Goal: Complete application form: Complete application form

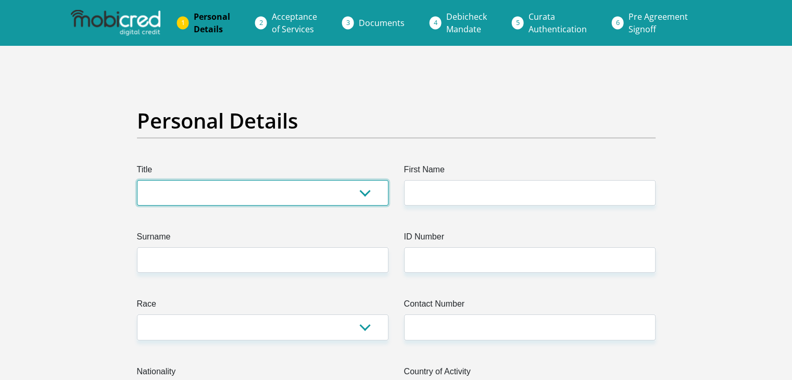
click at [365, 193] on select "Mr Ms Mrs Dr Other" at bounding box center [263, 193] width 252 height 26
select select "Ms"
click at [137, 180] on select "Mr Ms Mrs Dr Other" at bounding box center [263, 193] width 252 height 26
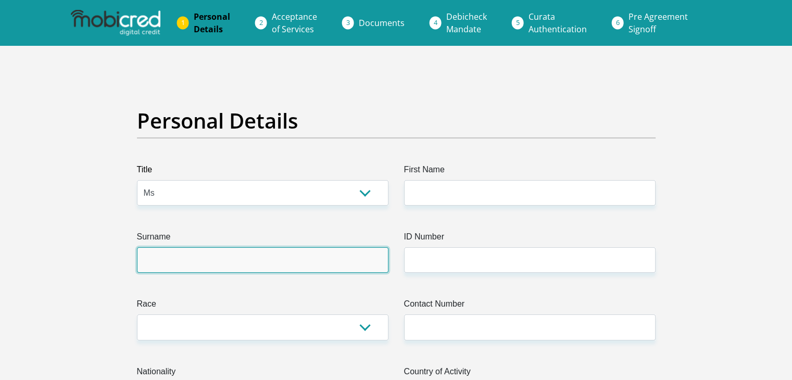
click at [367, 261] on input "Surname" at bounding box center [263, 260] width 252 height 26
type input "machete"
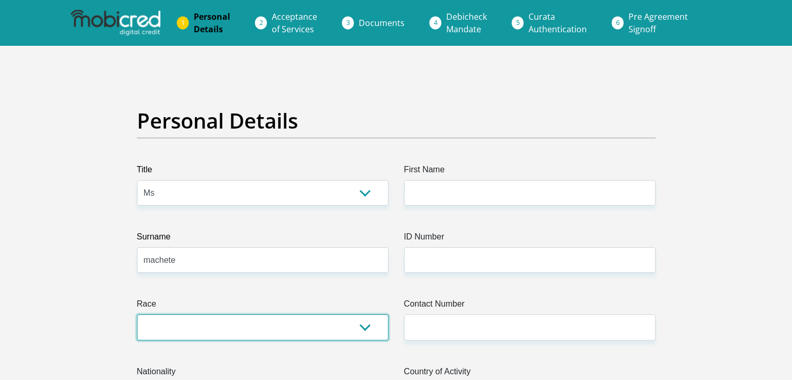
click at [369, 321] on select "Black Coloured Indian White Other" at bounding box center [263, 328] width 252 height 26
select select "1"
click at [137, 315] on select "Black Coloured Indian White Other" at bounding box center [263, 328] width 252 height 26
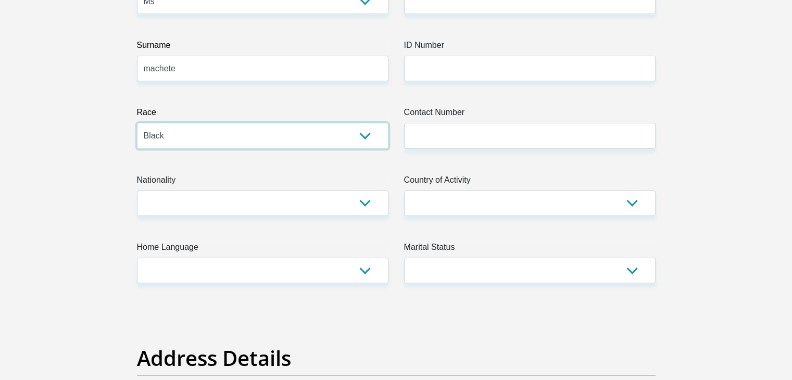
scroll to position [192, 0]
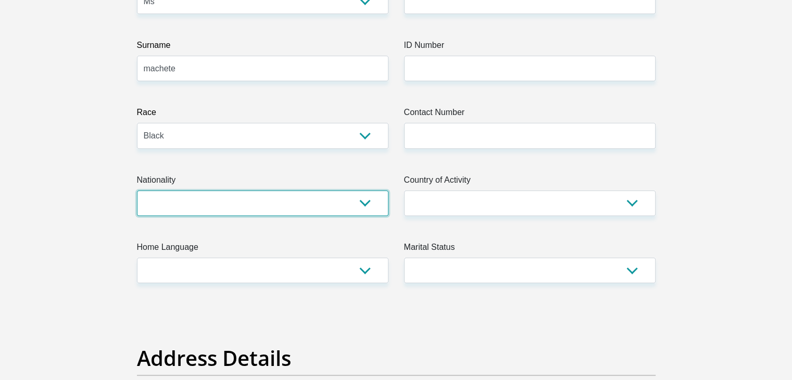
click at [366, 199] on select "South Africa Afghanistan Aland Islands Albania Algeria America Samoa American V…" at bounding box center [263, 204] width 252 height 26
select select "ZAF"
click at [137, 191] on select "South Africa Afghanistan Aland Islands Albania Algeria America Samoa American V…" at bounding box center [263, 204] width 252 height 26
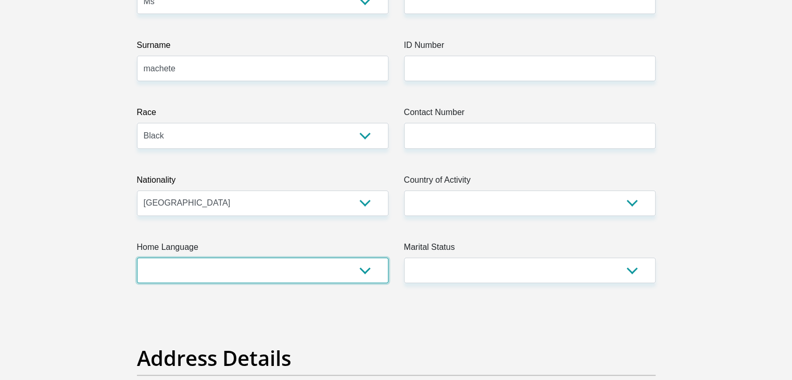
click at [358, 259] on select "Afrikaans English Sepedi South Ndebele Southern Sotho Swati Tsonga Tswana Venda…" at bounding box center [263, 271] width 252 height 26
select select "nso"
click at [137, 258] on select "Afrikaans English Sepedi South Ndebele Southern Sotho Swati Tsonga Tswana Venda…" at bounding box center [263, 271] width 252 height 26
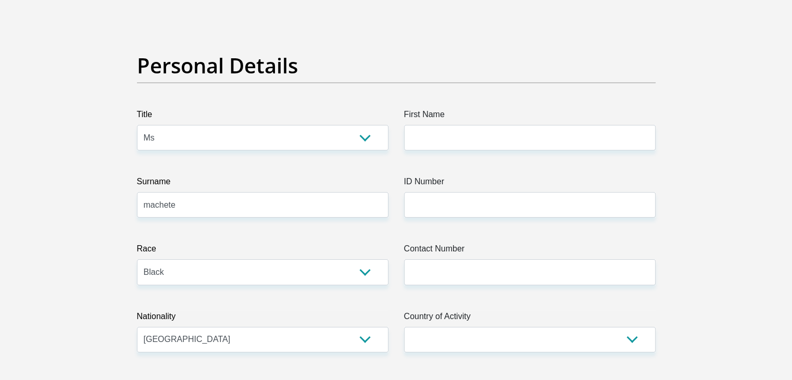
scroll to position [54, 0]
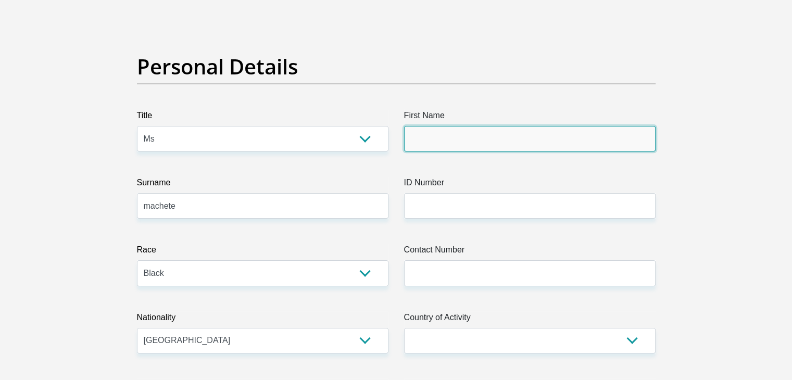
click at [501, 136] on input "First Name" at bounding box center [530, 139] width 252 height 26
type input "r"
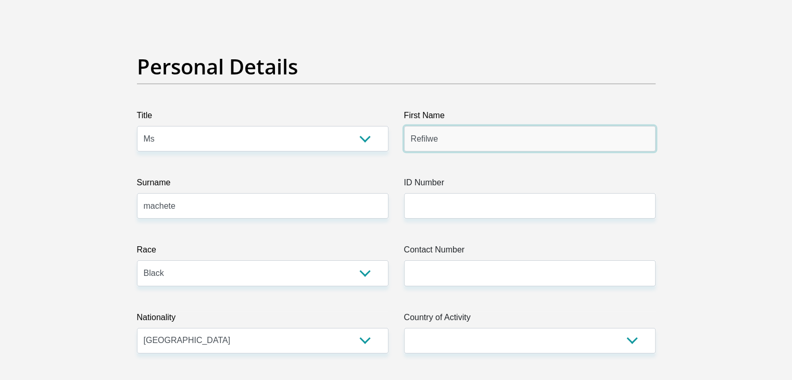
type input "Refilwe"
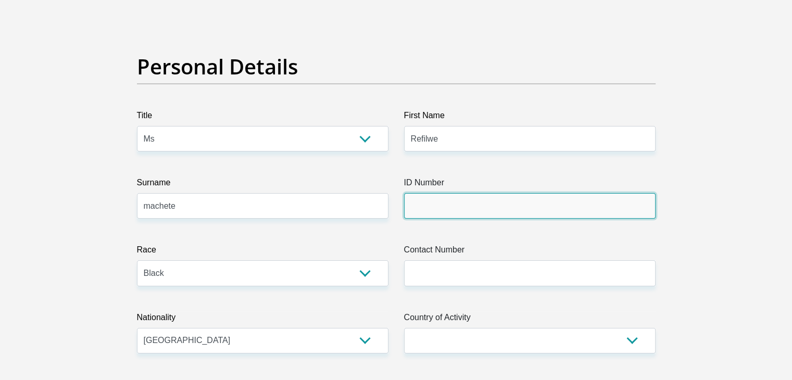
click at [475, 201] on input "ID Number" at bounding box center [530, 206] width 252 height 26
type input "0"
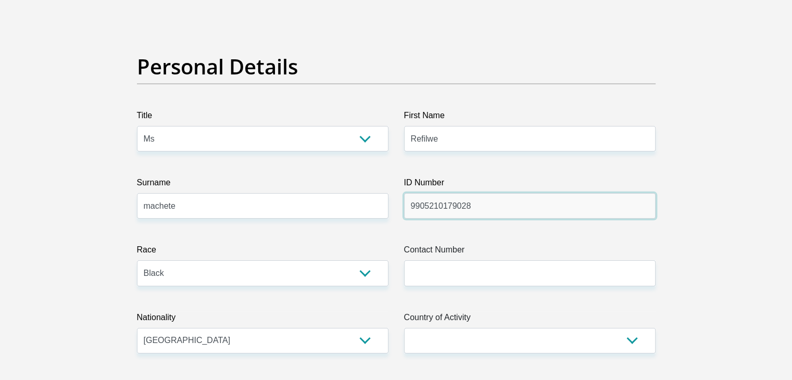
type input "9905210179028"
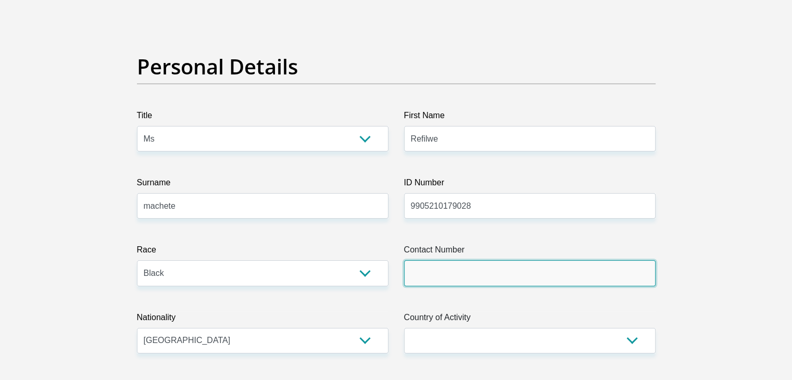
click at [454, 273] on input "Contact Number" at bounding box center [530, 274] width 252 height 26
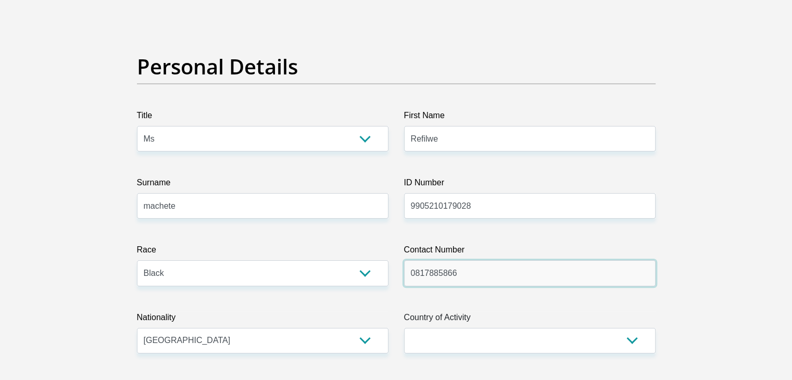
type input "0817885866"
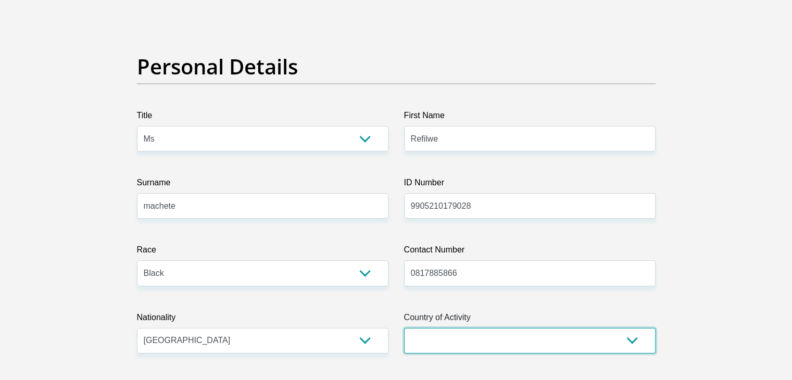
click at [625, 334] on select "South Africa Afghanistan Aland Islands Albania Algeria America Samoa American V…" at bounding box center [530, 341] width 252 height 26
select select "ZAF"
click at [404, 328] on select "South Africa Afghanistan Aland Islands Albania Algeria America Samoa American V…" at bounding box center [530, 341] width 252 height 26
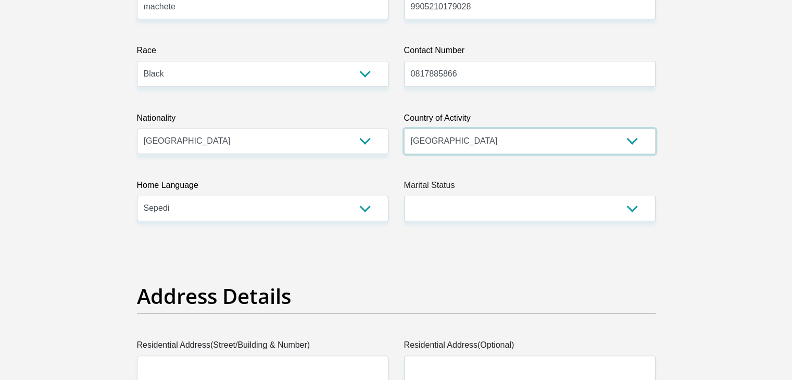
scroll to position [254, 0]
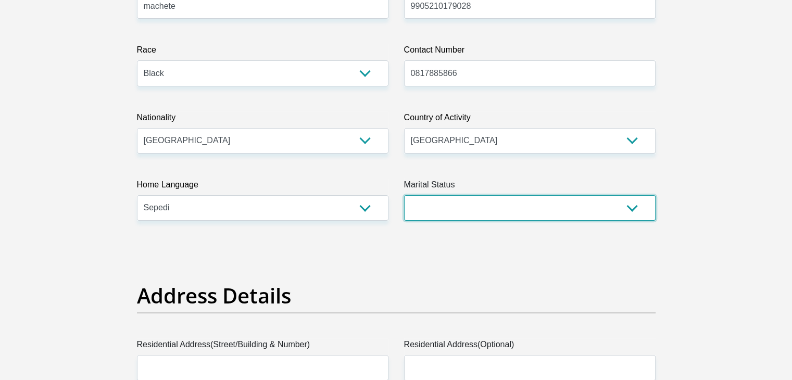
click at [631, 216] on select "Married ANC Single Divorced Widowed Married COP or Customary Law" at bounding box center [530, 208] width 252 height 26
select select "2"
click at [404, 195] on select "Married ANC Single Divorced Widowed Married COP or Customary Law" at bounding box center [530, 208] width 252 height 26
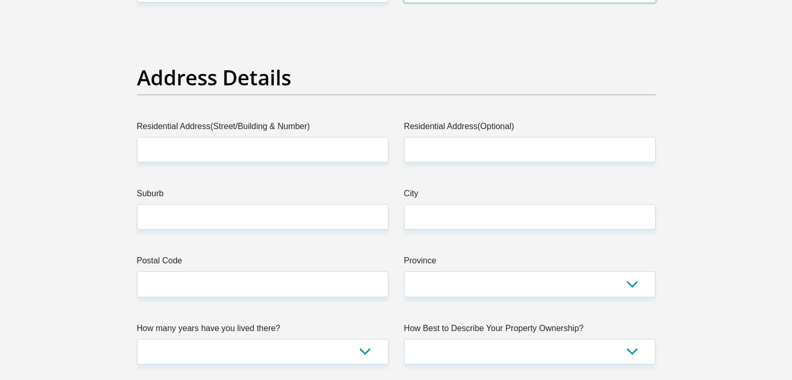
scroll to position [473, 0]
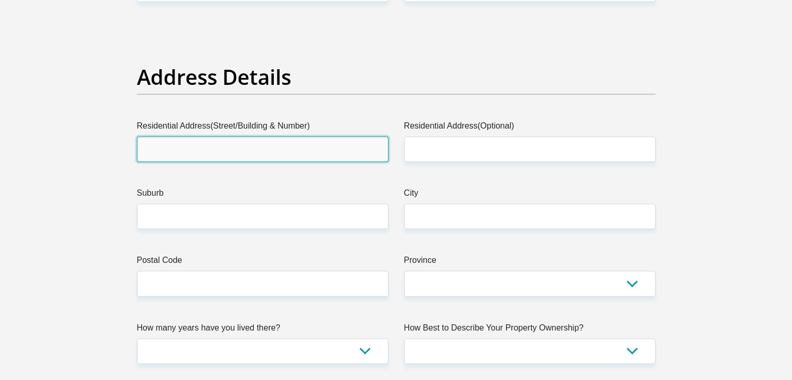
click at [303, 150] on input "Residential Address(Street/Building & Number)" at bounding box center [263, 150] width 252 height 26
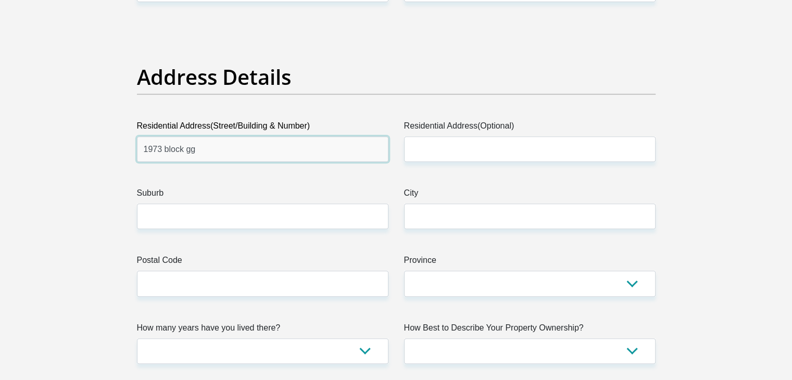
type input "1973 block gg"
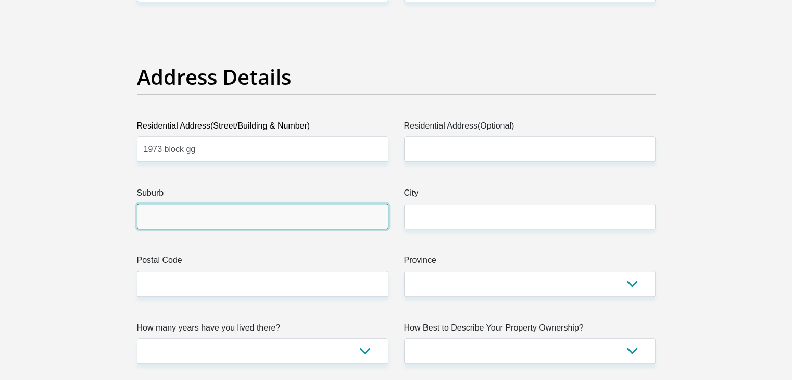
click at [181, 223] on input "Suburb" at bounding box center [263, 217] width 252 height 26
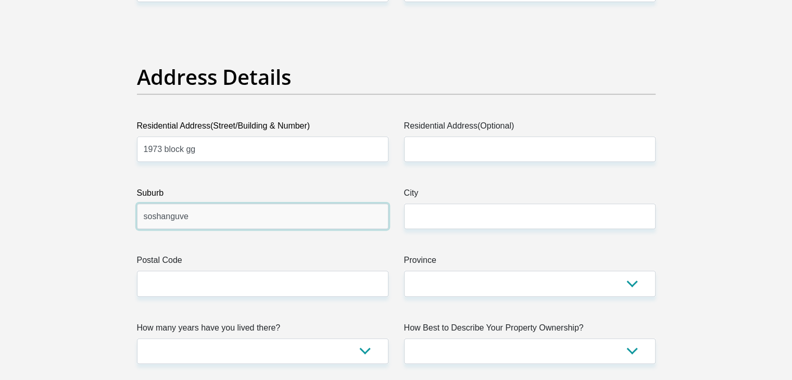
type input "soshanguve"
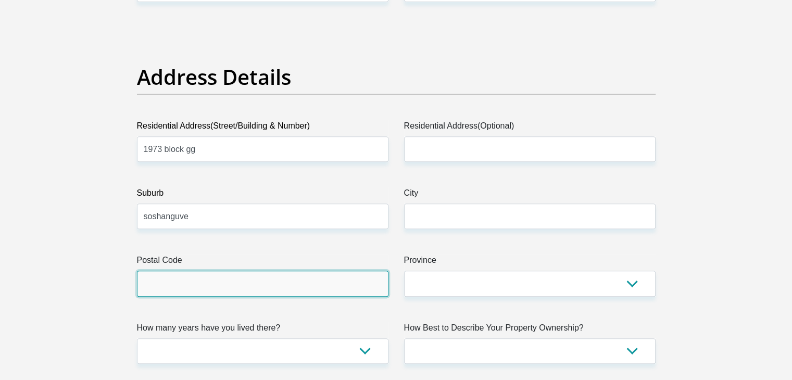
click at [140, 283] on input "Postal Code" at bounding box center [263, 284] width 252 height 26
type input "0152"
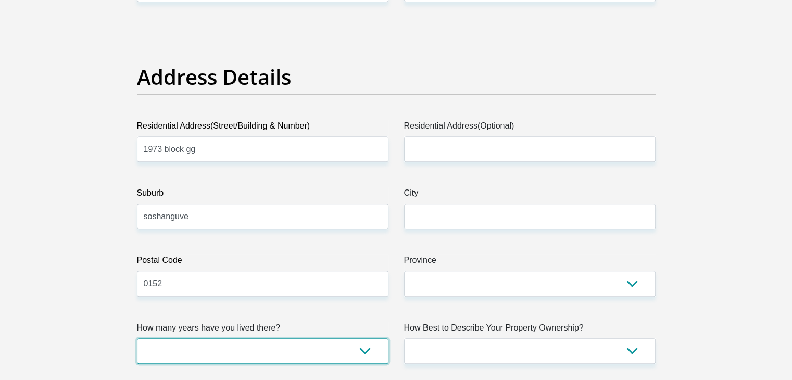
click at [355, 349] on select "less than 1 year 1-3 years 3-5 years 5+ years" at bounding box center [263, 352] width 252 height 26
select select "5"
click at [137, 339] on select "less than 1 year 1-3 years 3-5 years 5+ years" at bounding box center [263, 352] width 252 height 26
click at [634, 270] on label "Province" at bounding box center [530, 262] width 252 height 17
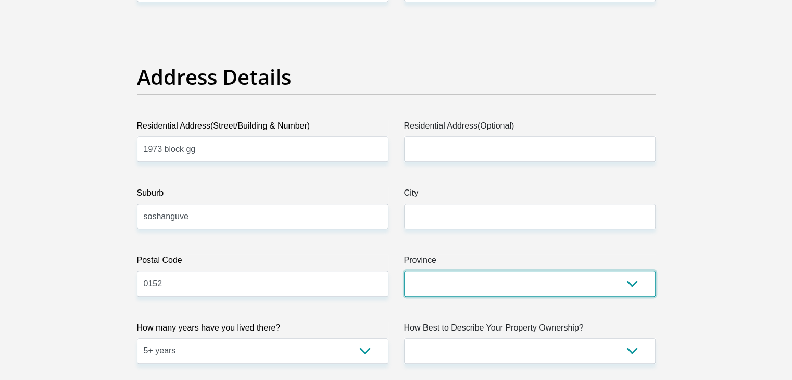
click at [634, 271] on select "Eastern Cape Free State Gauteng KwaZulu-Natal Limpopo Mpumalanga Northern Cape …" at bounding box center [530, 284] width 252 height 26
click at [634, 280] on select "Eastern Cape Free State Gauteng KwaZulu-Natal Limpopo Mpumalanga Northern Cape …" at bounding box center [530, 284] width 252 height 26
select select "Gauteng"
click at [404, 271] on select "Eastern Cape Free State Gauteng KwaZulu-Natal Limpopo Mpumalanga Northern Cape …" at bounding box center [530, 284] width 252 height 26
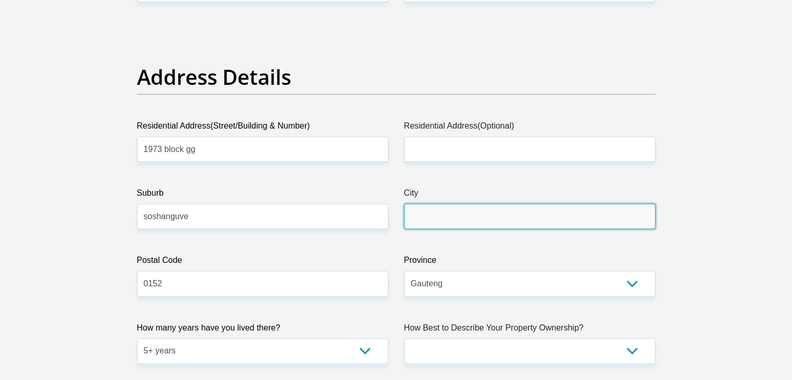
click at [588, 220] on input "City" at bounding box center [530, 217] width 252 height 26
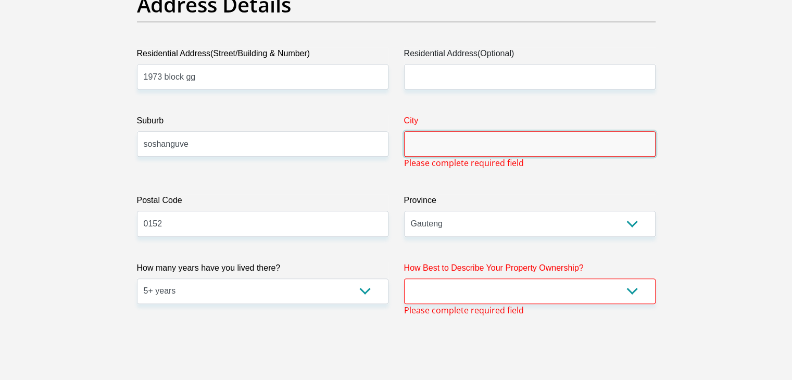
scroll to position [546, 0]
click at [517, 148] on input "City" at bounding box center [530, 144] width 252 height 26
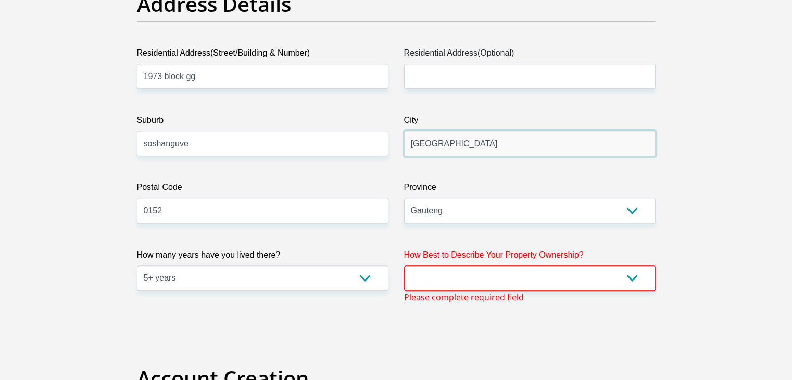
type input "Pretoria"
click at [604, 272] on select "Owned Rented Family Owned Company Dwelling" at bounding box center [530, 279] width 252 height 26
select select "parents"
click at [404, 266] on select "Owned Rented Family Owned Company Dwelling" at bounding box center [530, 279] width 252 height 26
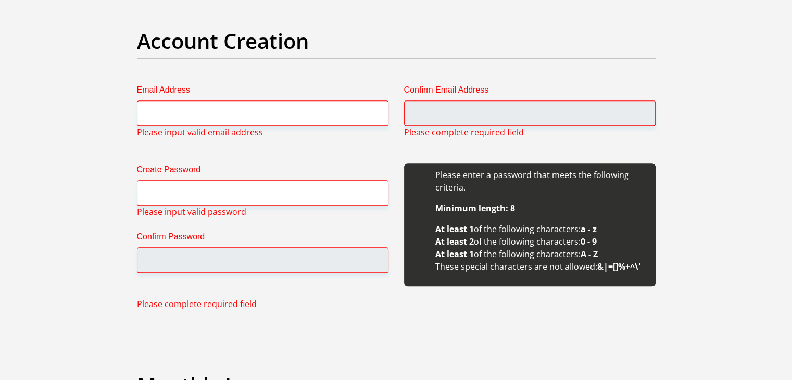
scroll to position [873, 0]
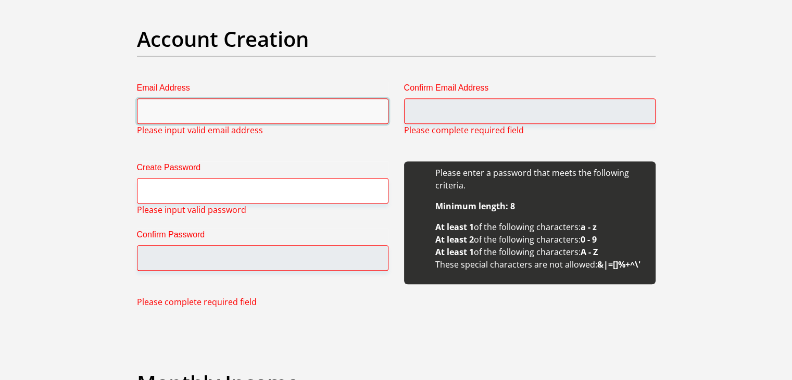
click at [279, 110] on input "Email Address" at bounding box center [263, 111] width 252 height 26
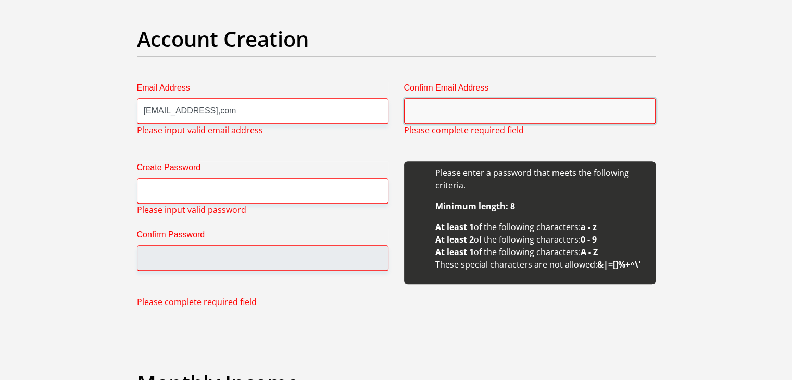
click at [469, 116] on input "Confirm Email Address" at bounding box center [530, 111] width 252 height 26
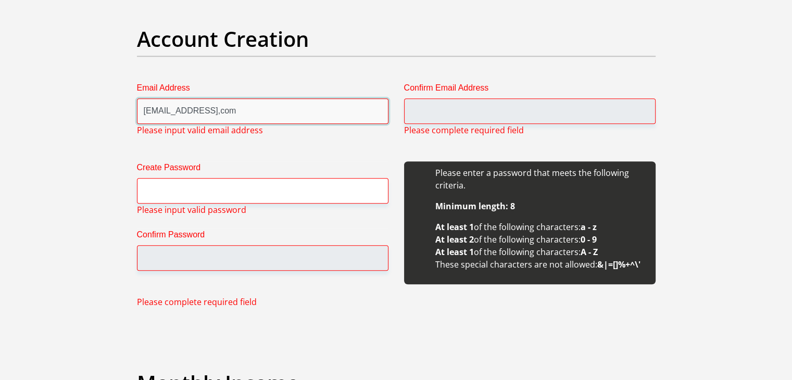
click at [281, 110] on input "Mahlodimachete2105@gmail,com" at bounding box center [263, 111] width 252 height 26
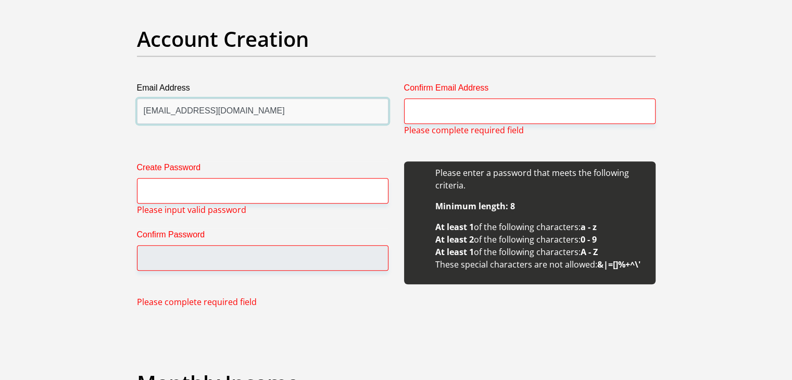
drag, startPoint x: 284, startPoint y: 111, endPoint x: 141, endPoint y: 123, distance: 143.8
click at [141, 123] on input "Mahlodimachete2105@gmail.com" at bounding box center [263, 111] width 252 height 26
type input "Mahlodimachete2105@gmail.com"
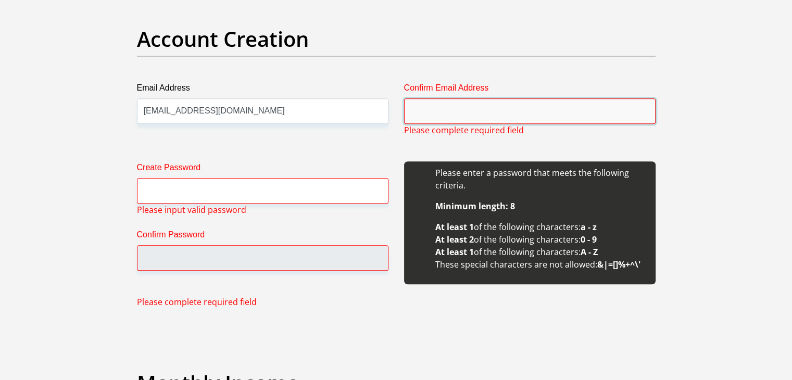
click at [425, 114] on input "Confirm Email Address" at bounding box center [530, 111] width 252 height 26
paste input "Mahlodimachete2105@gmail.com"
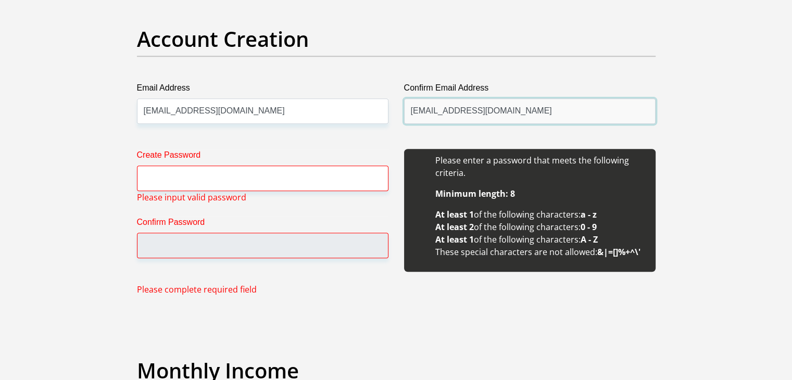
type input "Mahlodimachete2105@gmail.com"
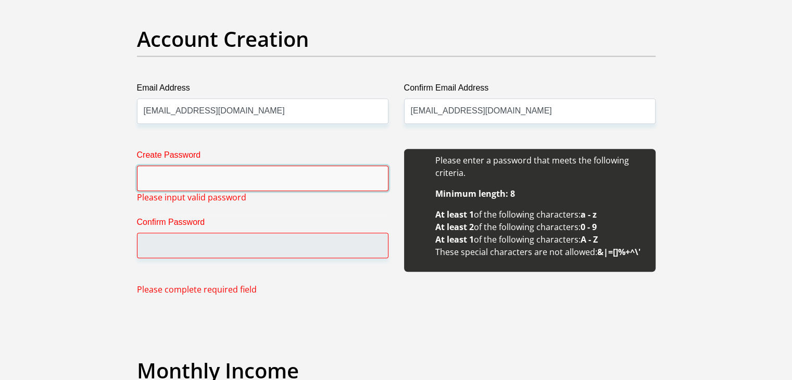
click at [200, 171] on input "Create Password" at bounding box center [263, 179] width 252 height 26
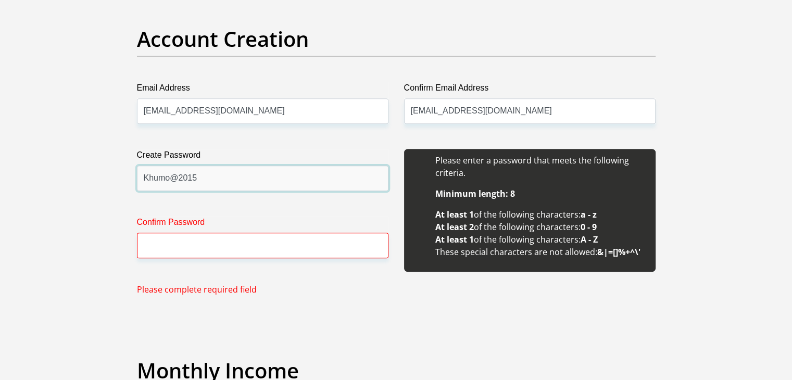
type input "Khumo@2015"
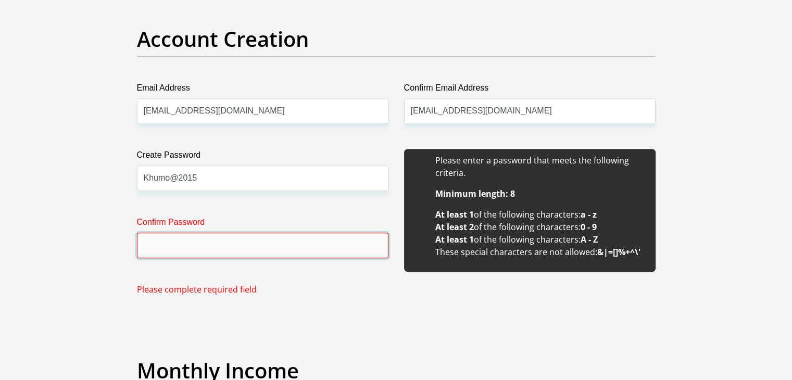
click at [216, 245] on input "Confirm Password" at bounding box center [263, 246] width 252 height 26
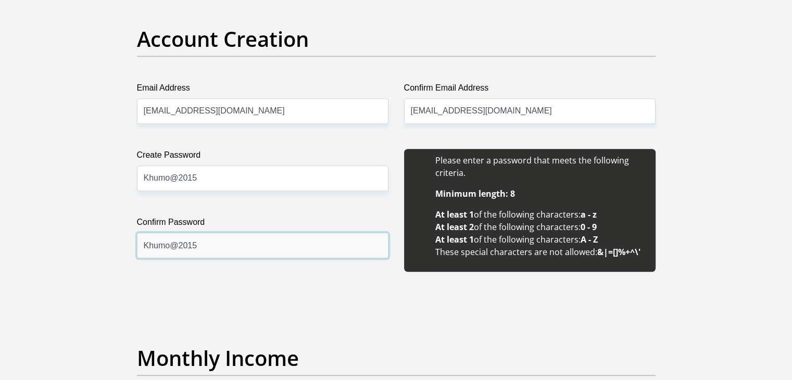
type input "Khumo@2015"
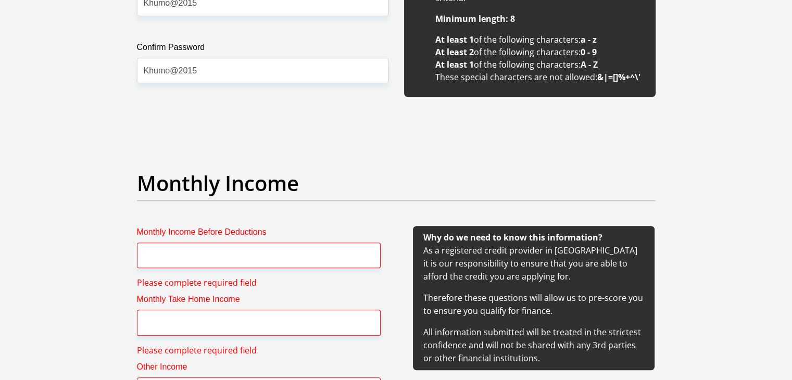
scroll to position [1054, 0]
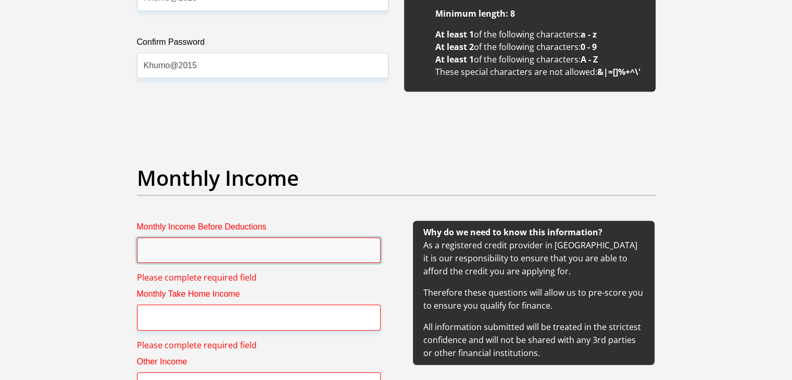
click at [299, 244] on input "Monthly Income Before Deductions" at bounding box center [259, 251] width 244 height 26
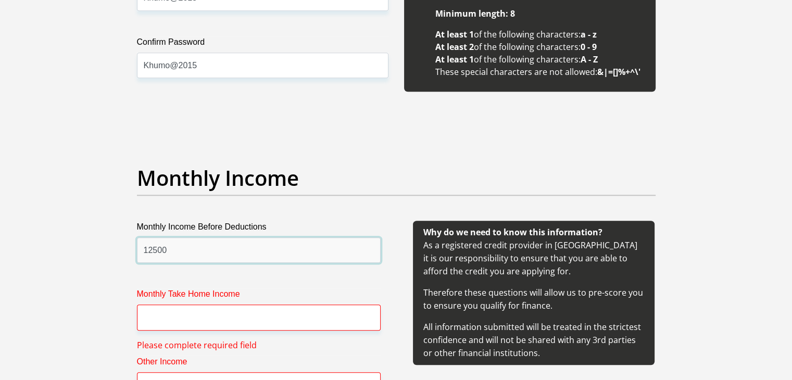
type input "12500"
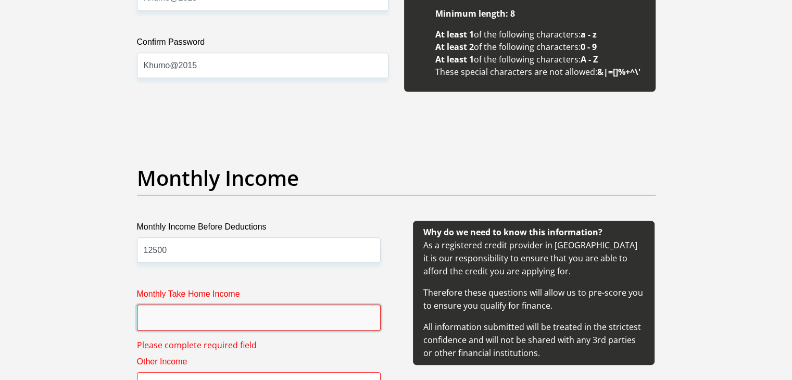
click at [229, 327] on input "Monthly Take Home Income" at bounding box center [259, 318] width 244 height 26
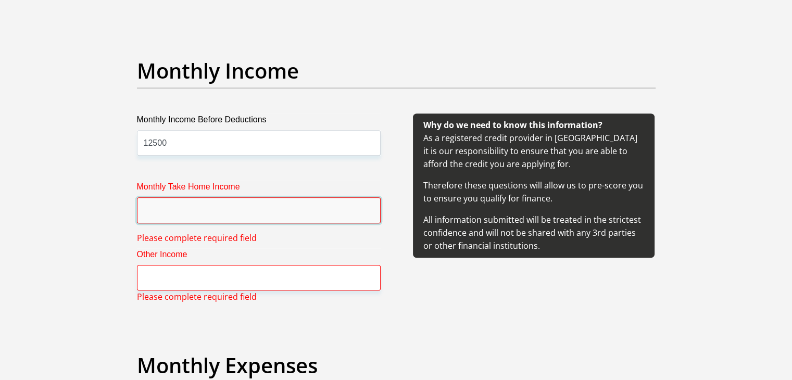
scroll to position [1162, 0]
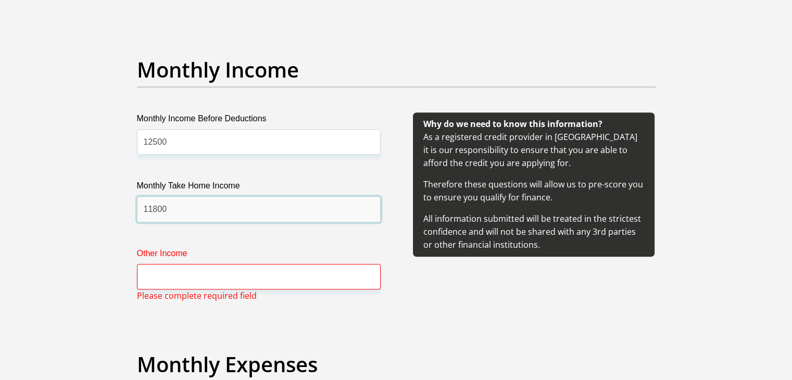
type input "11800"
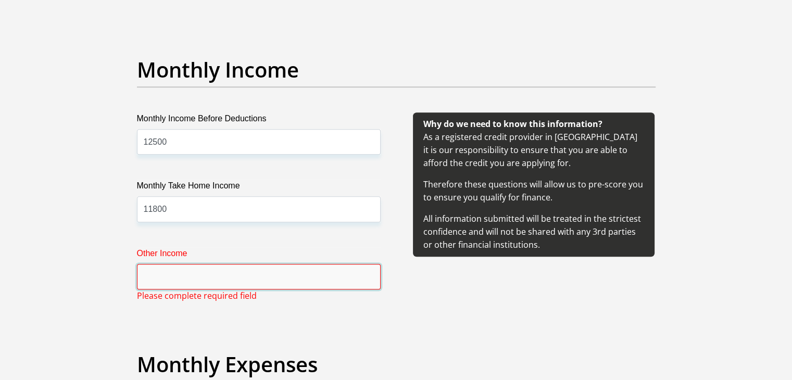
click at [192, 277] on input "Other Income" at bounding box center [259, 277] width 244 height 26
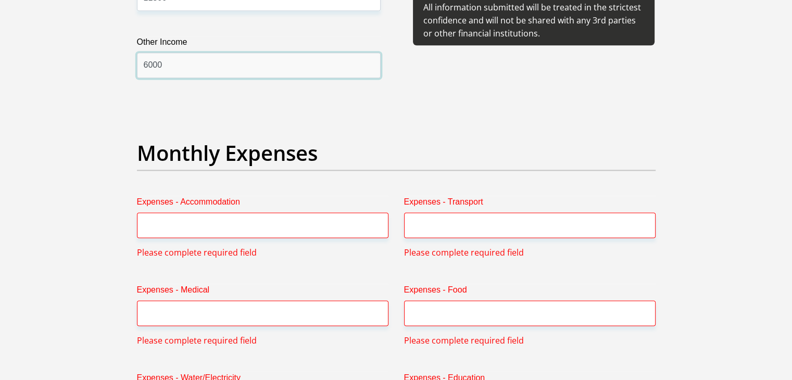
scroll to position [1440, 0]
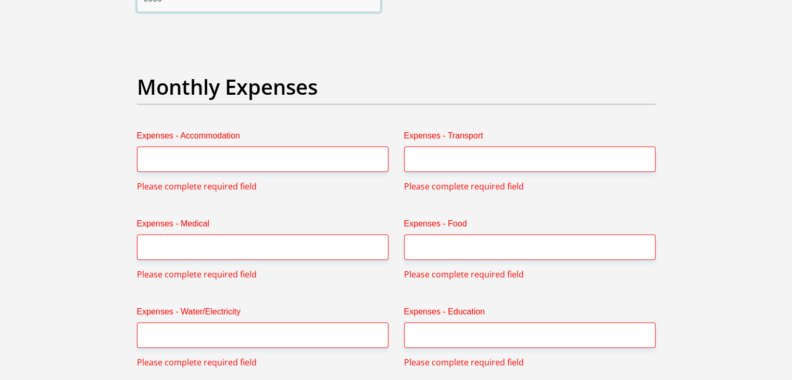
type input "6000"
click at [225, 167] on input "Expenses - Accommodation" at bounding box center [263, 159] width 252 height 26
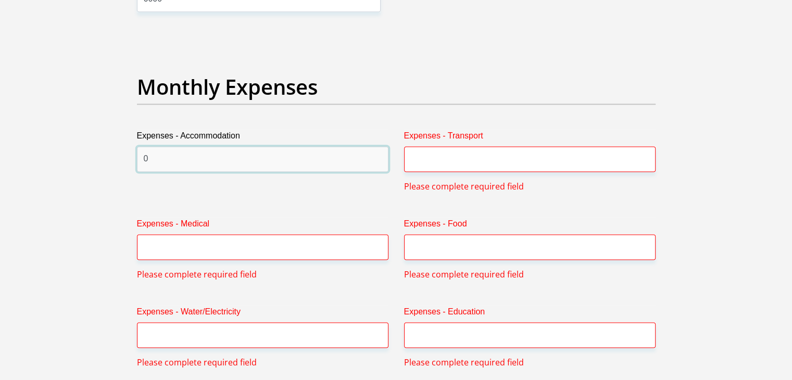
type input "0"
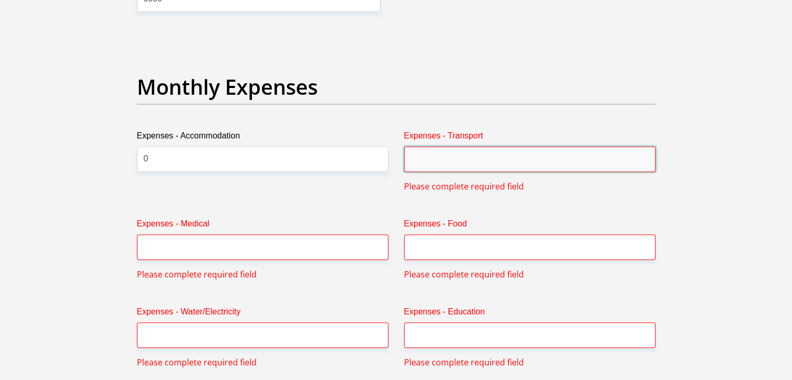
click at [436, 162] on input "Expenses - Transport" at bounding box center [530, 159] width 252 height 26
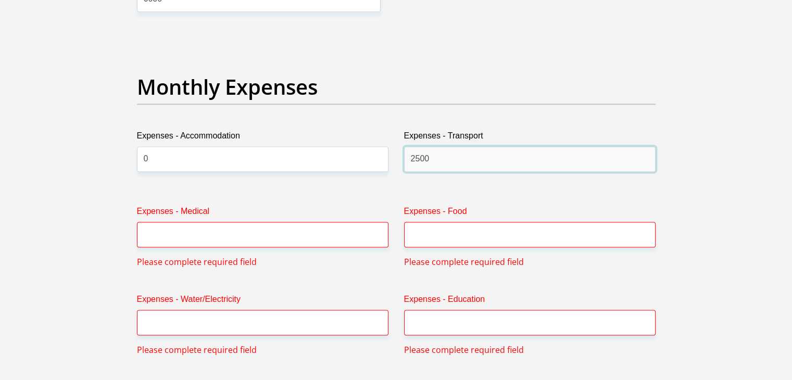
type input "2500"
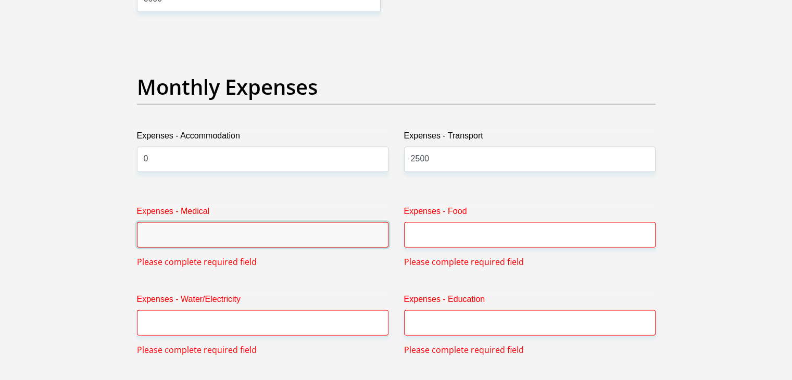
click at [277, 231] on input "Expenses - Medical" at bounding box center [263, 235] width 252 height 26
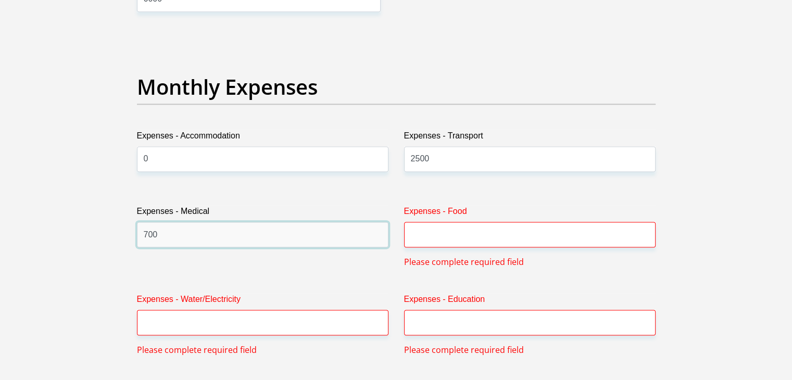
type input "700"
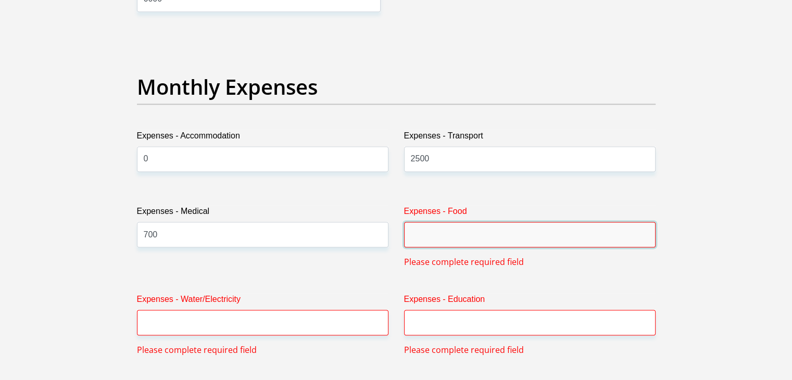
click at [460, 243] on input "Expenses - Food" at bounding box center [530, 235] width 252 height 26
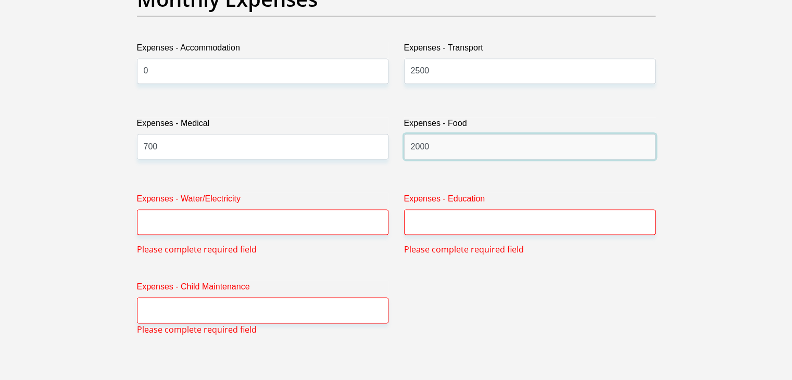
scroll to position [1529, 0]
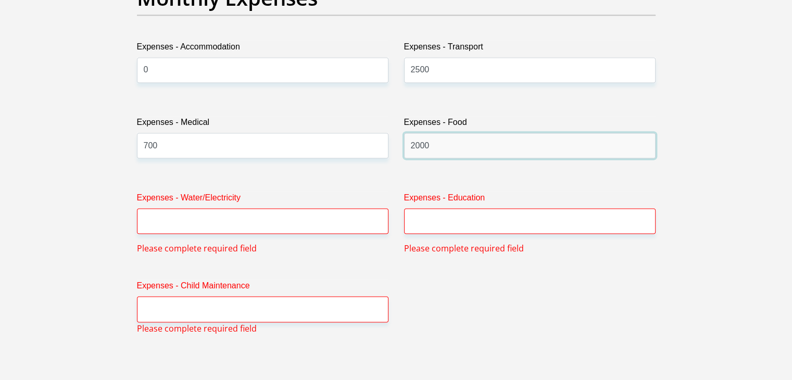
type input "2000"
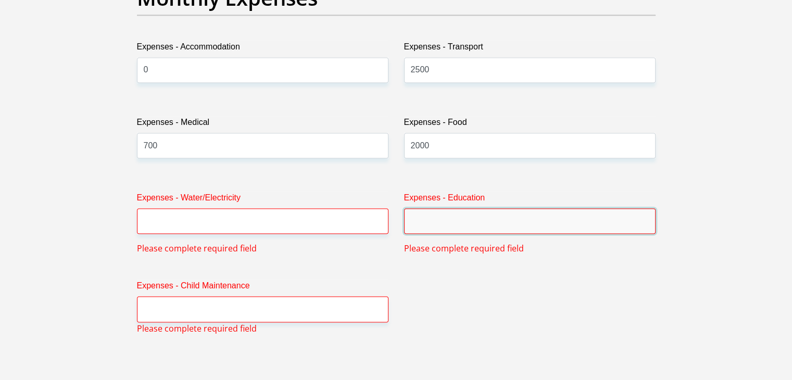
click at [445, 221] on input "Expenses - Education" at bounding box center [530, 221] width 252 height 26
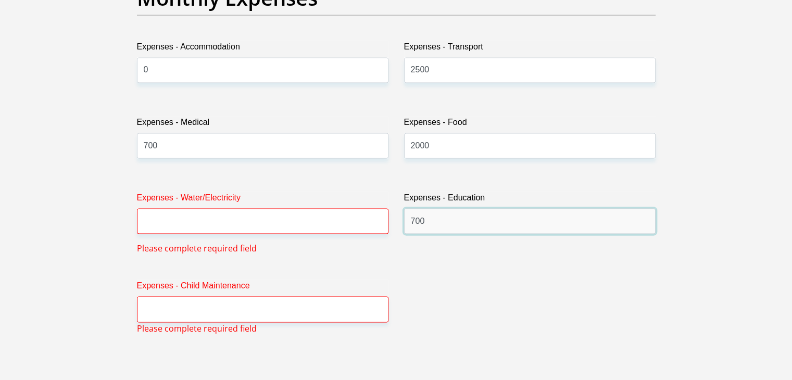
type input "700"
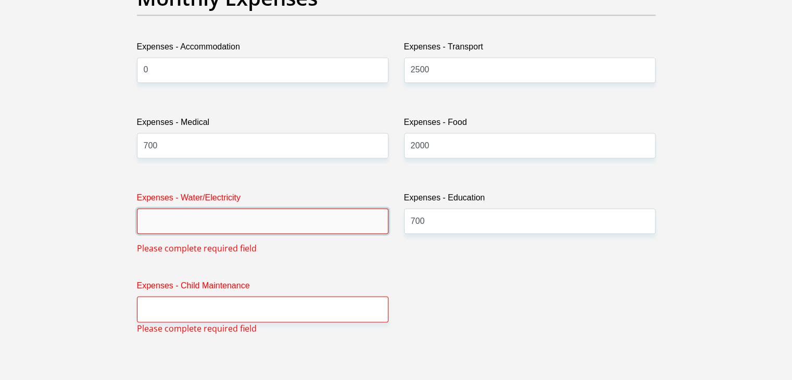
click at [324, 218] on input "Expenses - Water/Electricity" at bounding box center [263, 221] width 252 height 26
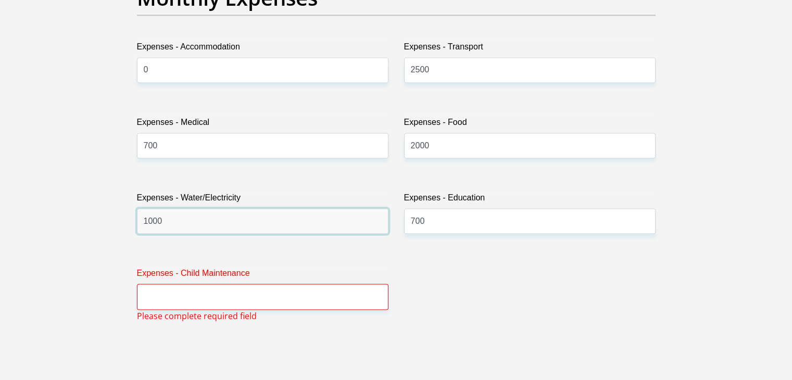
type input "1000"
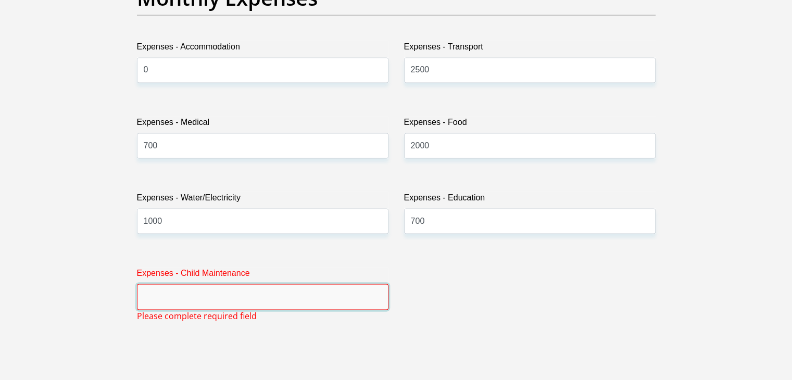
click at [255, 296] on input "Expenses - Child Maintenance" at bounding box center [263, 297] width 252 height 26
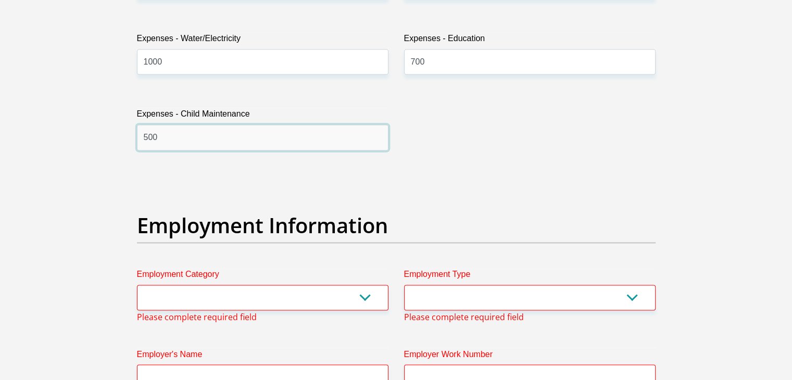
scroll to position [1689, 0]
type input "500"
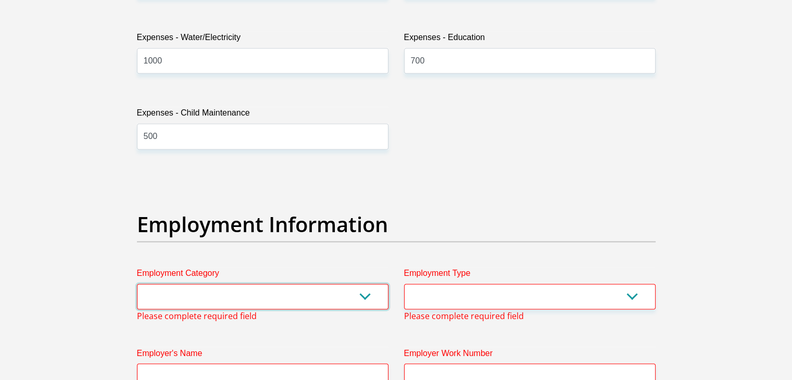
click at [355, 298] on select "AGRICULTURE ALCOHOL & TOBACCO CONSTRUCTION MATERIALS METALLURGY EQUIPMENT FOR R…" at bounding box center [263, 297] width 252 height 26
click at [137, 284] on select "AGRICULTURE ALCOHOL & TOBACCO CONSTRUCTION MATERIALS METALLURGY EQUIPMENT FOR R…" at bounding box center [263, 297] width 252 height 26
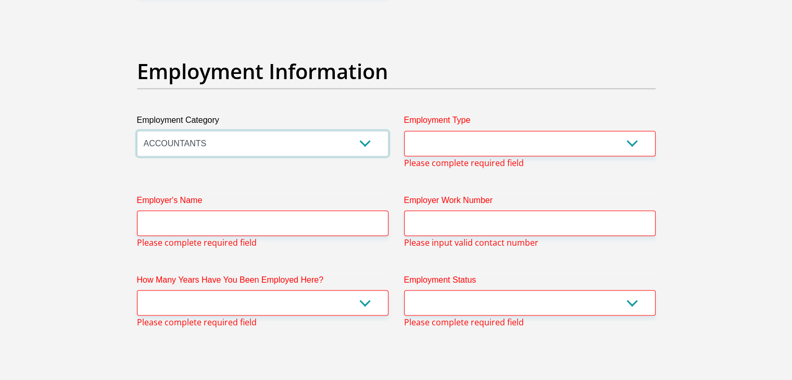
scroll to position [1844, 0]
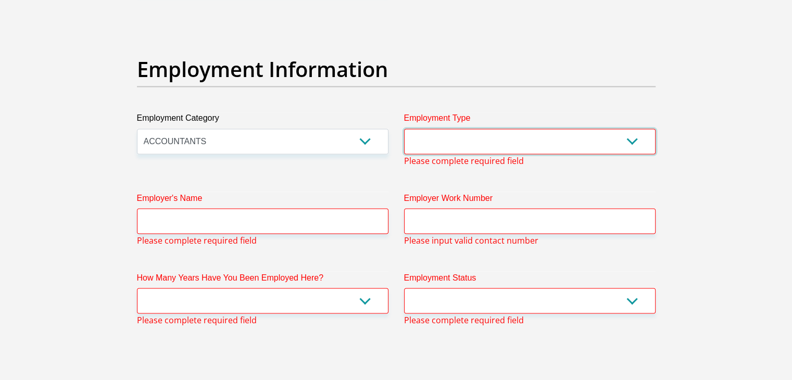
click at [617, 134] on select "College/Lecturer Craft Seller Creative Driver Executive Farmer Forces - Non Com…" at bounding box center [530, 142] width 252 height 26
click at [404, 129] on select "College/Lecturer Craft Seller Creative Driver Executive Farmer Forces - Non Com…" at bounding box center [530, 142] width 252 height 26
click at [346, 140] on select "AGRICULTURE ALCOHOL & TOBACCO CONSTRUCTION MATERIALS METALLURGY EQUIPMENT FOR R…" at bounding box center [263, 142] width 252 height 26
select select "17"
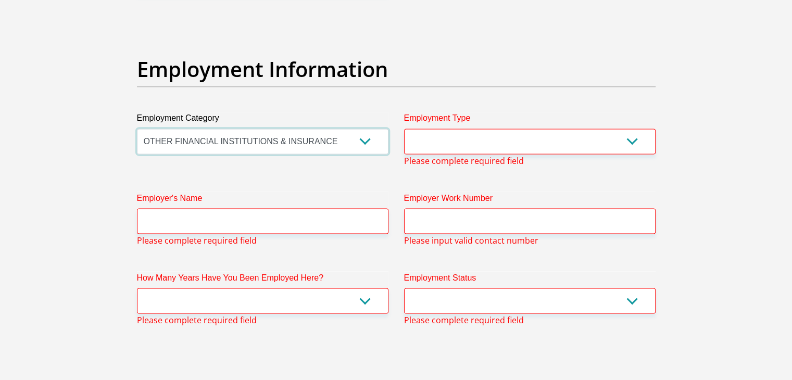
click at [137, 129] on select "AGRICULTURE ALCOHOL & TOBACCO CONSTRUCTION MATERIALS METALLURGY EQUIPMENT FOR R…" at bounding box center [263, 142] width 252 height 26
click at [275, 205] on label "Employer's Name" at bounding box center [263, 200] width 252 height 17
click at [275, 208] on input "Employer's Name" at bounding box center [263, 221] width 252 height 26
click at [575, 155] on div "Employment Type College/Lecturer Craft Seller Creative Driver Executive Farmer …" at bounding box center [530, 139] width 267 height 55
click at [625, 146] on select "College/Lecturer Craft Seller Creative Driver Executive Farmer Forces - Non Com…" at bounding box center [530, 142] width 252 height 26
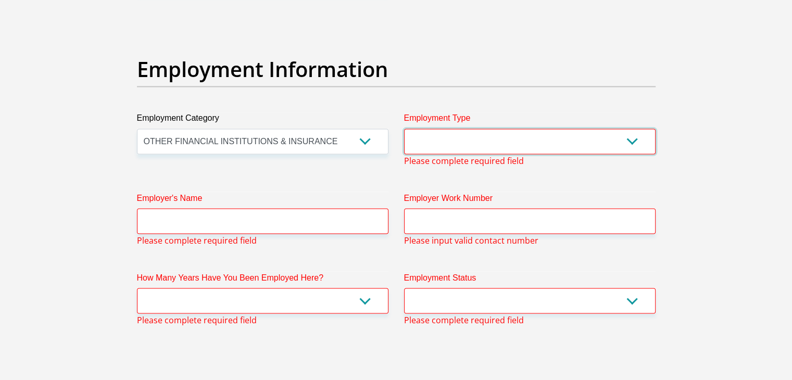
select select "Office Staff/Clerk"
click at [404, 129] on select "College/Lecturer Craft Seller Creative Driver Executive Farmer Forces - Non Com…" at bounding box center [530, 142] width 252 height 26
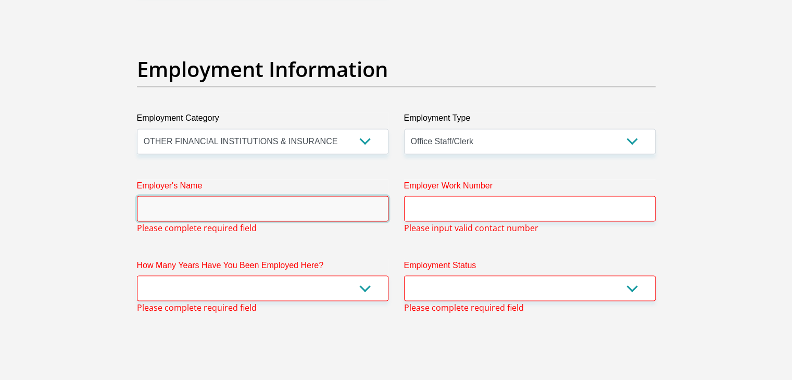
click at [318, 206] on input "Employer's Name" at bounding box center [263, 209] width 252 height 26
type input "S"
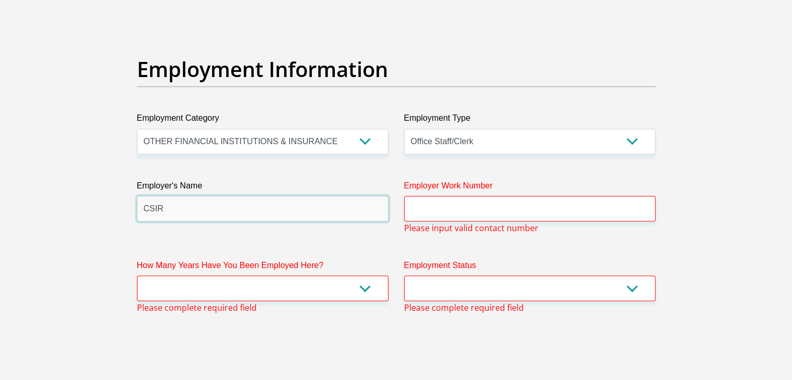
type input "CSIR"
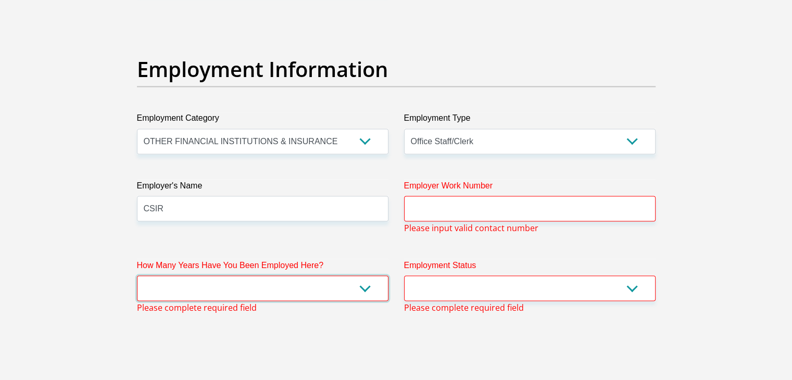
click at [338, 294] on select "less than 1 year 1-3 years 3-5 years 5+ years" at bounding box center [263, 289] width 252 height 26
select select "24"
click at [137, 276] on select "less than 1 year 1-3 years 3-5 years 5+ years" at bounding box center [263, 289] width 252 height 26
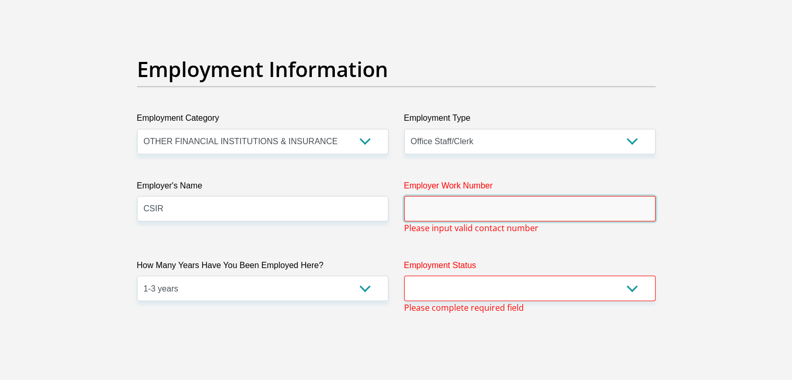
click at [572, 199] on input "Employer Work Number" at bounding box center [530, 209] width 252 height 26
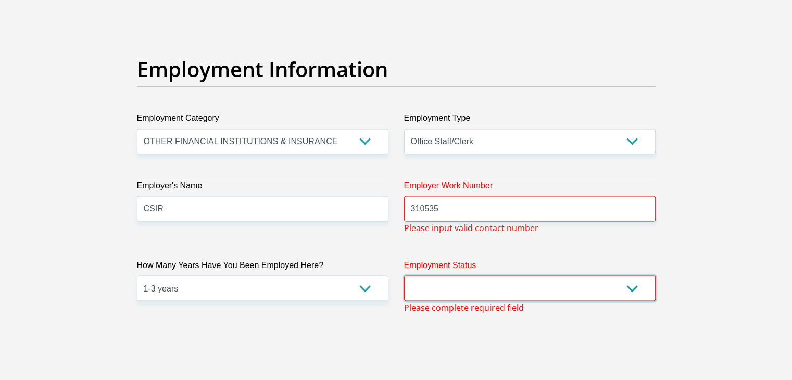
click at [542, 288] on select "Permanent/Full-time Part-time/Casual Contract Worker Self-Employed Housewife Re…" at bounding box center [530, 289] width 252 height 26
click at [631, 282] on select "Permanent/Full-time Part-time/Casual Contract Worker Self-Employed Housewife Re…" at bounding box center [530, 289] width 252 height 26
click at [521, 216] on input "310535" at bounding box center [530, 209] width 252 height 26
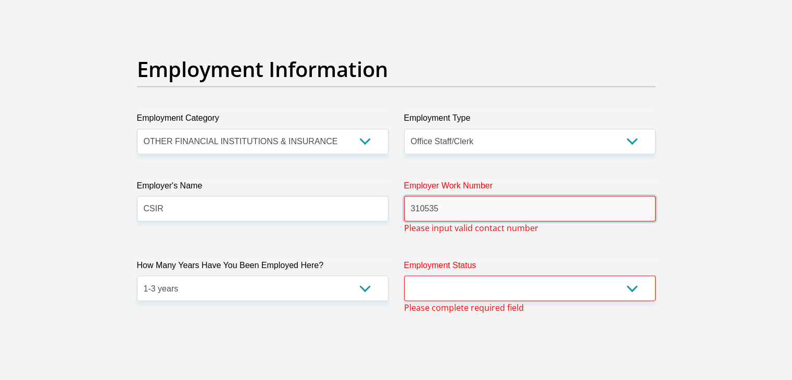
click at [411, 208] on input "310535" at bounding box center [530, 209] width 252 height 26
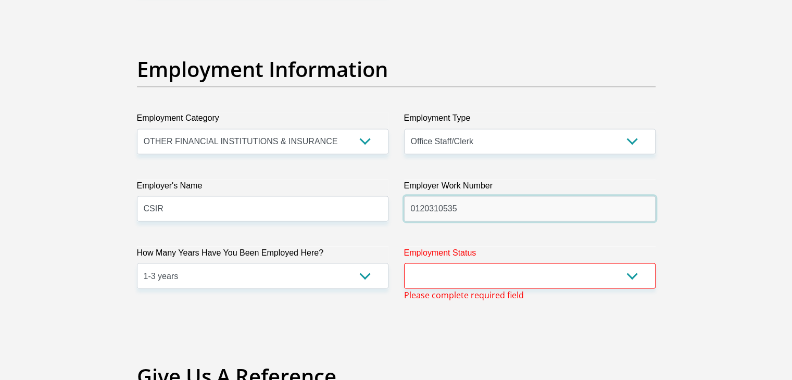
type input "0120310535"
click at [651, 266] on select "Permanent/Full-time Part-time/Casual Contract Worker Self-Employed Housewife Re…" at bounding box center [530, 276] width 252 height 26
select select "1"
click at [404, 263] on select "Permanent/Full-time Part-time/Casual Contract Worker Self-Employed Housewife Re…" at bounding box center [530, 276] width 252 height 26
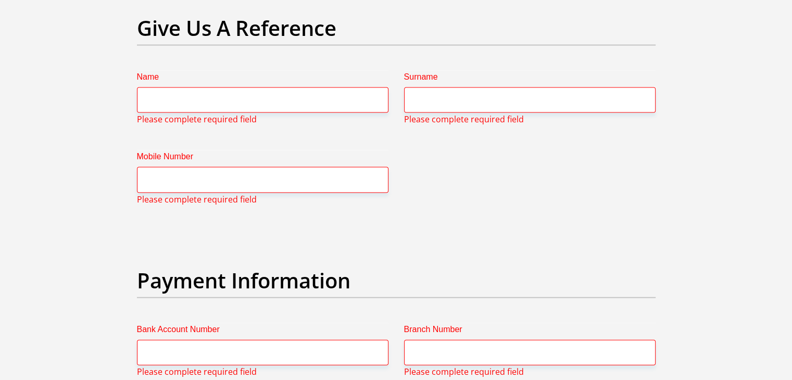
scroll to position [2180, 0]
click at [282, 102] on input "Name" at bounding box center [263, 101] width 252 height 26
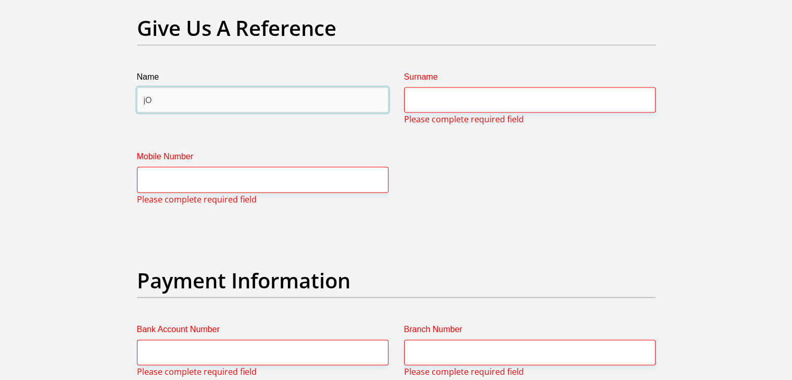
type input "j"
type input "Joas"
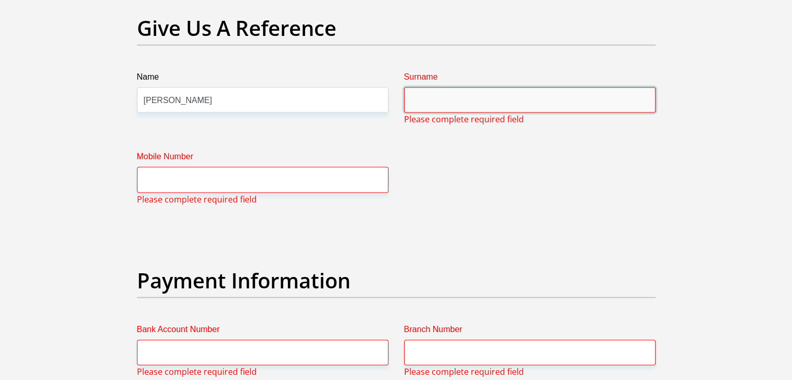
click at [440, 96] on input "Surname" at bounding box center [530, 101] width 252 height 26
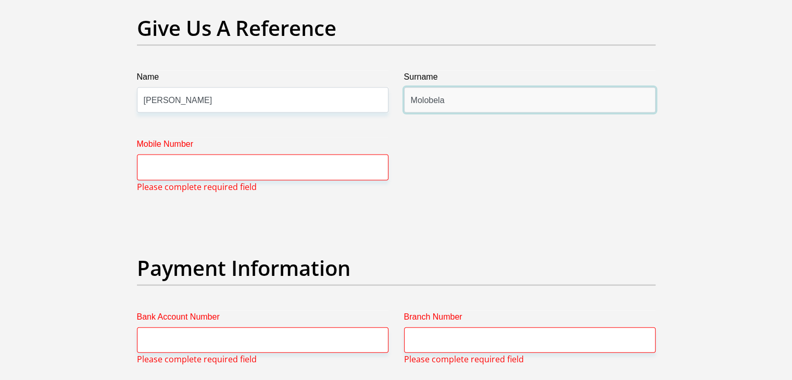
type input "Molobela"
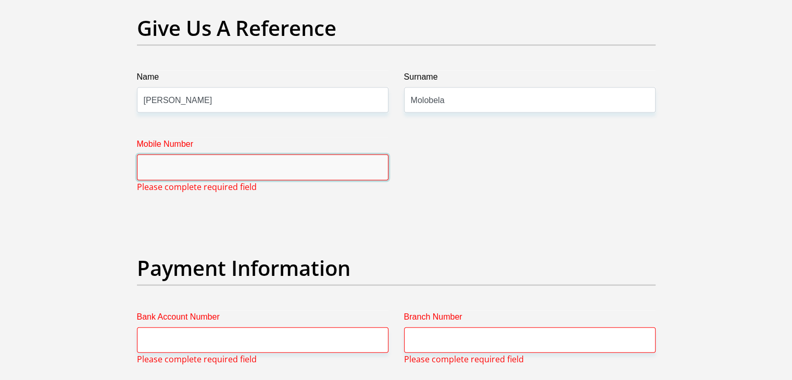
click at [268, 169] on input "Mobile Number" at bounding box center [263, 168] width 252 height 26
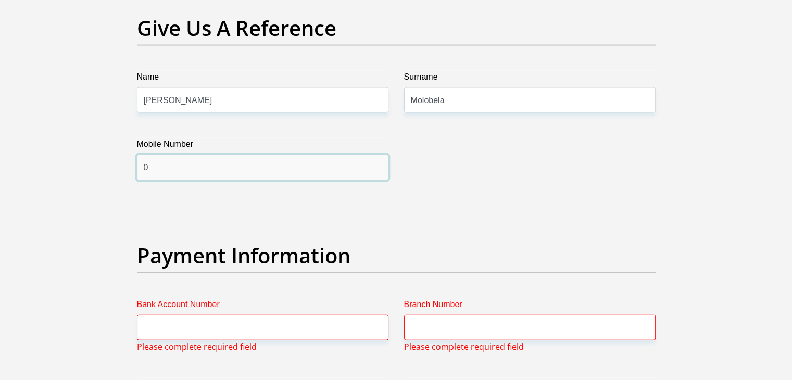
paste input "76 761 2917"
click at [154, 167] on input "0 76 761 2917" at bounding box center [263, 168] width 252 height 26
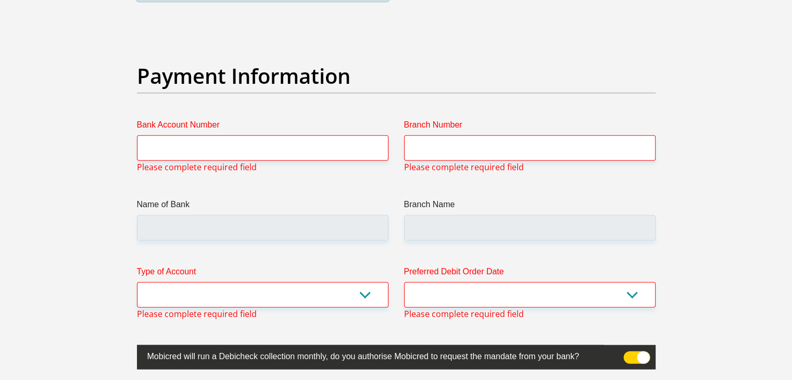
scroll to position [2368, 0]
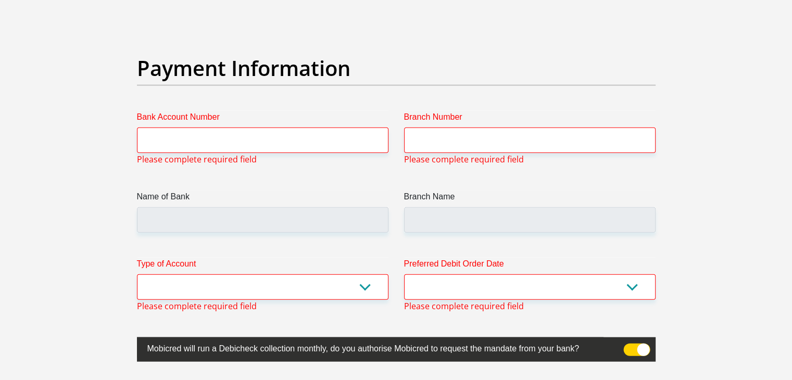
type input "0767612917"
click at [181, 141] on input "Bank Account Number" at bounding box center [263, 141] width 252 height 26
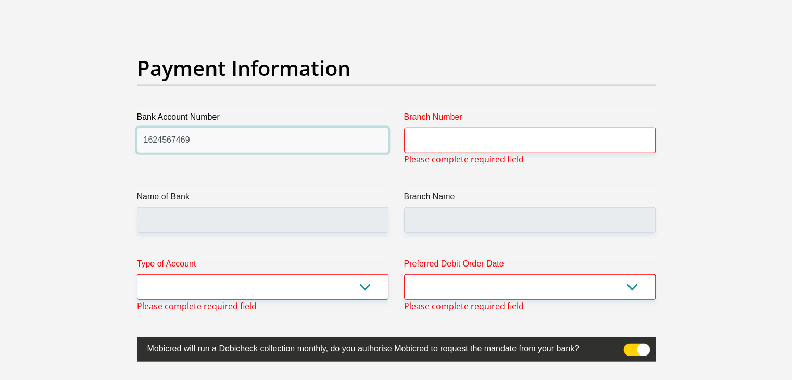
type input "1624567469"
click at [466, 122] on label "Branch Number" at bounding box center [530, 119] width 252 height 17
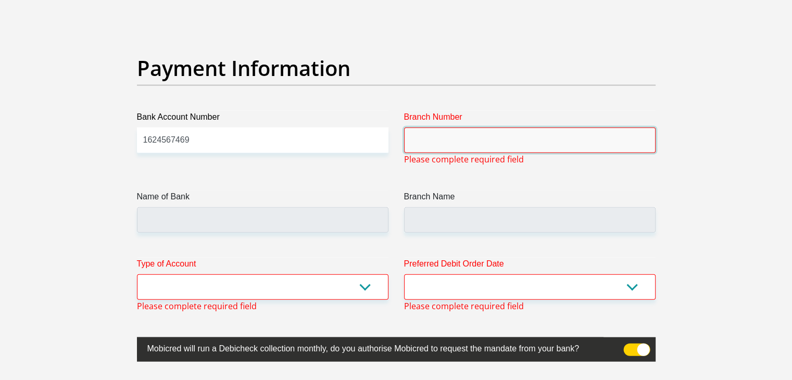
click at [466, 128] on input "Branch Number" at bounding box center [530, 141] width 252 height 26
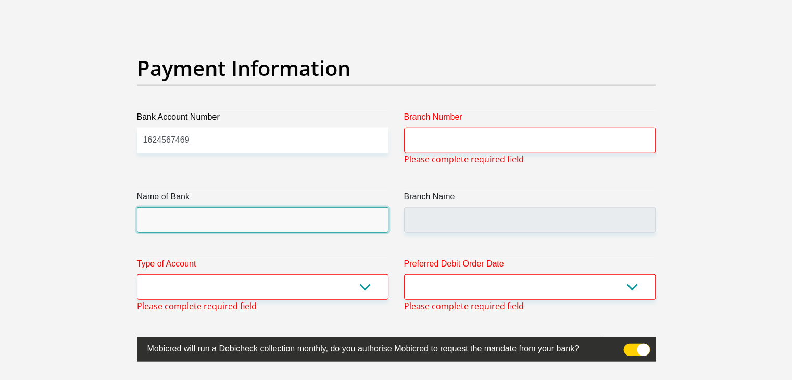
click at [249, 221] on input "Name of Bank" at bounding box center [263, 220] width 252 height 26
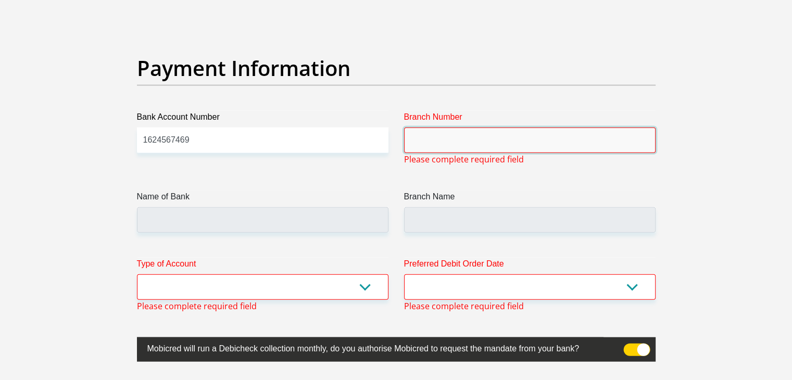
click at [484, 134] on input "Branch Number" at bounding box center [530, 141] width 252 height 26
click at [366, 278] on select "Cheque Savings" at bounding box center [263, 288] width 252 height 26
select select "SAV"
click at [137, 275] on select "Cheque Savings" at bounding box center [263, 288] width 252 height 26
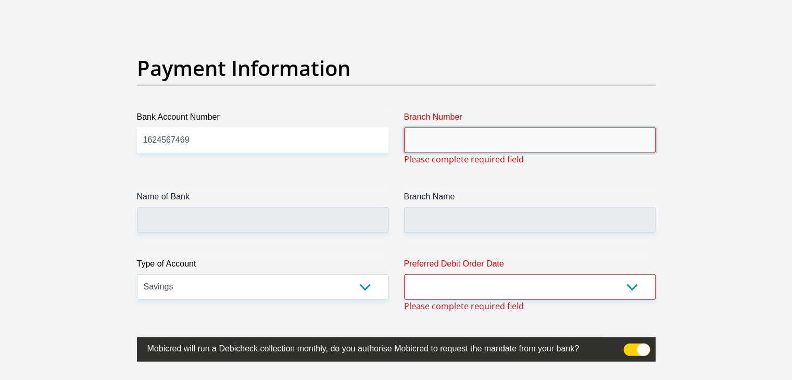
click at [461, 139] on input "Branch Number" at bounding box center [530, 141] width 252 height 26
paste input "470010"
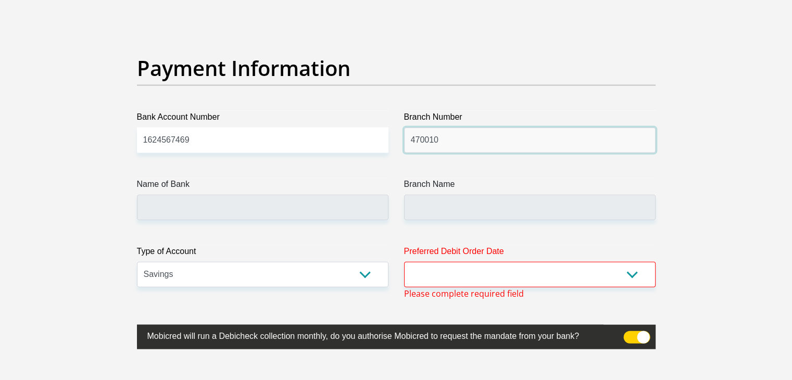
type input "470010"
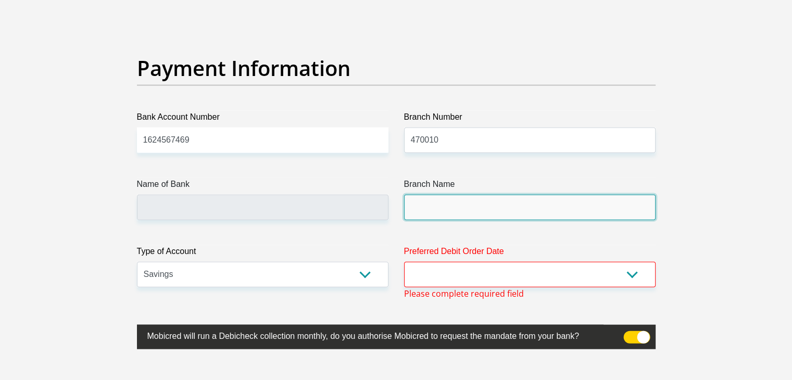
click at [428, 209] on input "Branch Name" at bounding box center [530, 208] width 252 height 26
type input "CAPITEC BANK LIMITED"
type input "CAPITEC BANK CPC"
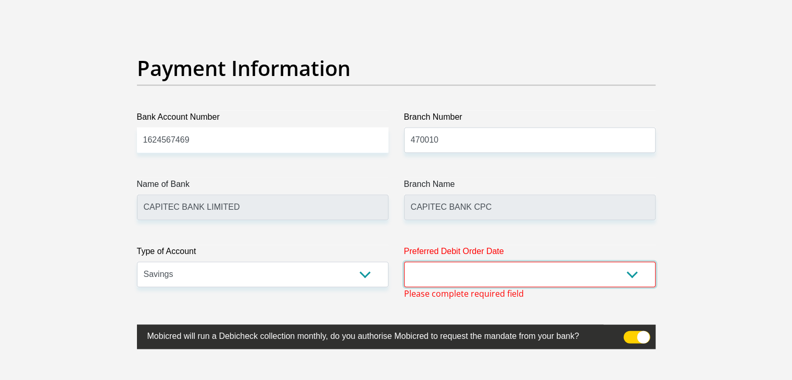
click at [483, 276] on select "1st 2nd 3rd 4th 5th 7th 18th 19th 20th 21st 22nd 23rd 24th 25th 26th 27th 28th …" at bounding box center [530, 275] width 252 height 26
select select "25"
click at [404, 262] on select "1st 2nd 3rd 4th 5th 7th 18th 19th 20th 21st 22nd 23rd 24th 25th 26th 27th 28th …" at bounding box center [530, 275] width 252 height 26
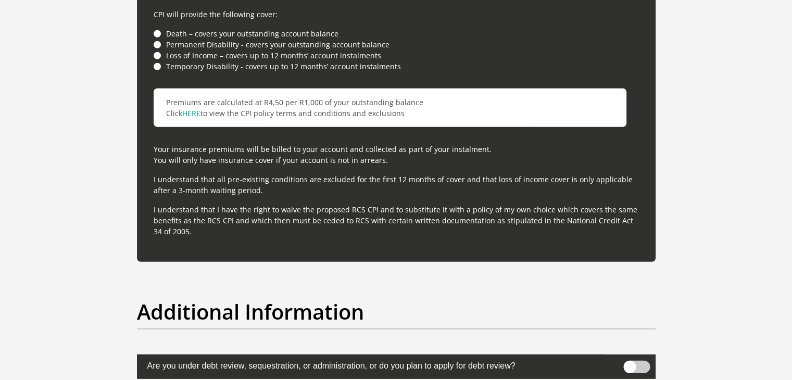
scroll to position [2987, 0]
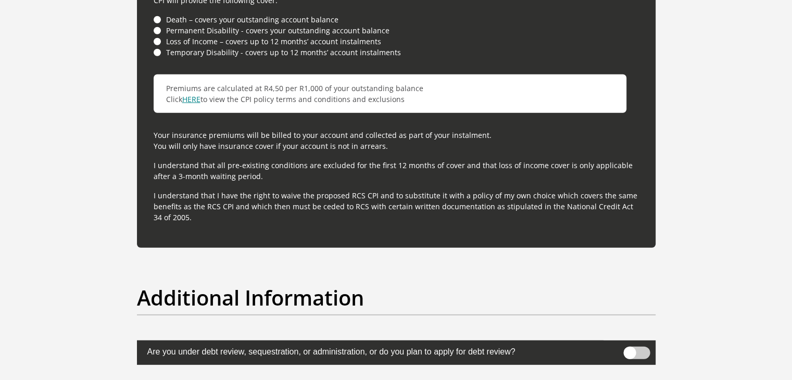
click at [194, 96] on link "HERE" at bounding box center [191, 99] width 18 height 10
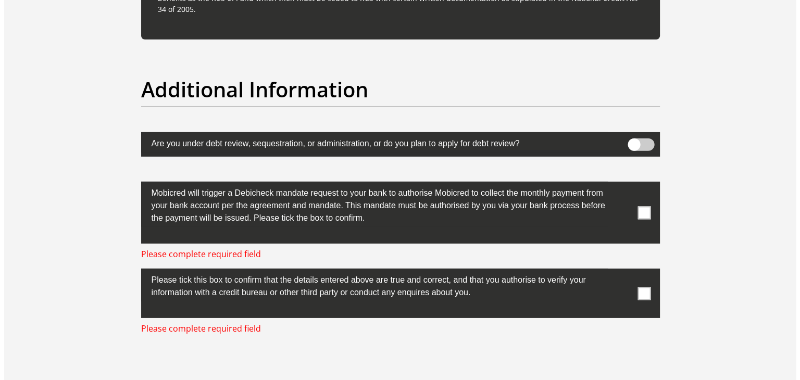
scroll to position [3195, 0]
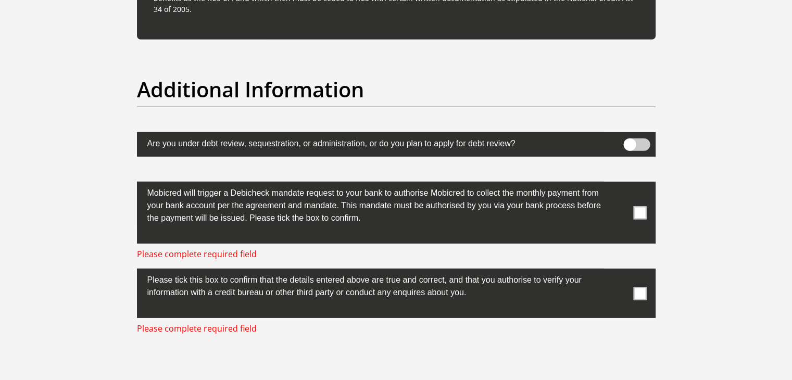
click at [635, 139] on span at bounding box center [637, 145] width 27 height 13
click at [630, 141] on input "checkbox" at bounding box center [630, 141] width 0 height 0
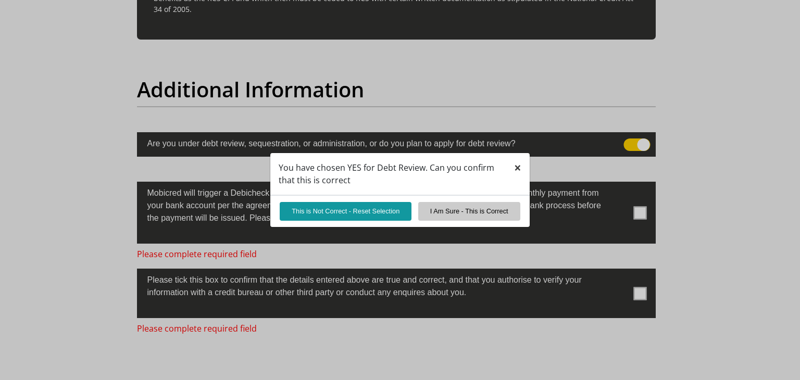
click at [516, 169] on span "×" at bounding box center [517, 167] width 7 height 17
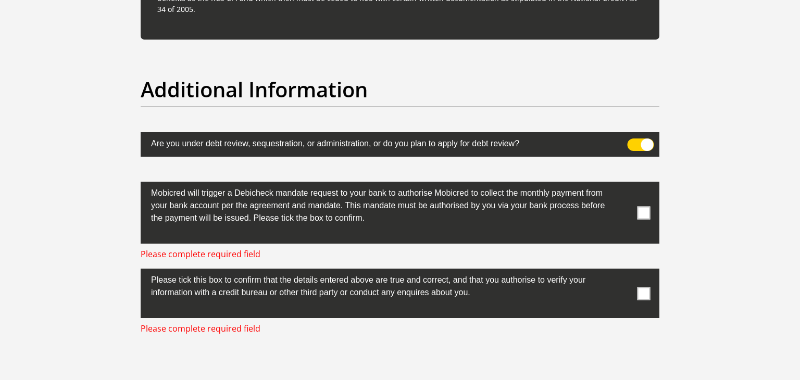
click at [638, 140] on span at bounding box center [641, 145] width 27 height 13
click at [634, 141] on input "checkbox" at bounding box center [634, 141] width 0 height 0
click at [635, 204] on label at bounding box center [400, 213] width 519 height 62
click at [623, 184] on input "checkbox" at bounding box center [623, 184] width 0 height 0
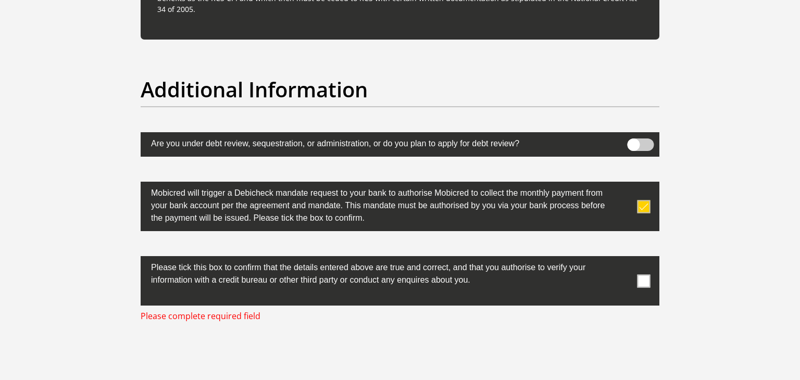
click at [644, 277] on span at bounding box center [644, 281] width 13 height 13
click at [623, 259] on input "checkbox" at bounding box center [623, 259] width 0 height 0
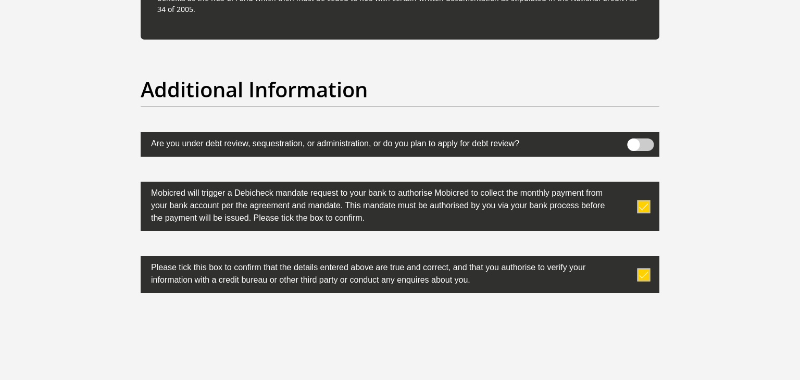
click at [245, 107] on div "Additional Information" at bounding box center [400, 104] width 535 height 55
drag, startPoint x: 245, startPoint y: 107, endPoint x: 240, endPoint y: 102, distance: 8.1
click at [240, 102] on div "Additional Information" at bounding box center [400, 104] width 535 height 55
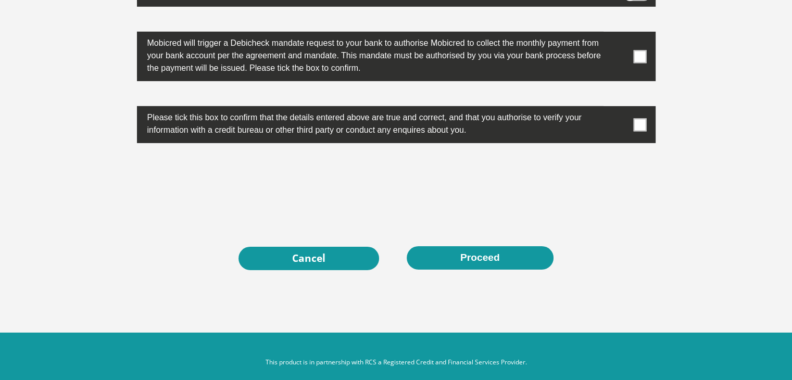
scroll to position [3351, 0]
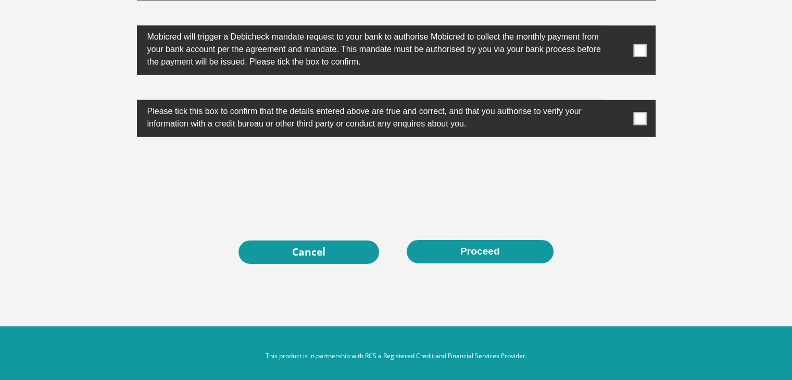
click at [635, 50] on span at bounding box center [640, 50] width 13 height 13
click at [620, 28] on input "checkbox" at bounding box center [620, 28] width 0 height 0
click at [634, 118] on span at bounding box center [640, 118] width 13 height 13
click at [620, 103] on input "checkbox" at bounding box center [620, 103] width 0 height 0
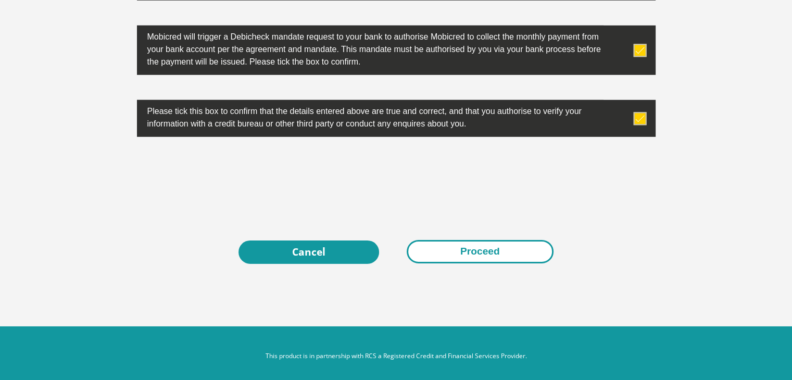
click at [465, 245] on button "Proceed" at bounding box center [480, 251] width 147 height 23
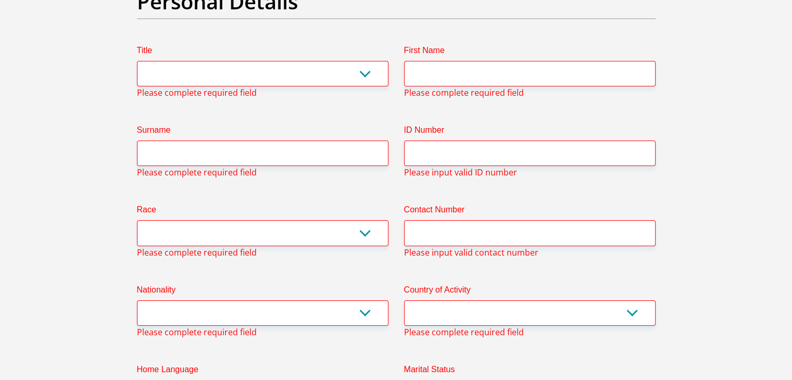
scroll to position [119, 0]
click at [339, 81] on select "Mr Ms Mrs Dr Other" at bounding box center [263, 74] width 252 height 26
select select "Ms"
click at [137, 61] on select "Mr Ms Mrs Dr Other" at bounding box center [263, 74] width 252 height 26
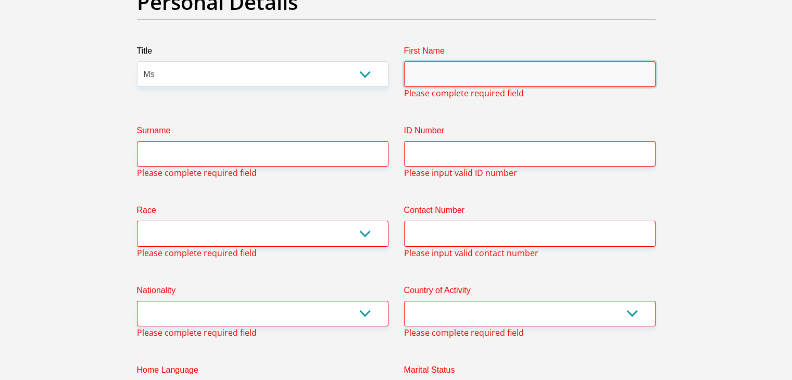
click at [446, 80] on input "First Name" at bounding box center [530, 74] width 252 height 26
type input "Refilwe"
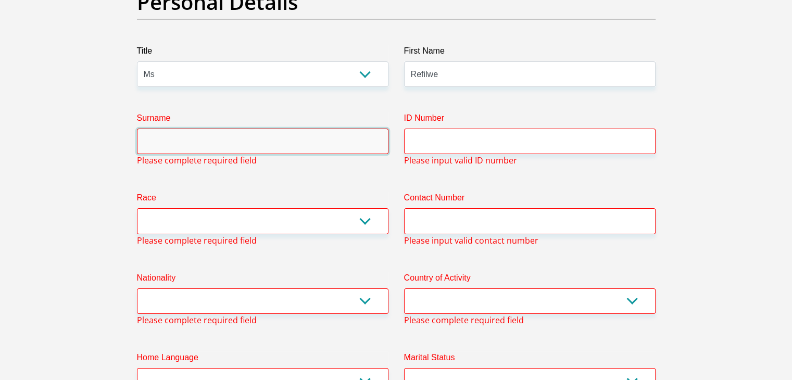
click at [363, 138] on input "Surname" at bounding box center [263, 142] width 252 height 26
type input "machete"
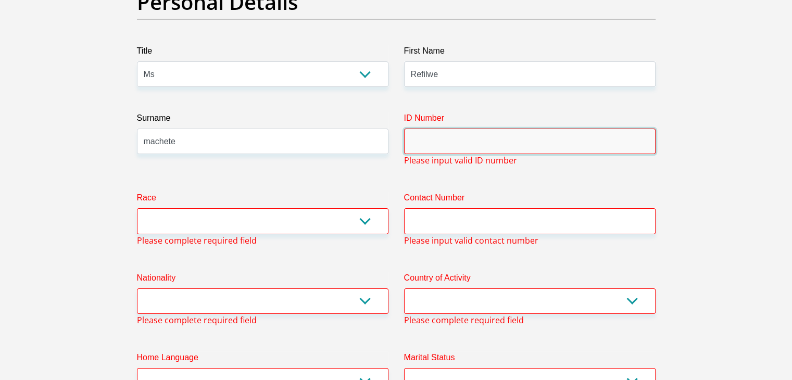
click at [436, 147] on input "ID Number" at bounding box center [530, 142] width 252 height 26
type input "9905210179028"
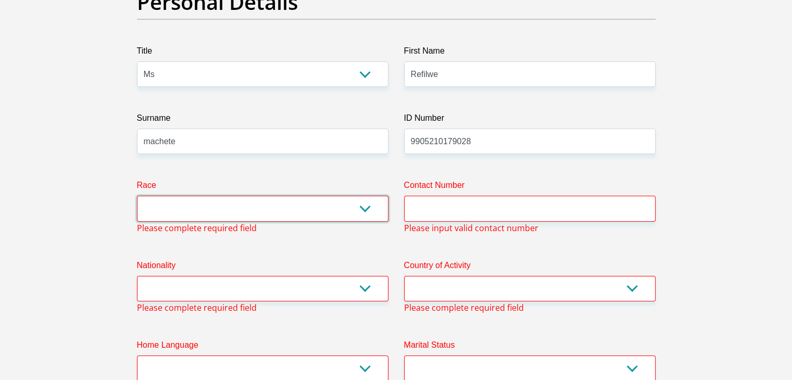
click at [327, 201] on select "Black Coloured Indian White Other" at bounding box center [263, 209] width 252 height 26
select select "1"
click at [137, 196] on select "Black Coloured Indian White Other" at bounding box center [263, 209] width 252 height 26
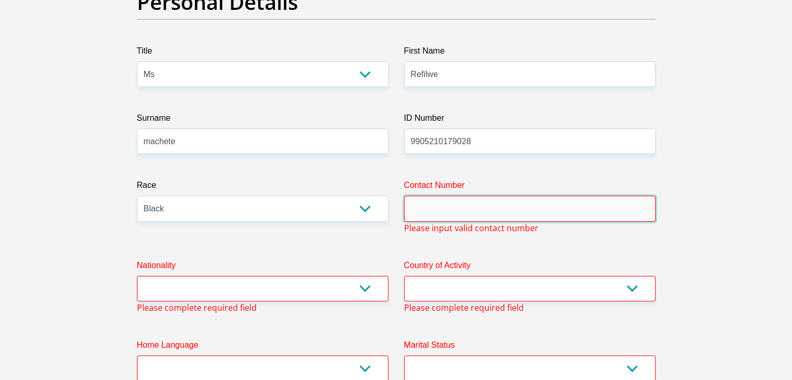
click at [431, 204] on input "Contact Number" at bounding box center [530, 209] width 252 height 26
type input "0817885866"
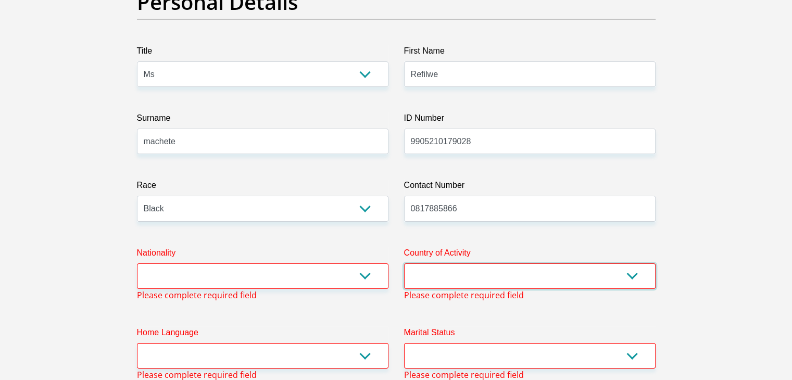
click at [466, 268] on select "South Africa Afghanistan Aland Islands Albania Algeria America Samoa American V…" at bounding box center [530, 277] width 252 height 26
select select "ZAF"
click at [404, 264] on select "South Africa Afghanistan Aland Islands Albania Algeria America Samoa American V…" at bounding box center [530, 277] width 252 height 26
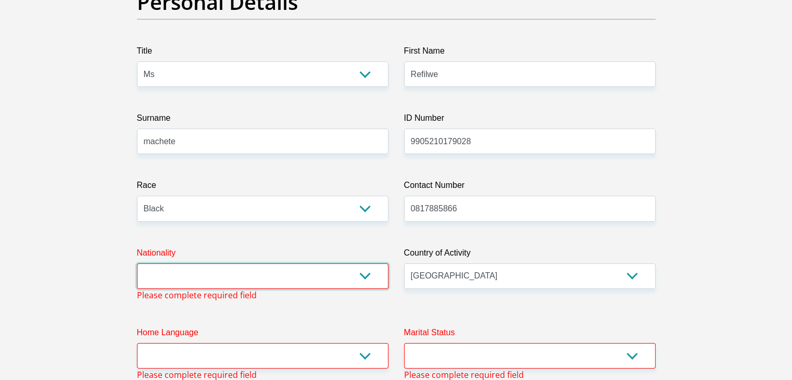
click at [353, 271] on select "South Africa Afghanistan Aland Islands Albania Algeria America Samoa American V…" at bounding box center [263, 277] width 252 height 26
select select "ZAF"
click at [137, 264] on select "South Africa Afghanistan Aland Islands Albania Algeria America Samoa American V…" at bounding box center [263, 277] width 252 height 26
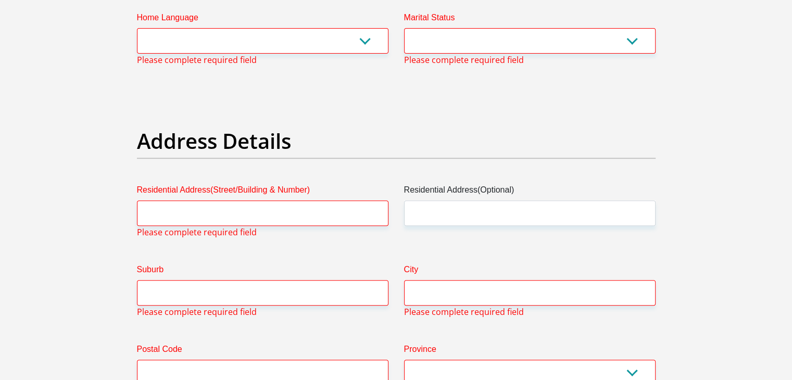
scroll to position [422, 0]
click at [377, 40] on select "Afrikaans English Sepedi South Ndebele Southern Sotho Swati Tsonga Tswana Venda…" at bounding box center [263, 41] width 252 height 26
select select "nso"
click at [137, 28] on select "Afrikaans English Sepedi South Ndebele Southern Sotho Swati Tsonga Tswana Venda…" at bounding box center [263, 41] width 252 height 26
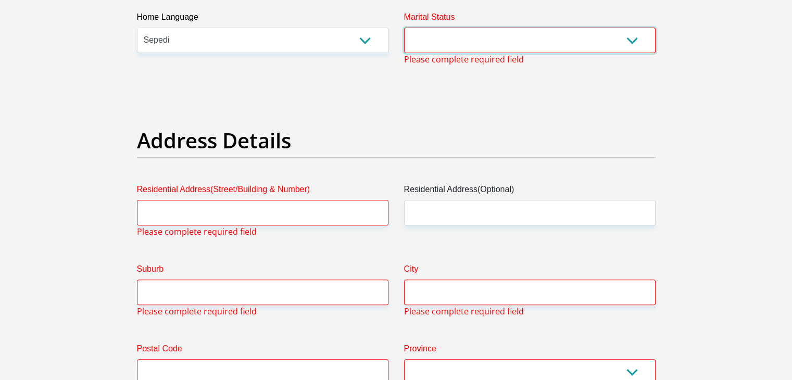
click at [552, 36] on select "Married ANC Single Divorced Widowed Married COP or Customary Law" at bounding box center [530, 41] width 252 height 26
select select "2"
click at [404, 28] on select "Married ANC Single Divorced Widowed Married COP or Customary Law" at bounding box center [530, 41] width 252 height 26
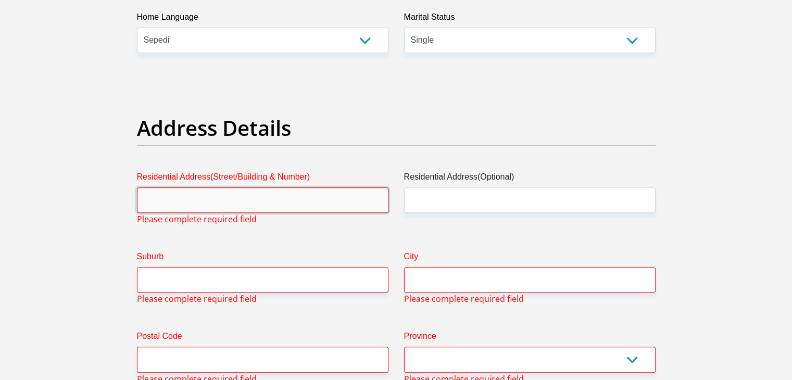
click at [327, 205] on input "Residential Address(Street/Building & Number)" at bounding box center [263, 201] width 252 height 26
type input "1973 block gg"
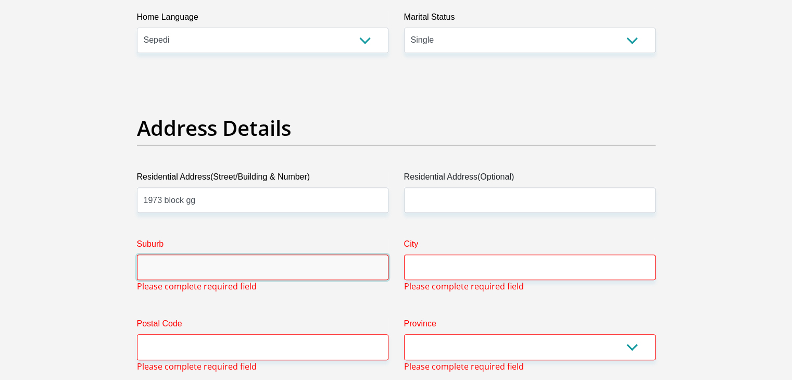
click at [236, 265] on input "Suburb" at bounding box center [263, 268] width 252 height 26
type input "soshanguve"
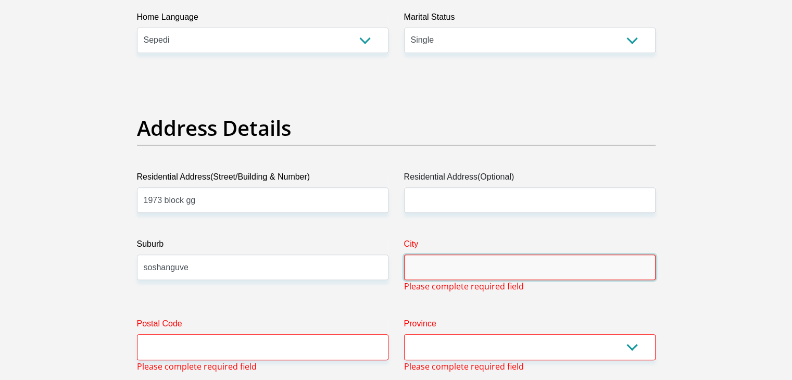
click at [450, 267] on input "City" at bounding box center [530, 268] width 252 height 26
click at [444, 267] on input "City" at bounding box center [530, 268] width 252 height 26
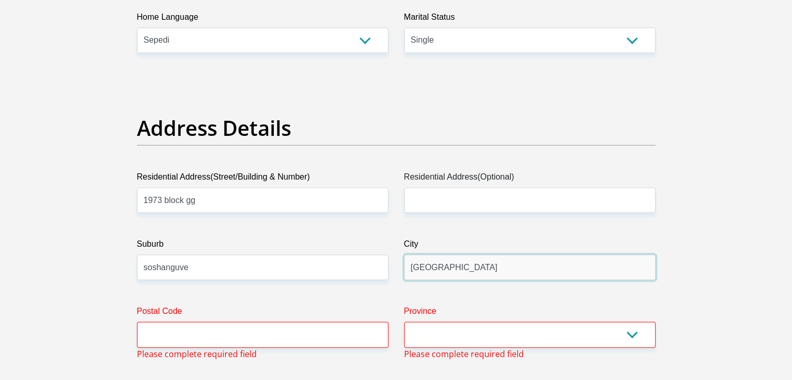
type input "Pretoria"
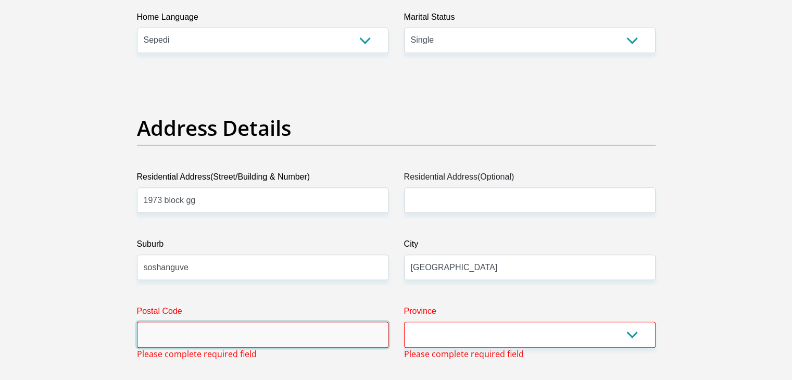
click at [343, 337] on input "Postal Code" at bounding box center [263, 335] width 252 height 26
type input "0152"
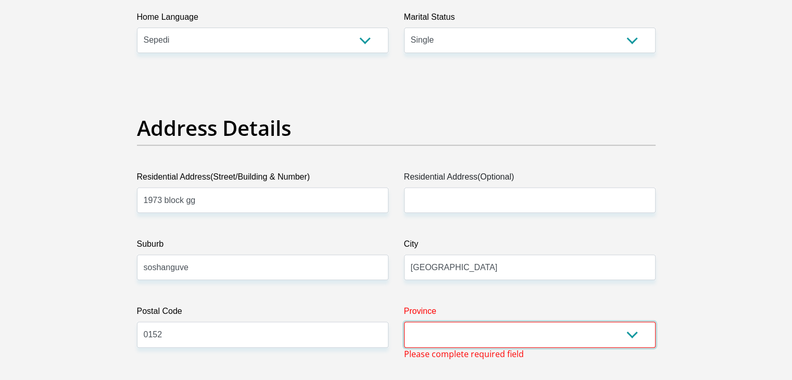
click at [499, 326] on select "Eastern Cape Free State Gauteng KwaZulu-Natal Limpopo Mpumalanga Northern Cape …" at bounding box center [530, 335] width 252 height 26
select select "Gauteng"
click at [404, 322] on select "Eastern Cape Free State Gauteng KwaZulu-Natal Limpopo Mpumalanga Northern Cape …" at bounding box center [530, 335] width 252 height 26
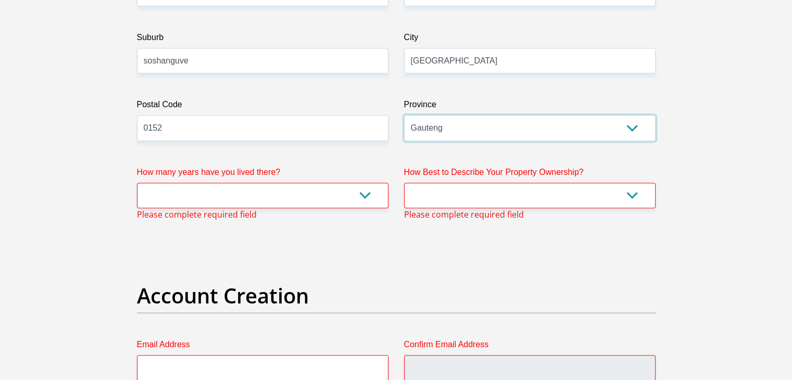
scroll to position [633, 0]
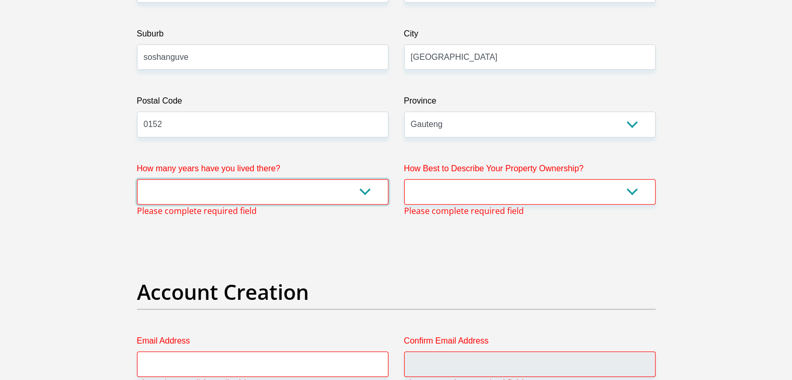
click at [318, 181] on select "less than 1 year 1-3 years 3-5 years 5+ years" at bounding box center [263, 192] width 252 height 26
click at [227, 290] on h2 "Account Creation" at bounding box center [396, 292] width 519 height 25
drag, startPoint x: 339, startPoint y: 196, endPoint x: 172, endPoint y: 290, distance: 190.8
select select "5"
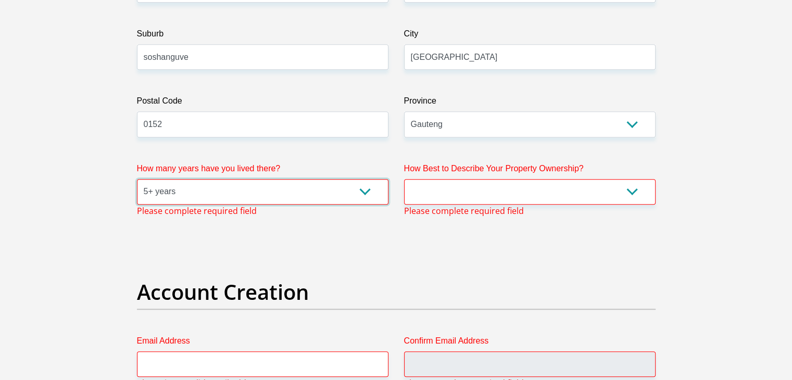
click at [137, 179] on select "less than 1 year 1-3 years 3-5 years 5+ years" at bounding box center [263, 192] width 252 height 26
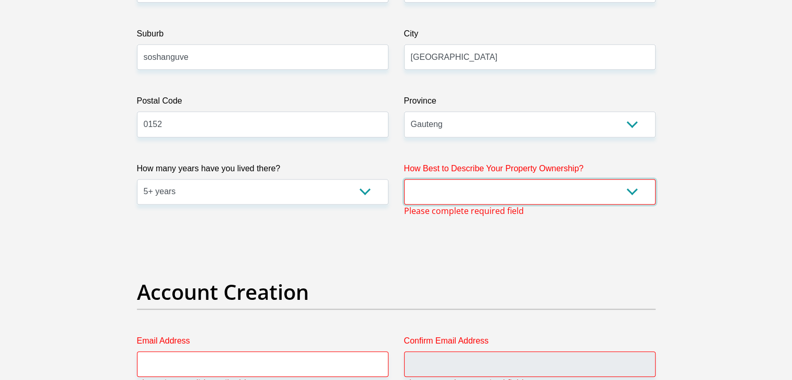
click at [491, 202] on select "Owned Rented Family Owned Company Dwelling" at bounding box center [530, 192] width 252 height 26
select select "parents"
click at [404, 179] on select "Owned Rented Family Owned Company Dwelling" at bounding box center [530, 192] width 252 height 26
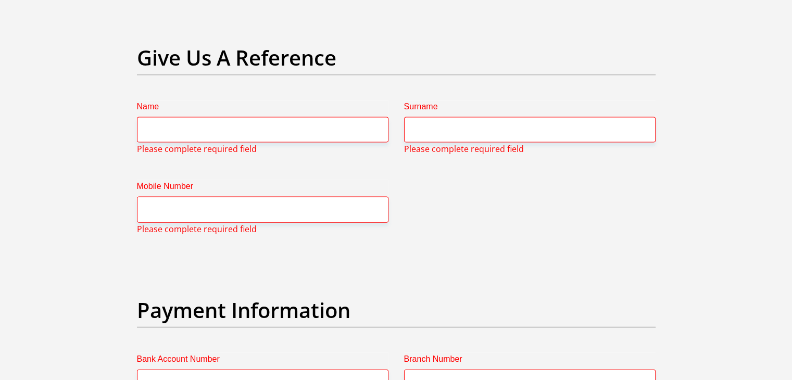
scroll to position [2261, 0]
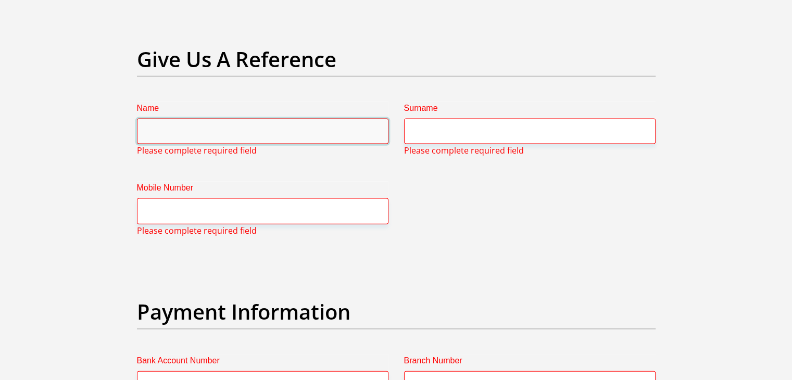
click at [345, 131] on input "Name" at bounding box center [263, 132] width 252 height 26
click at [286, 132] on input "Name" at bounding box center [263, 132] width 252 height 26
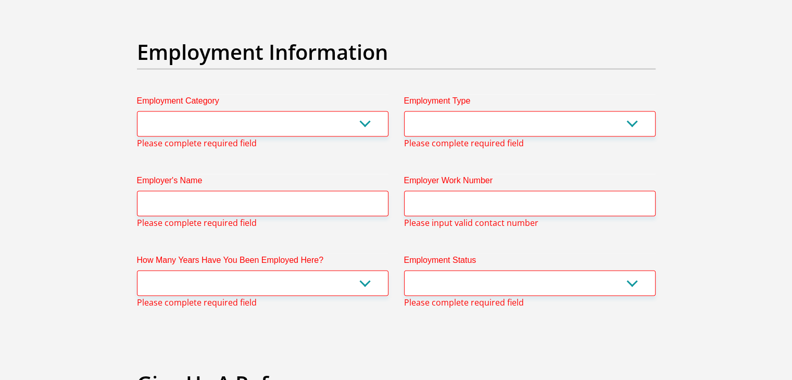
scroll to position [1935, 0]
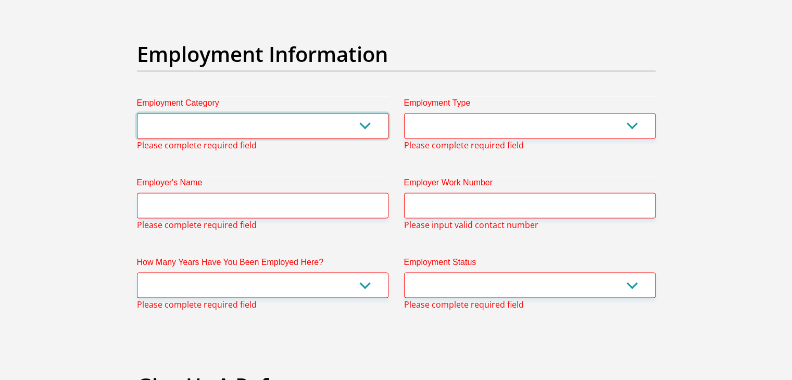
click at [340, 126] on select "AGRICULTURE ALCOHOL & TOBACCO CONSTRUCTION MATERIALS METALLURGY EQUIPMENT FOR R…" at bounding box center [263, 126] width 252 height 26
select select "17"
click at [137, 113] on select "AGRICULTURE ALCOHOL & TOBACCO CONSTRUCTION MATERIALS METALLURGY EQUIPMENT FOR R…" at bounding box center [263, 126] width 252 height 26
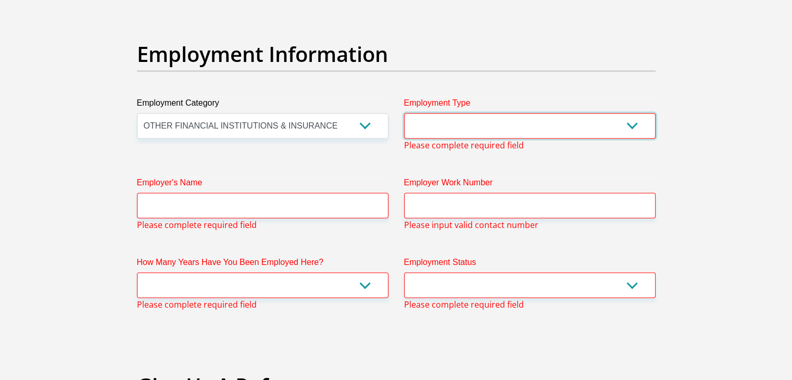
click at [609, 131] on select "College/Lecturer Craft Seller Creative Driver Executive Farmer Forces - Non Com…" at bounding box center [530, 126] width 252 height 26
select select "Office Staff/Clerk"
click at [404, 113] on select "College/Lecturer Craft Seller Creative Driver Executive Farmer Forces - Non Com…" at bounding box center [530, 126] width 252 height 26
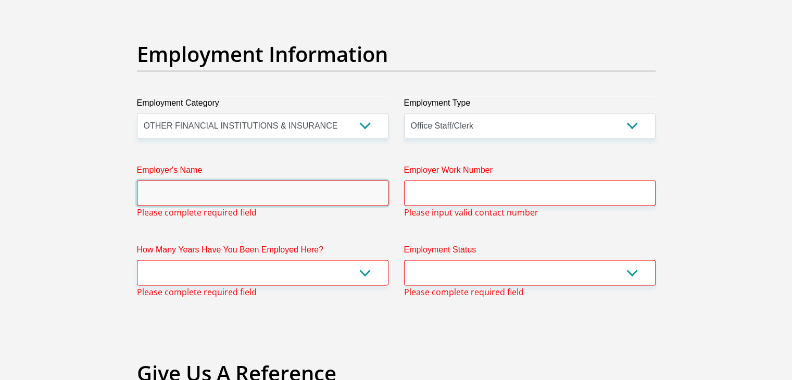
click at [313, 196] on input "Employer's Name" at bounding box center [263, 193] width 252 height 26
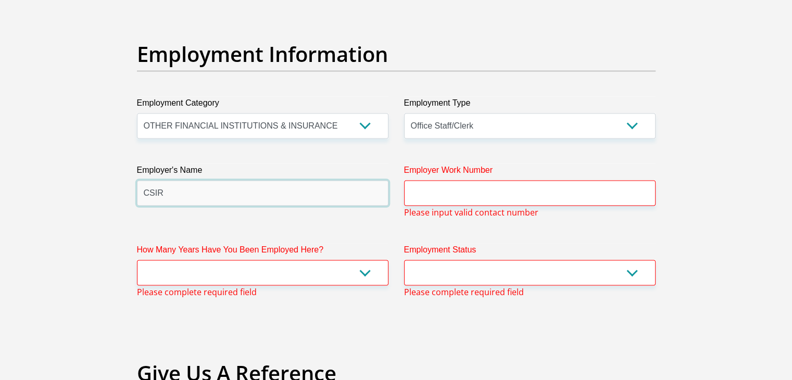
type input "CSIR"
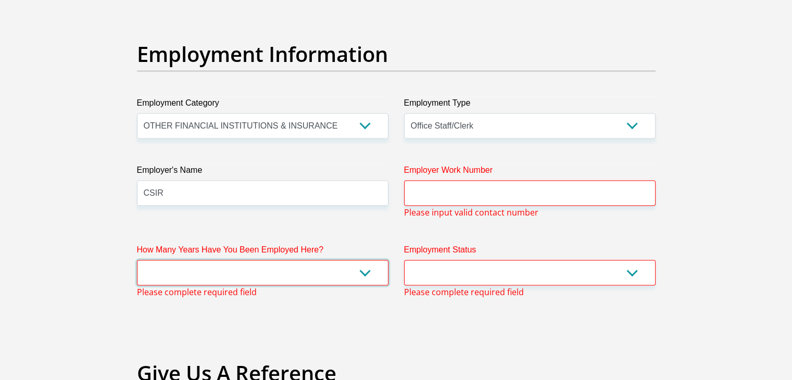
click at [283, 276] on select "less than 1 year 1-3 years 3-5 years 5+ years" at bounding box center [263, 273] width 252 height 26
select select "24"
click at [137, 260] on select "less than 1 year 1-3 years 3-5 years 5+ years" at bounding box center [263, 273] width 252 height 26
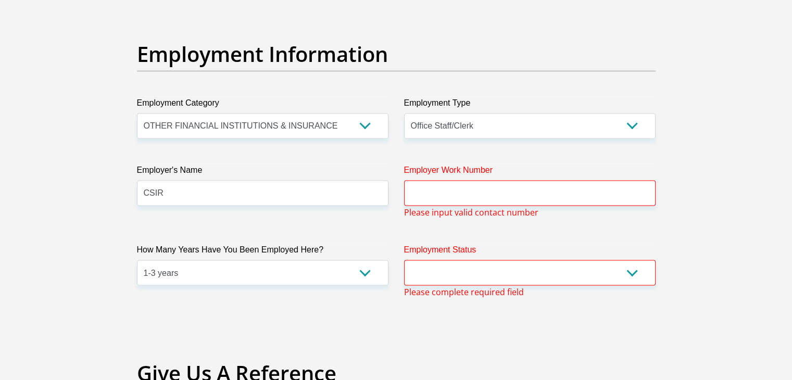
drag, startPoint x: 549, startPoint y: 176, endPoint x: 542, endPoint y: 194, distance: 20.1
click at [542, 194] on div "Employer Work Number" at bounding box center [530, 185] width 252 height 42
click at [542, 194] on input "Employer Work Number" at bounding box center [530, 193] width 252 height 26
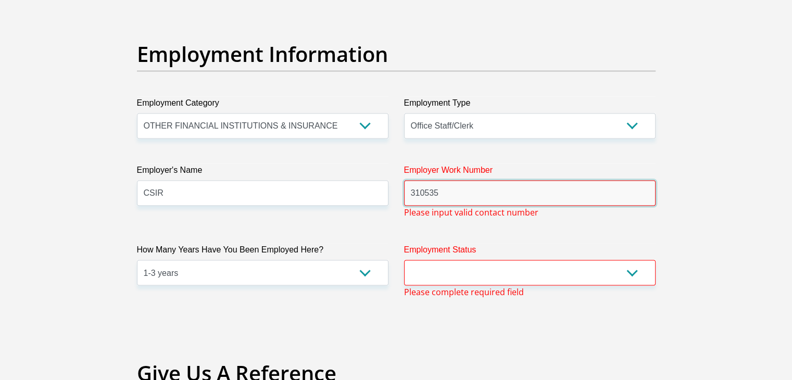
click at [413, 193] on input "310535" at bounding box center [530, 193] width 252 height 26
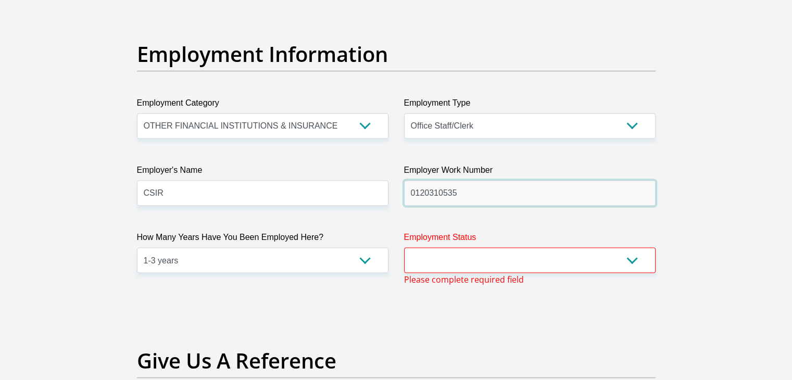
type input "0120310535"
click at [547, 255] on select "Permanent/Full-time Part-time/Casual Contract Worker Self-Employed Housewife Re…" at bounding box center [530, 260] width 252 height 26
select select "1"
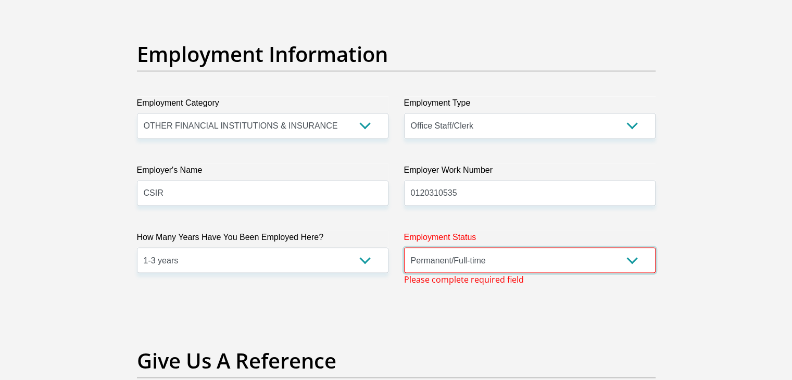
click at [404, 247] on select "Permanent/Full-time Part-time/Casual Contract Worker Self-Employed Housewife Re…" at bounding box center [530, 260] width 252 height 26
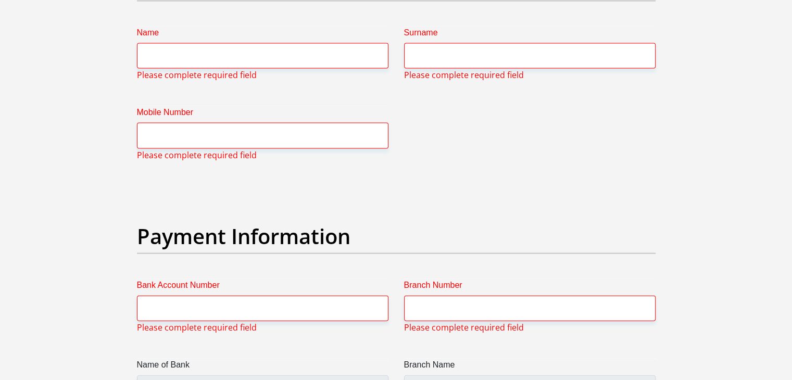
scroll to position [2300, 0]
click at [270, 55] on input "Name" at bounding box center [263, 56] width 252 height 26
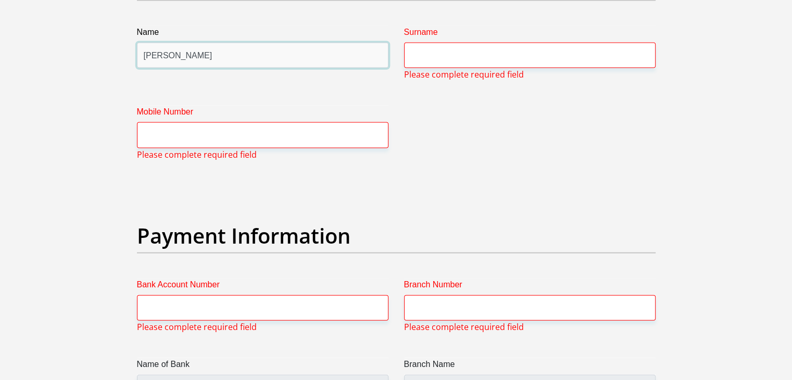
type input "Joas"
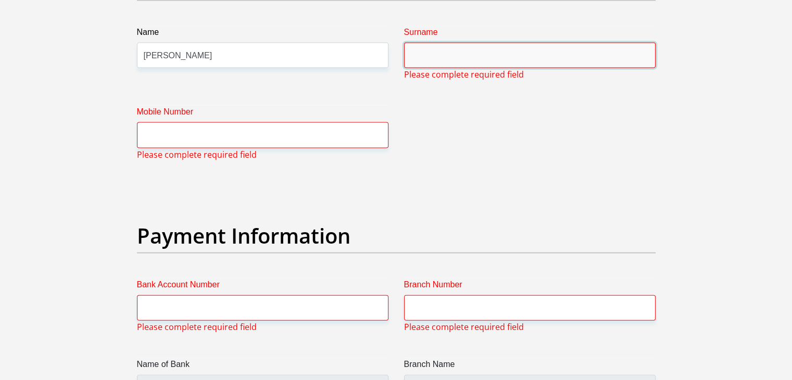
click at [434, 60] on input "Surname" at bounding box center [530, 56] width 252 height 26
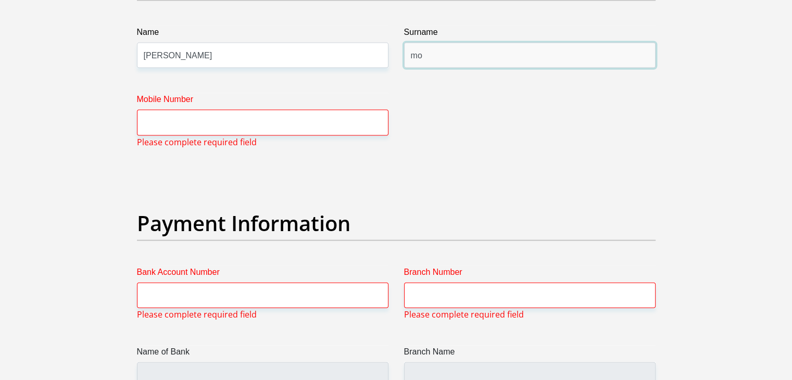
type input "m"
type input "Molobela"
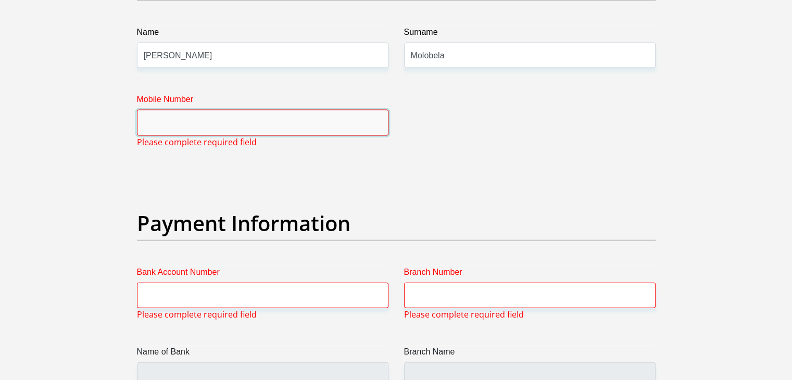
click at [307, 130] on input "Mobile Number" at bounding box center [263, 123] width 252 height 26
paste input "470010"
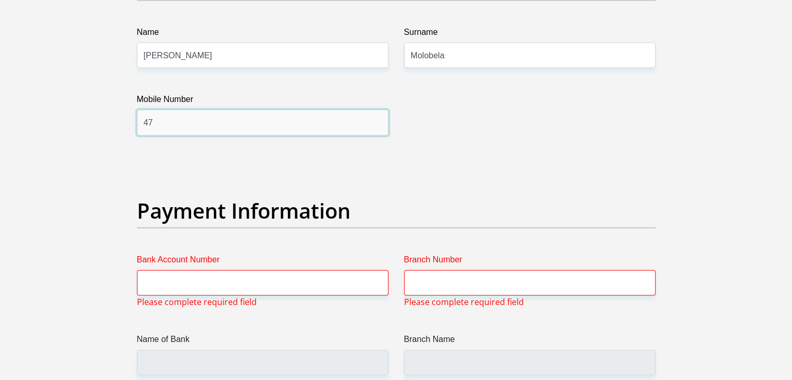
type input "4"
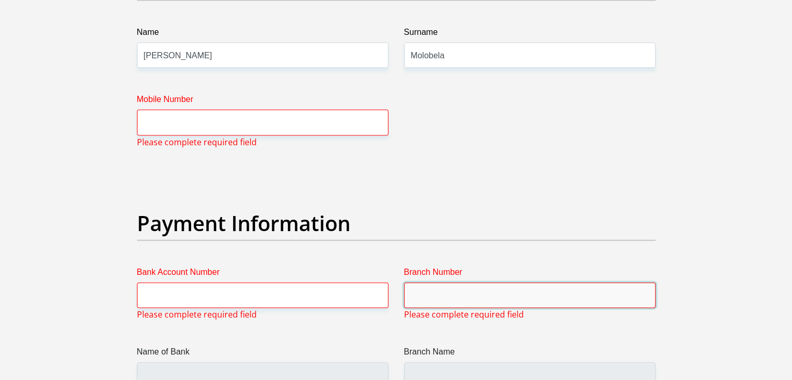
click at [508, 283] on input "Branch Number" at bounding box center [530, 296] width 252 height 26
paste input "470010"
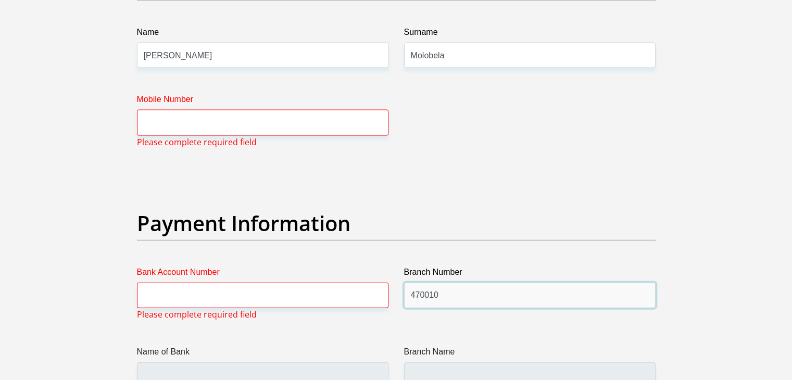
type input "470010"
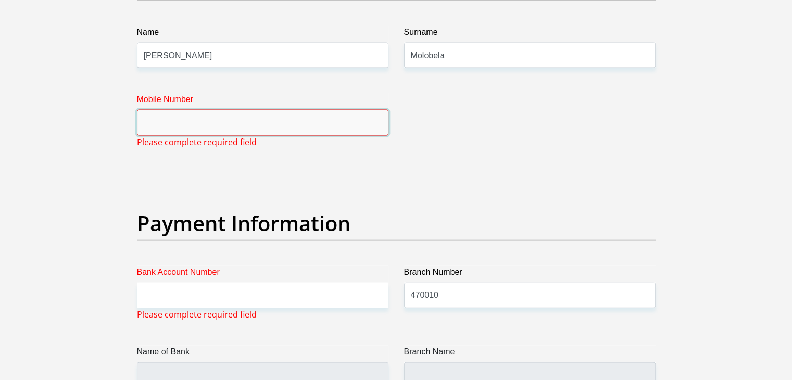
click at [175, 111] on input "Mobile Number" at bounding box center [263, 123] width 252 height 26
type input "CAPITEC BANK LIMITED"
type input "CAPITEC BANK CPC"
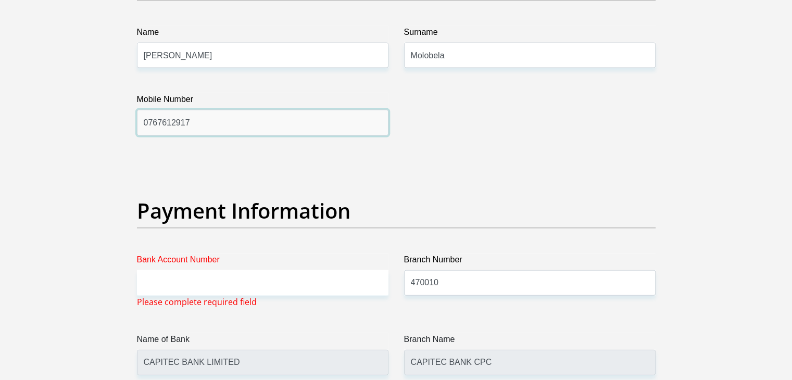
type input "0767612917"
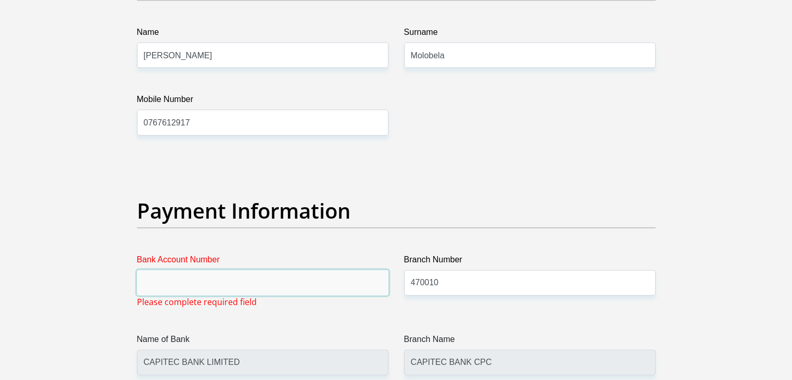
click at [208, 284] on input "Bank Account Number" at bounding box center [263, 283] width 252 height 26
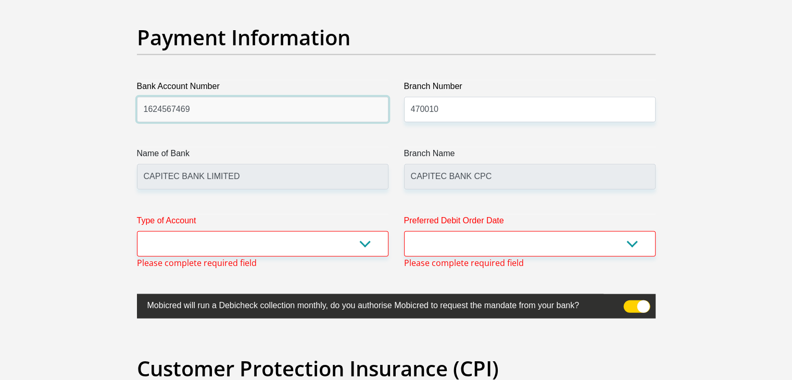
scroll to position [2478, 0]
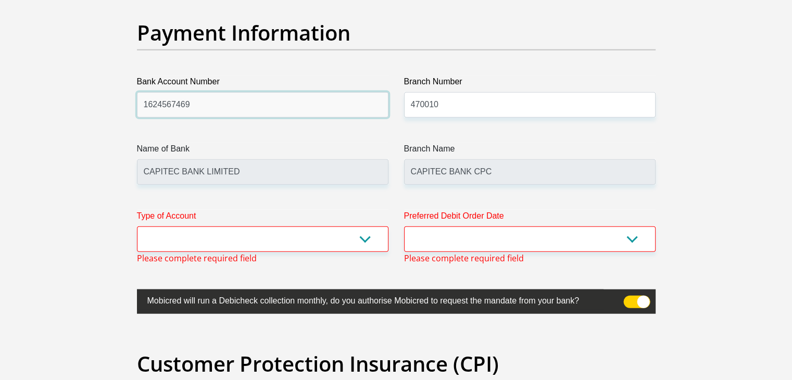
type input "1624567469"
click at [327, 228] on select "Cheque Savings" at bounding box center [263, 240] width 252 height 26
select select "SAV"
click at [137, 227] on select "Cheque Savings" at bounding box center [263, 240] width 252 height 26
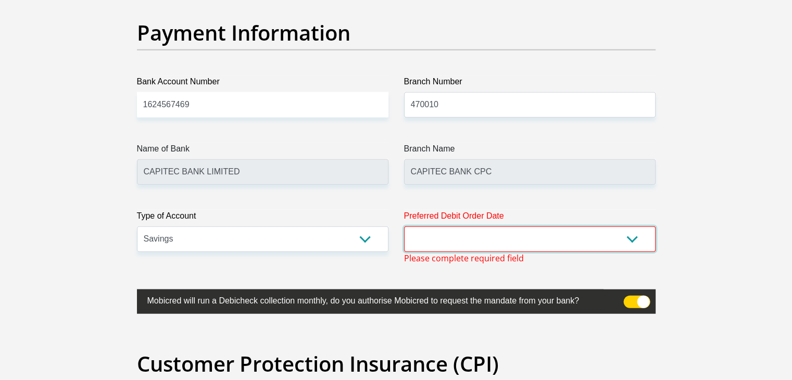
click at [496, 232] on select "1st 2nd 3rd 4th 5th 7th 18th 19th 20th 21st 22nd 23rd 24th 25th 26th 27th 28th …" at bounding box center [530, 240] width 252 height 26
select select "25"
click at [404, 227] on select "1st 2nd 3rd 4th 5th 7th 18th 19th 20th 21st 22nd 23rd 24th 25th 26th 27th 28th …" at bounding box center [530, 240] width 252 height 26
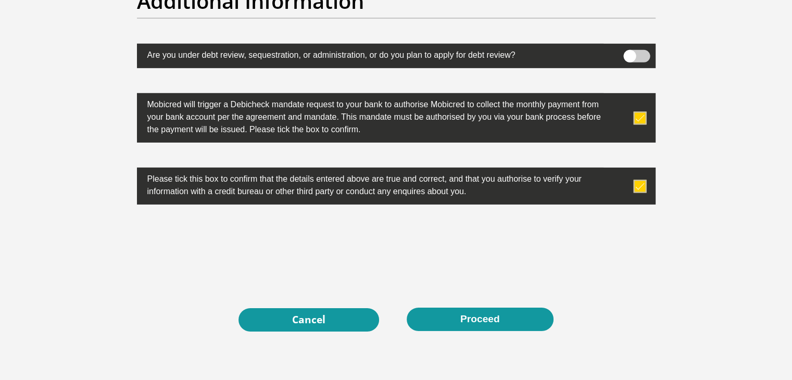
scroll to position [3359, 0]
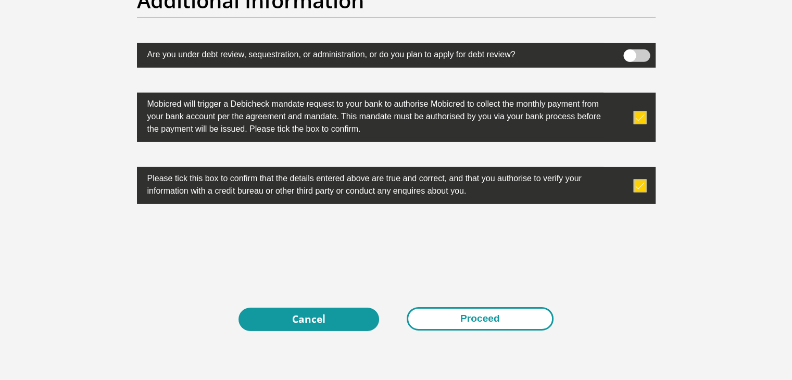
click at [476, 312] on button "Proceed" at bounding box center [480, 318] width 147 height 23
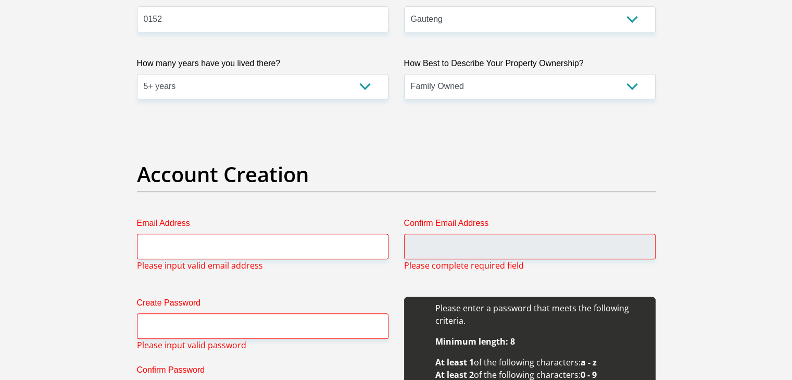
scroll to position [742, 0]
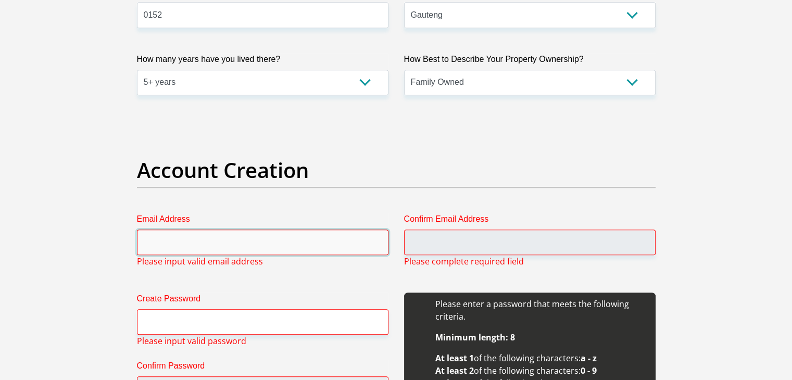
click at [287, 245] on input "Email Address" at bounding box center [263, 243] width 252 height 26
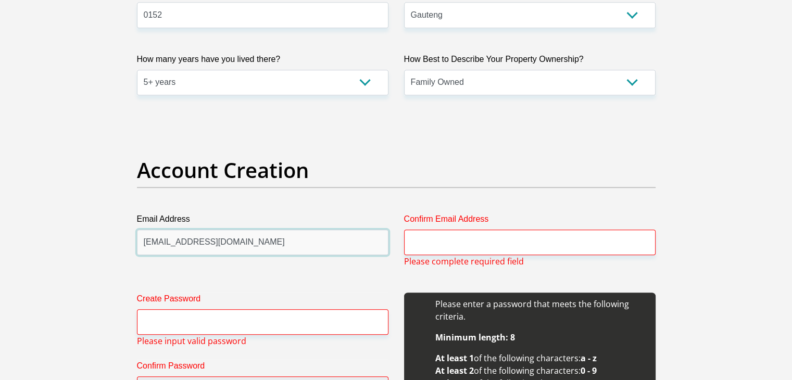
drag, startPoint x: 287, startPoint y: 245, endPoint x: 89, endPoint y: 258, distance: 198.4
type input "Mahlodimachete2105@gmail.com"
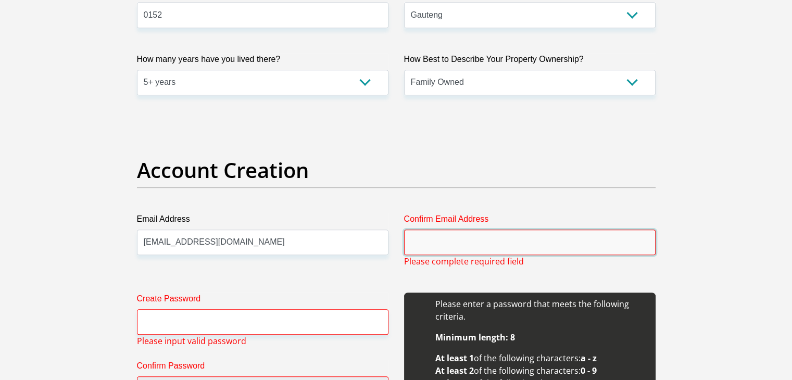
click at [480, 231] on input "Confirm Email Address" at bounding box center [530, 243] width 252 height 26
paste input "Mahlodimachete2105@gmail.com"
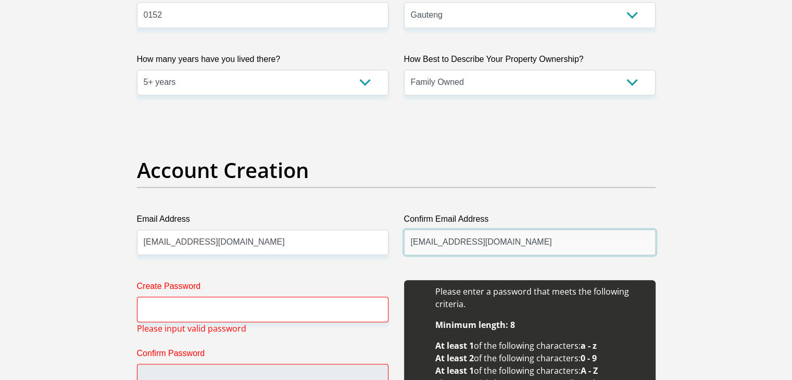
type input "Mahlodimachete2105@gmail.com"
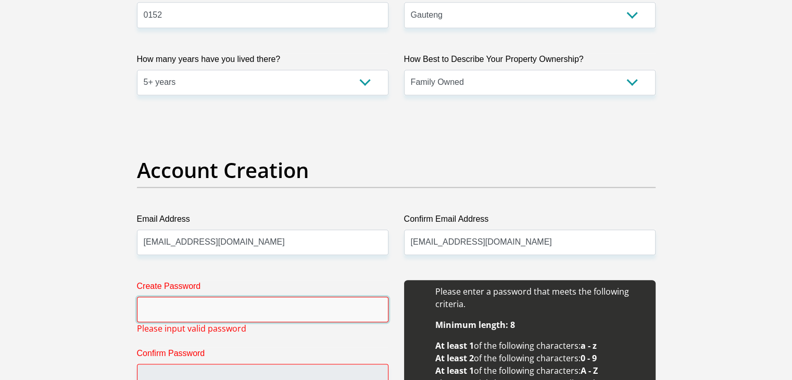
click at [202, 303] on input "Create Password" at bounding box center [263, 310] width 252 height 26
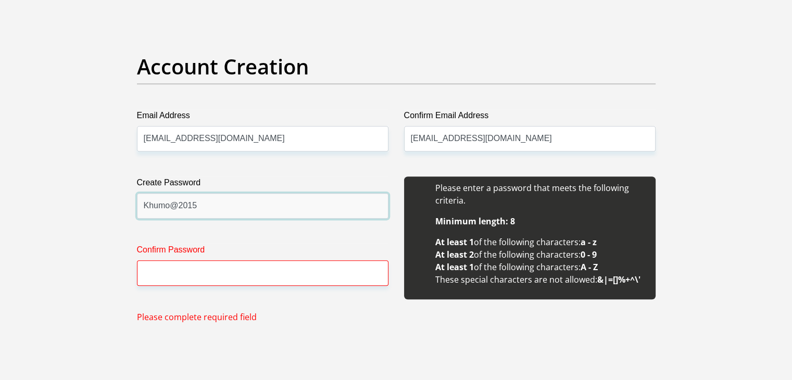
scroll to position [848, 0]
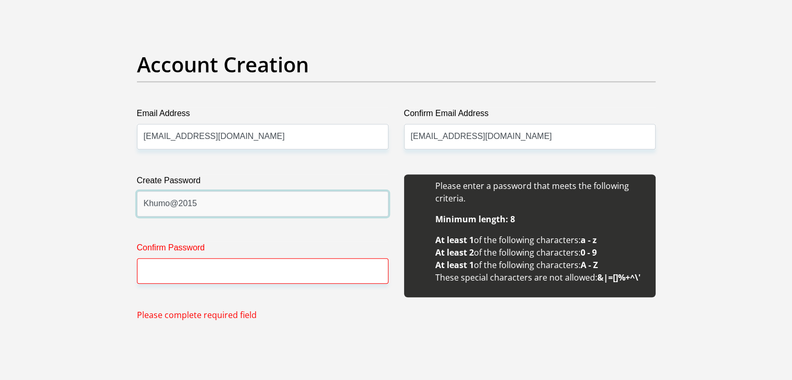
type input "Khumo@2015"
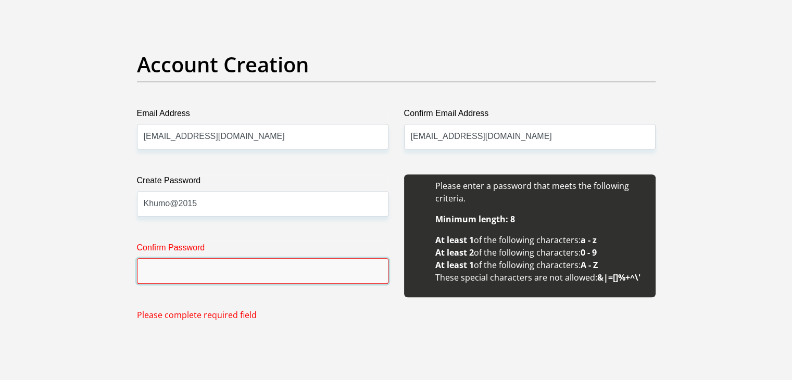
click at [190, 280] on input "Confirm Password" at bounding box center [263, 271] width 252 height 26
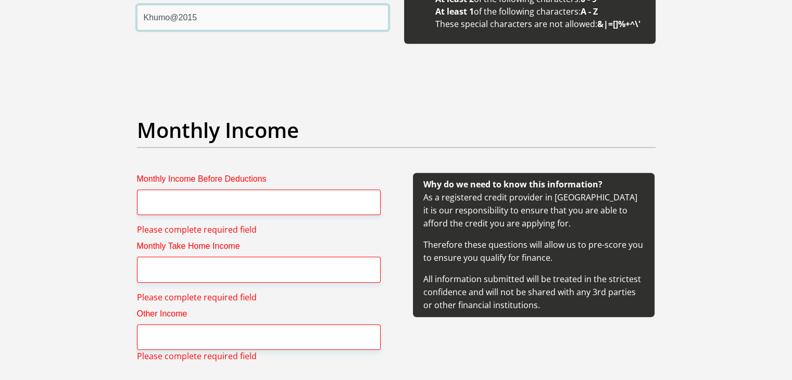
scroll to position [1102, 0]
type input "Khumo@2015"
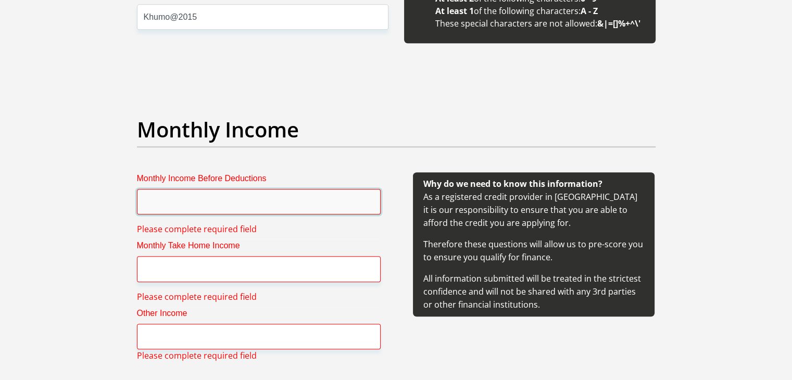
click at [207, 202] on input "Monthly Income Before Deductions" at bounding box center [259, 202] width 244 height 26
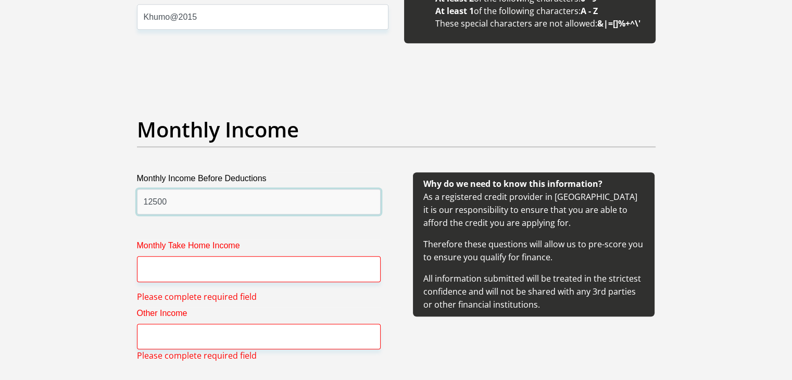
type input "12500"
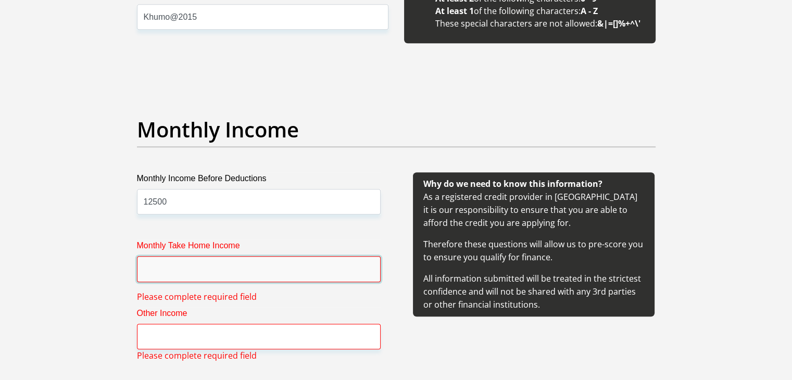
click at [216, 268] on input "Monthly Take Home Income" at bounding box center [259, 269] width 244 height 26
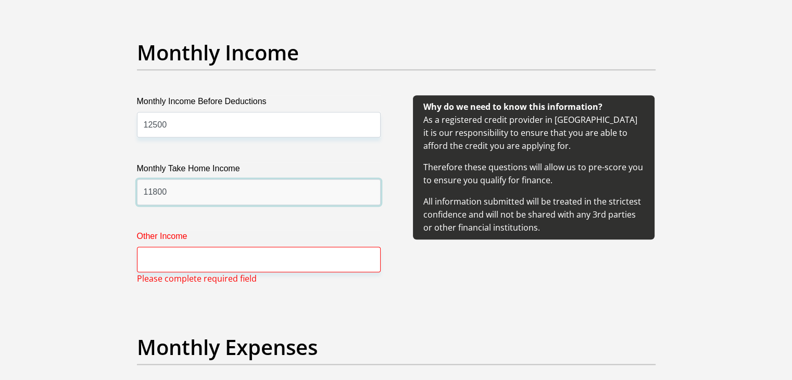
scroll to position [1188, 0]
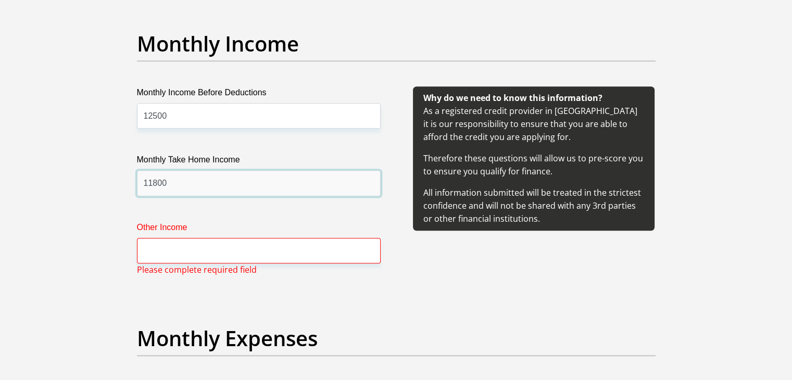
type input "11800"
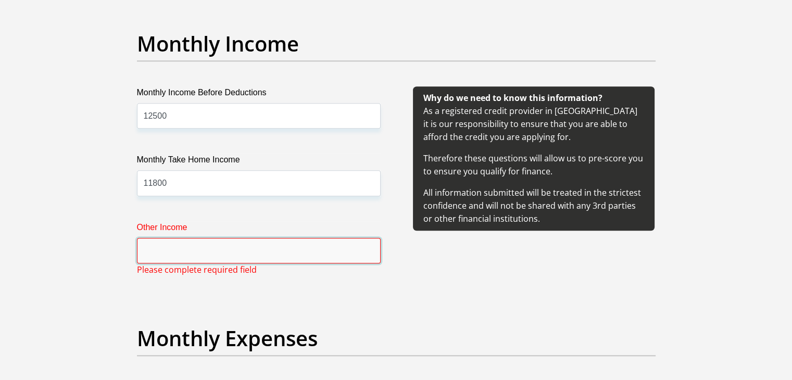
click at [205, 249] on input "Other Income" at bounding box center [259, 251] width 244 height 26
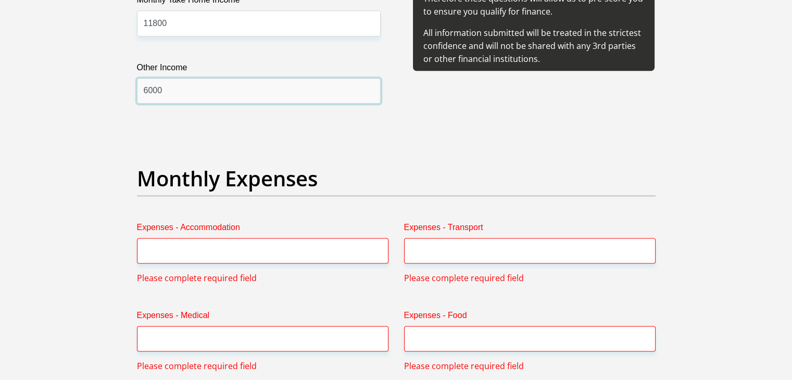
scroll to position [1348, 0]
type input "6000"
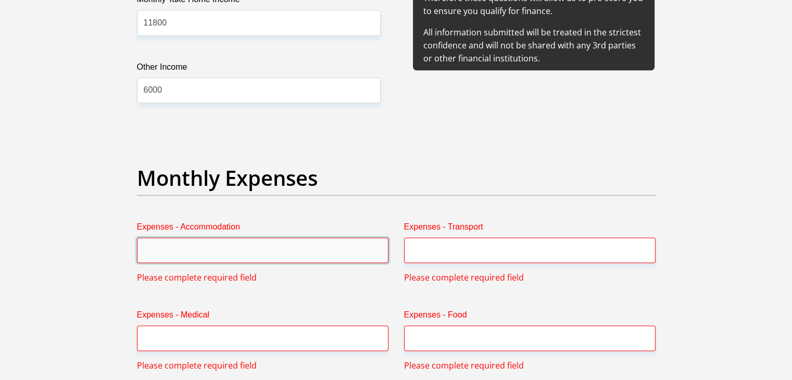
click at [205, 249] on input "Expenses - Accommodation" at bounding box center [263, 251] width 252 height 26
type input "0"
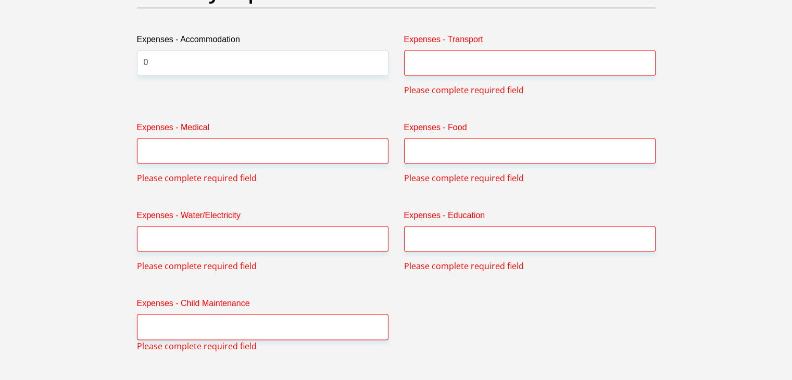
scroll to position [1536, 0]
click at [444, 64] on input "Expenses - Transport" at bounding box center [530, 63] width 252 height 26
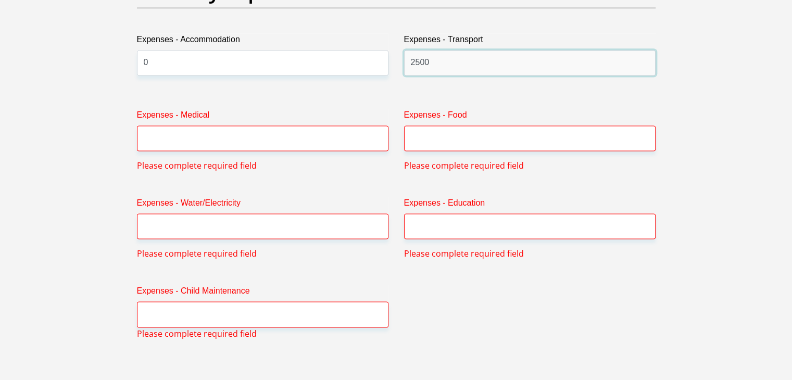
type input "2500"
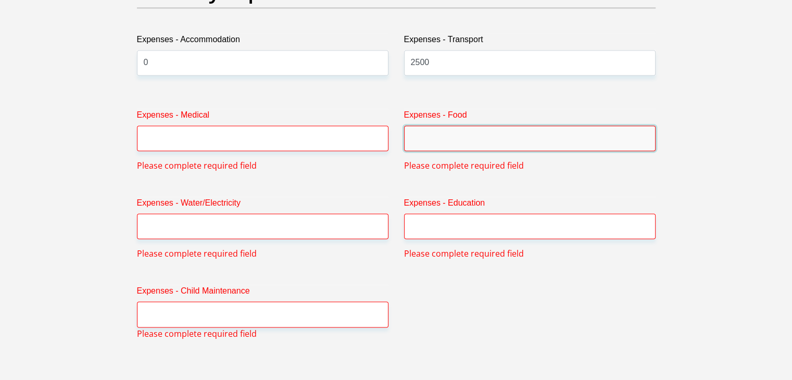
click at [483, 137] on input "Expenses - Food" at bounding box center [530, 139] width 252 height 26
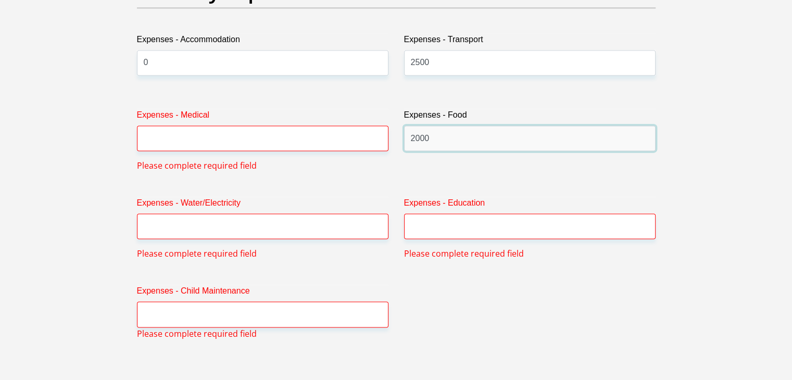
type input "2000"
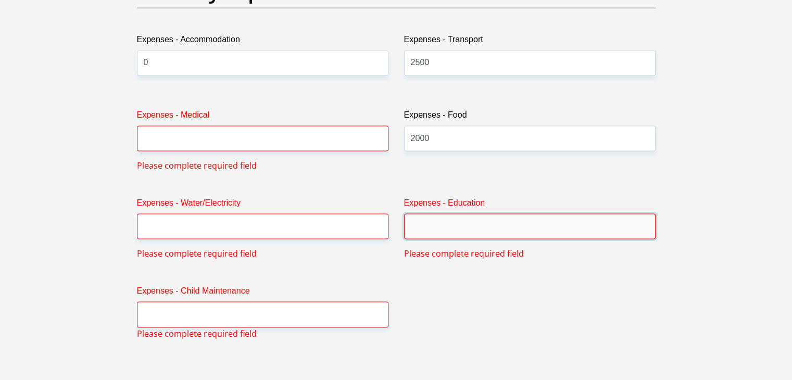
click at [483, 237] on input "Expenses - Education" at bounding box center [530, 227] width 252 height 26
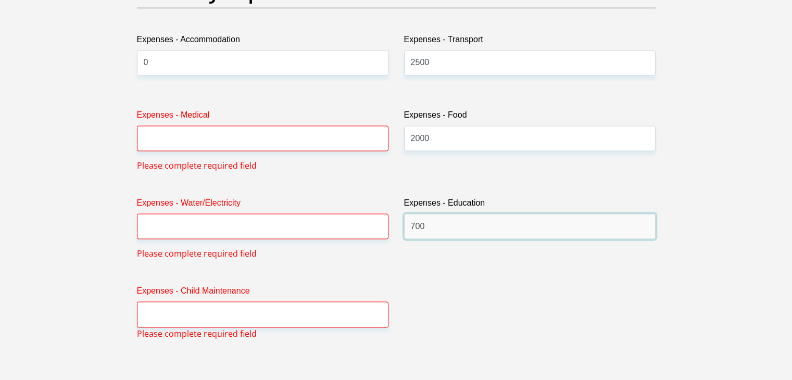
type input "700"
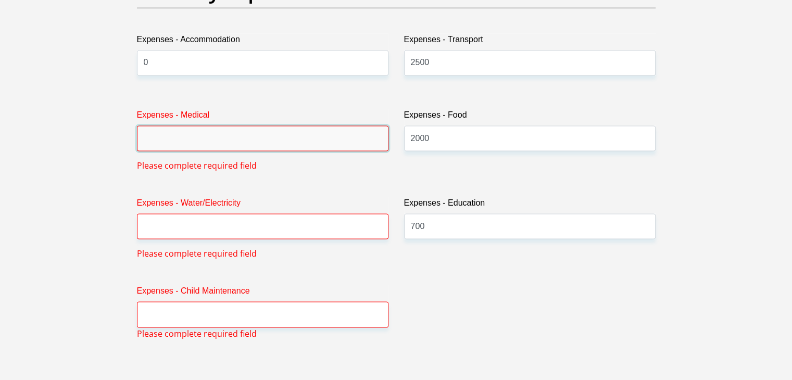
click at [267, 134] on input "Expenses - Medical" at bounding box center [263, 139] width 252 height 26
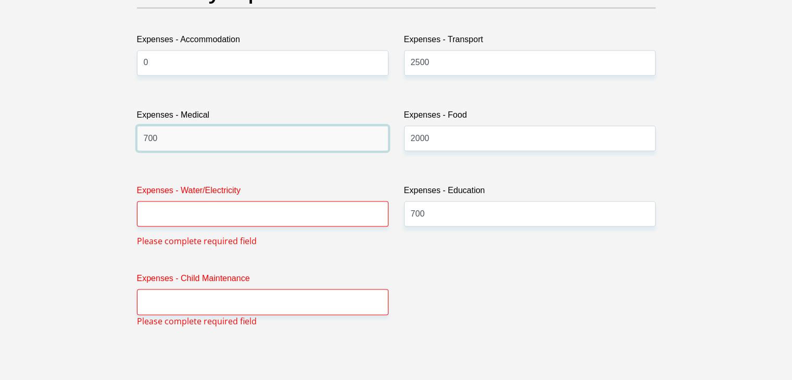
type input "700"
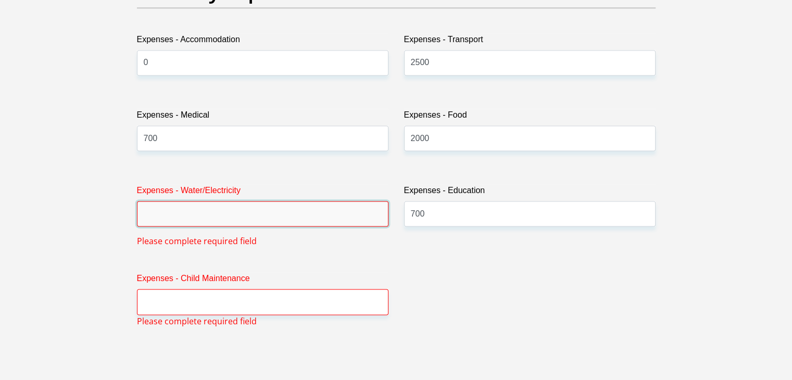
click at [226, 205] on input "Expenses - Water/Electricity" at bounding box center [263, 214] width 252 height 26
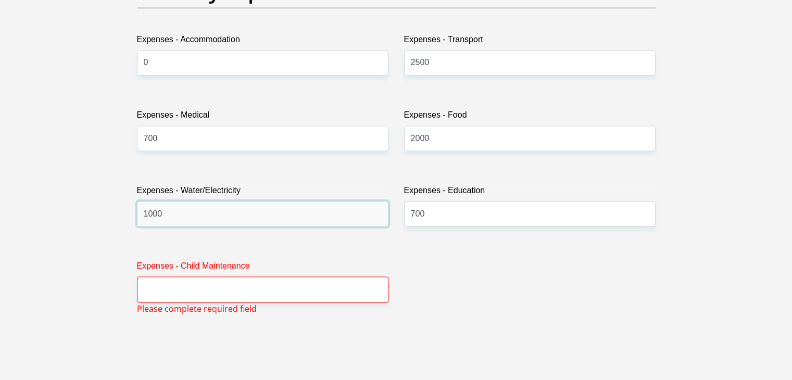
type input "1000"
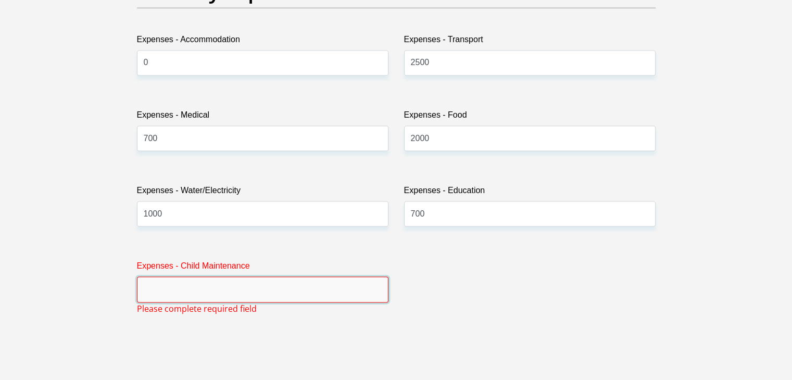
click at [231, 299] on input "Expenses - Child Maintenance" at bounding box center [263, 290] width 252 height 26
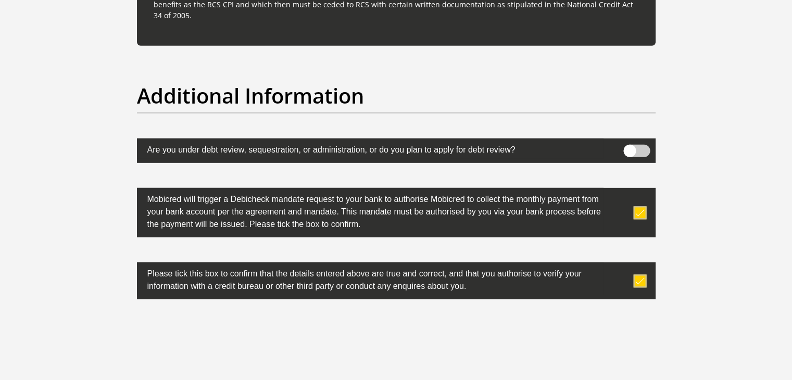
scroll to position [3280, 0]
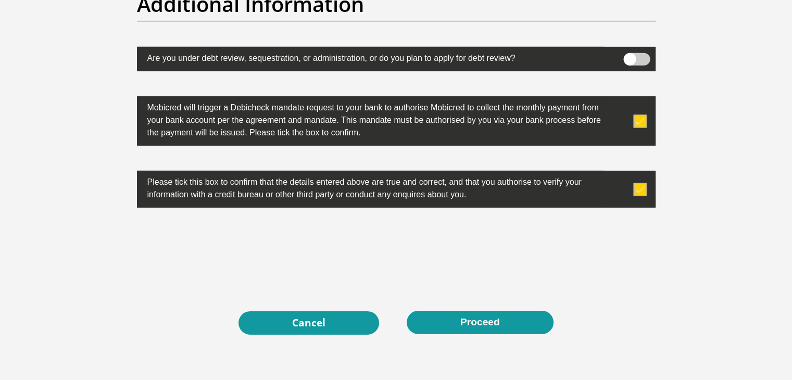
type input "500"
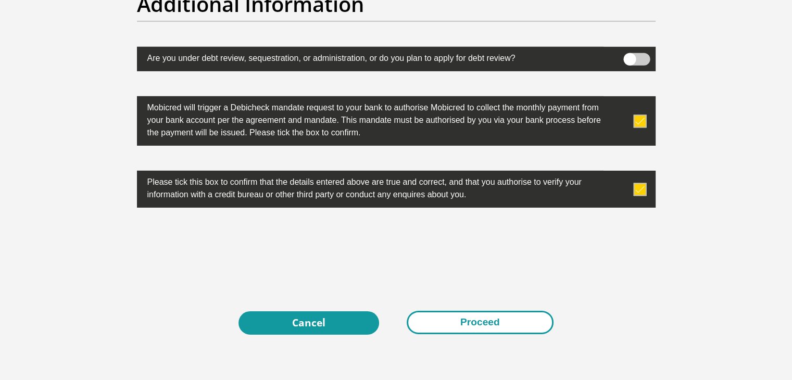
click at [480, 321] on button "Proceed" at bounding box center [480, 322] width 147 height 23
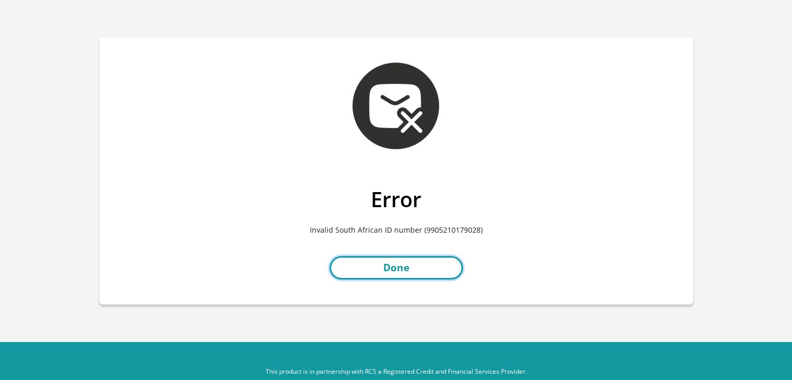
click at [417, 268] on link "Done" at bounding box center [396, 267] width 133 height 23
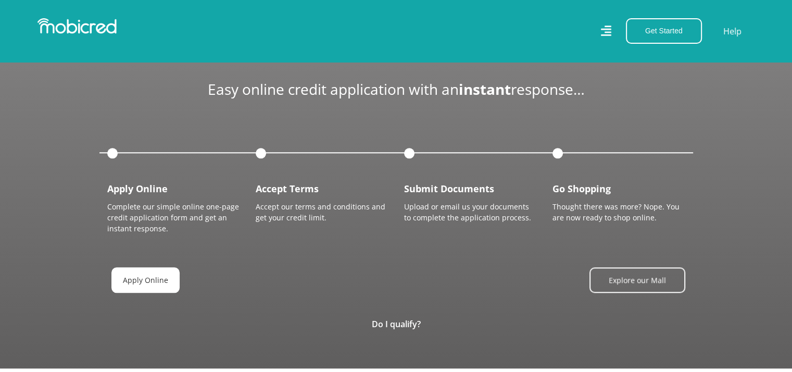
scroll to position [0, 2376]
click at [643, 24] on button "Get Started" at bounding box center [664, 31] width 76 height 26
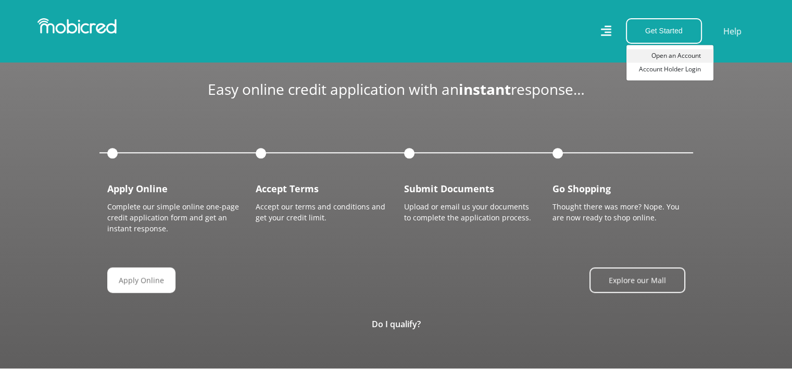
click at [680, 55] on link "Open an Account" at bounding box center [670, 56] width 87 height 14
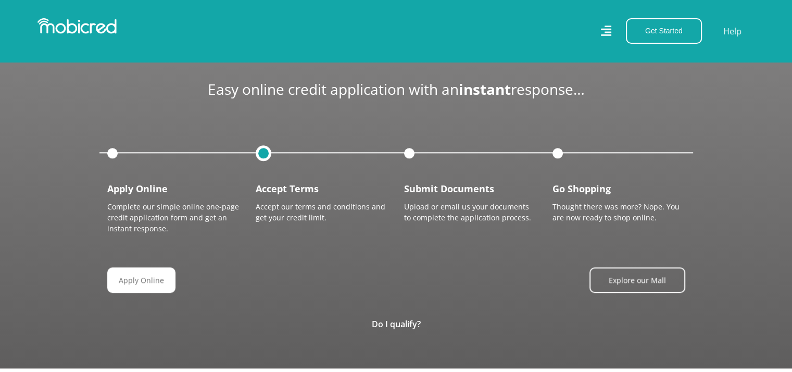
scroll to position [0, 0]
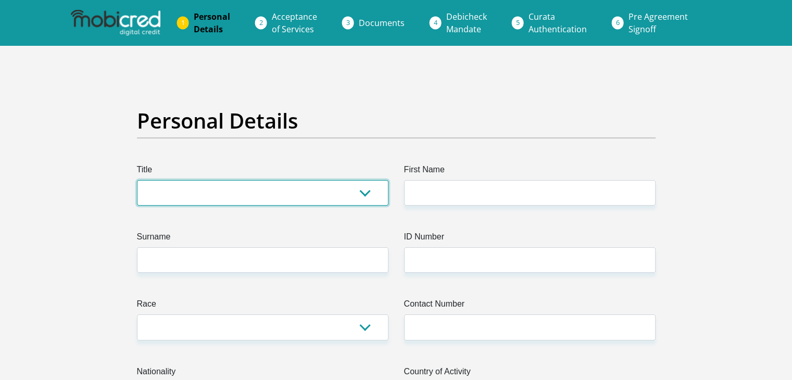
click at [356, 187] on select "Mr Ms Mrs Dr Other" at bounding box center [263, 193] width 252 height 26
select select "Ms"
click at [137, 180] on select "Mr Ms Mrs Dr Other" at bounding box center [263, 193] width 252 height 26
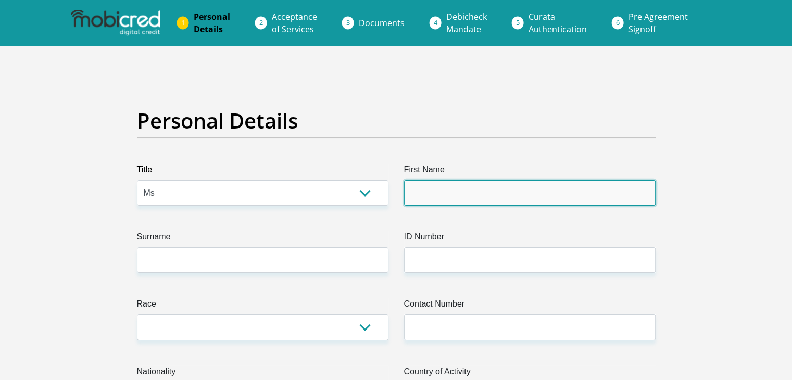
click at [439, 182] on input "First Name" at bounding box center [530, 193] width 252 height 26
type input "Refilwe"
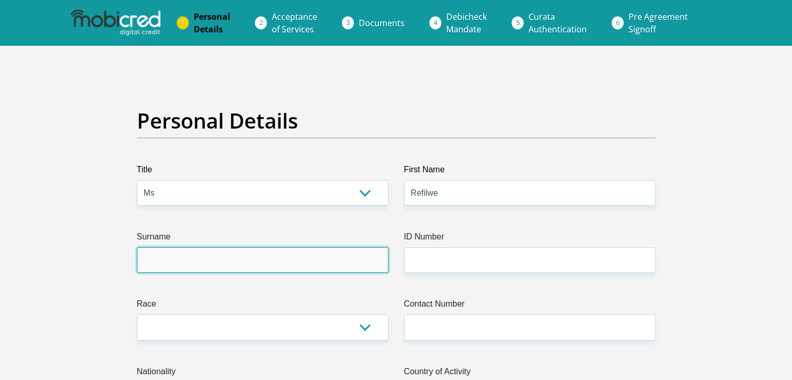
click at [305, 267] on input "Surname" at bounding box center [263, 260] width 252 height 26
type input "machete"
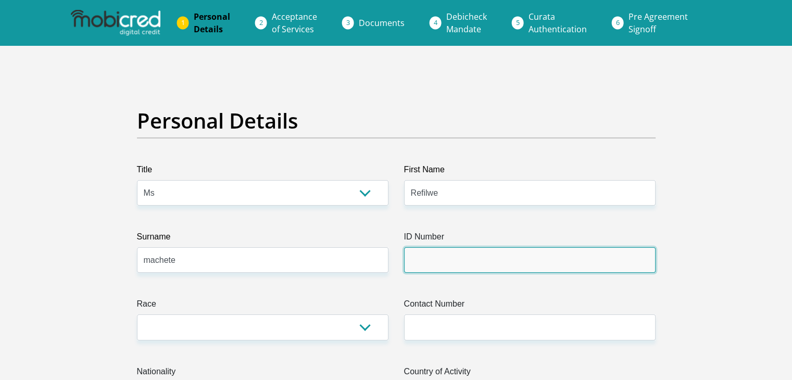
click at [467, 251] on input "ID Number" at bounding box center [530, 260] width 252 height 26
type input "9905210179082"
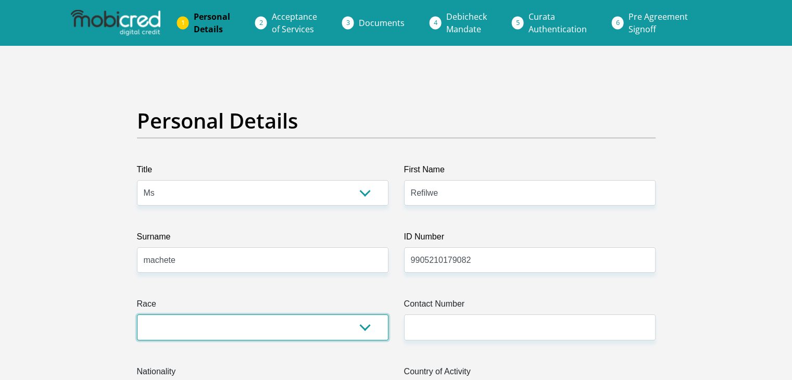
click at [362, 336] on select "Black Coloured Indian White Other" at bounding box center [263, 328] width 252 height 26
select select "1"
click at [137, 315] on select "Black Coloured Indian White Other" at bounding box center [263, 328] width 252 height 26
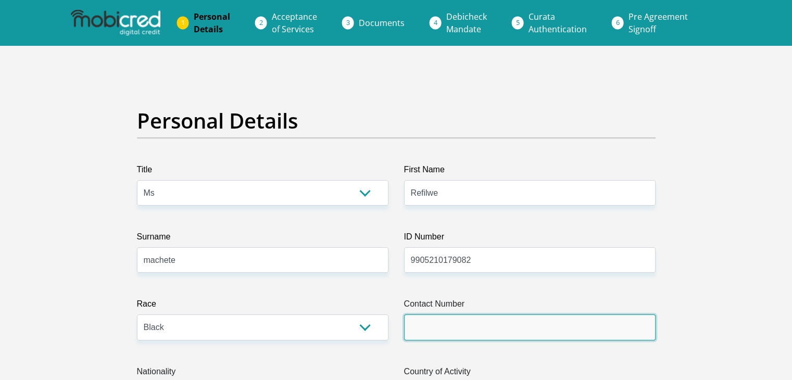
click at [444, 334] on input "Contact Number" at bounding box center [530, 328] width 252 height 26
type input "0817885866"
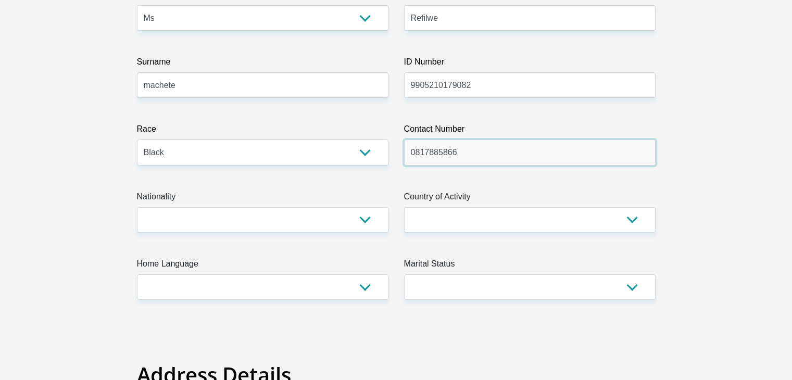
scroll to position [213, 0]
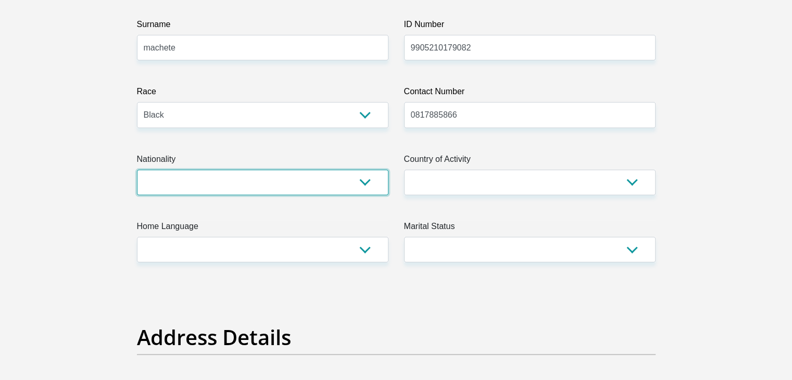
click at [345, 174] on select "South Africa Afghanistan Aland Islands Albania Algeria America Samoa American V…" at bounding box center [263, 183] width 252 height 26
select select "ZAF"
click at [137, 170] on select "South Africa Afghanistan Aland Islands Albania Algeria America Samoa American V…" at bounding box center [263, 183] width 252 height 26
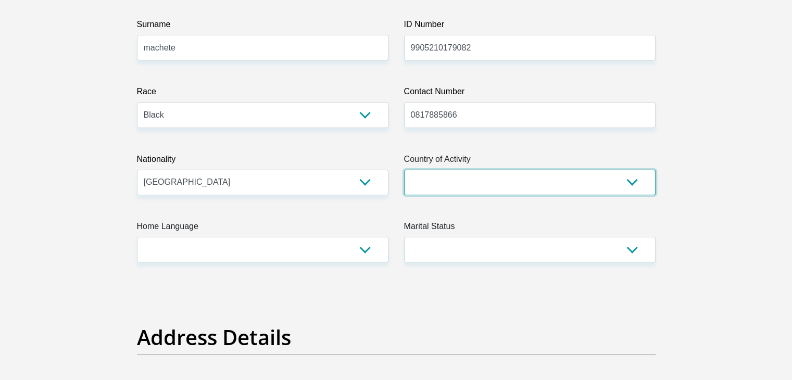
click at [621, 180] on select "South Africa Afghanistan Aland Islands Albania Algeria America Samoa American V…" at bounding box center [530, 183] width 252 height 26
select select "ZAF"
click at [404, 170] on select "South Africa Afghanistan Aland Islands Albania Algeria America Samoa American V…" at bounding box center [530, 183] width 252 height 26
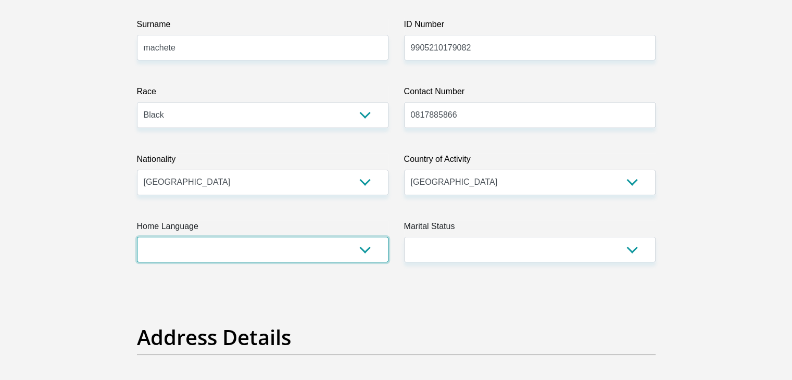
click at [352, 239] on select "Afrikaans English Sepedi South Ndebele Southern Sotho Swati Tsonga Tswana Venda…" at bounding box center [263, 250] width 252 height 26
select select "nso"
click at [137, 237] on select "Afrikaans English Sepedi South Ndebele Southern Sotho Swati Tsonga Tswana Venda…" at bounding box center [263, 250] width 252 height 26
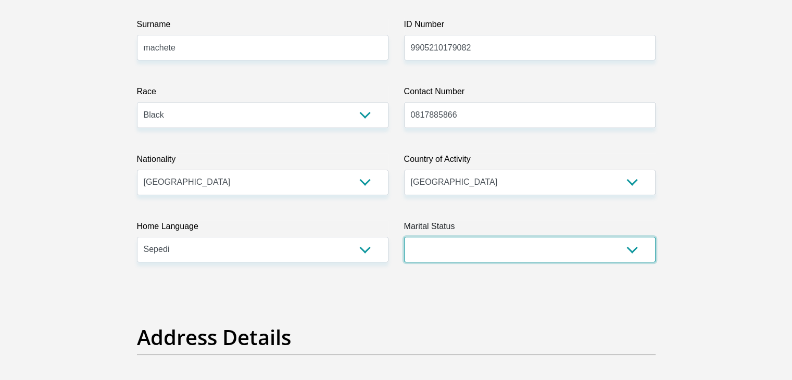
click at [630, 249] on select "Married ANC Single Divorced Widowed Married COP or Customary Law" at bounding box center [530, 250] width 252 height 26
select select "2"
click at [404, 237] on select "Married ANC Single Divorced Widowed Married COP or Customary Law" at bounding box center [530, 250] width 252 height 26
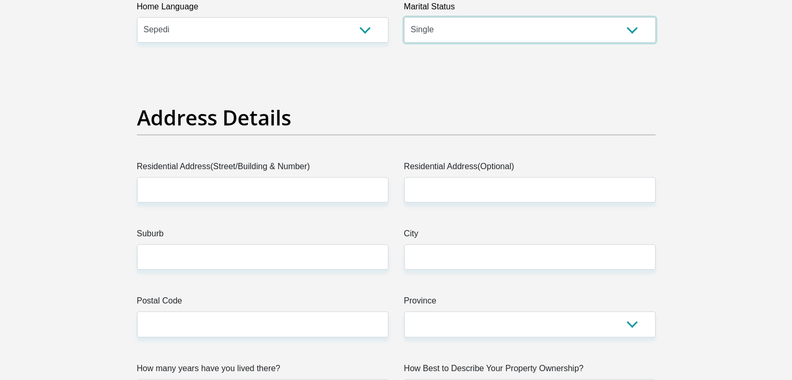
scroll to position [439, 0]
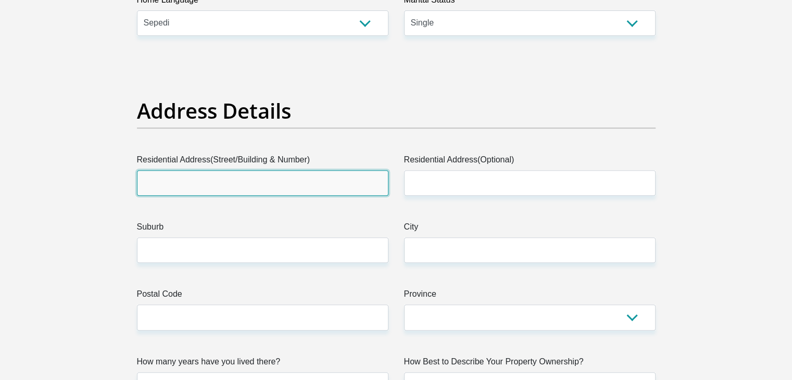
click at [339, 183] on input "Residential Address(Street/Building & Number)" at bounding box center [263, 183] width 252 height 26
type input "1973 block gg"
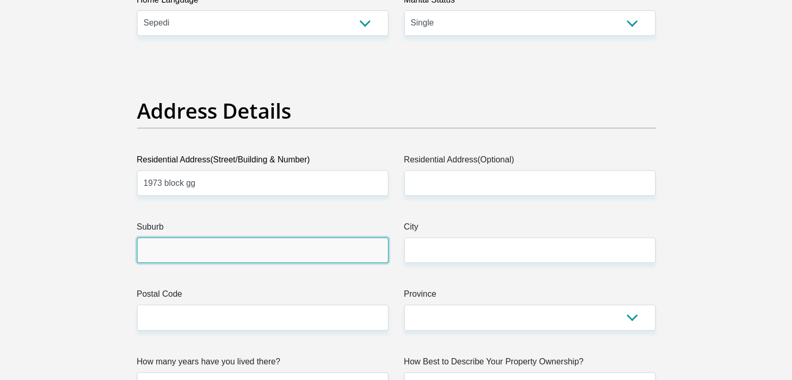
drag, startPoint x: 277, startPoint y: 247, endPoint x: 235, endPoint y: 292, distance: 61.9
type input "soshanguve"
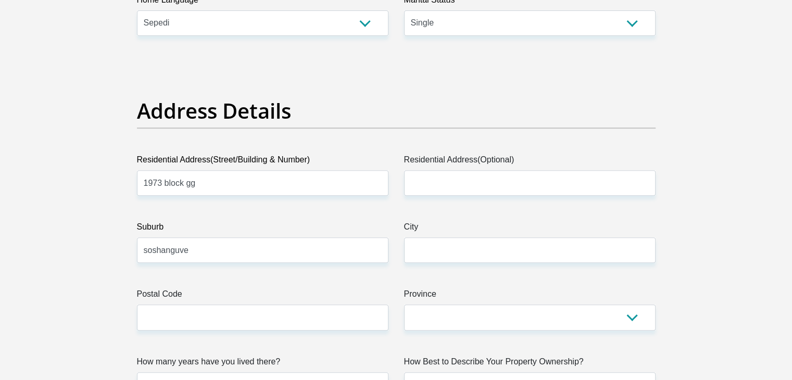
click at [249, 303] on label "Postal Code" at bounding box center [263, 296] width 252 height 17
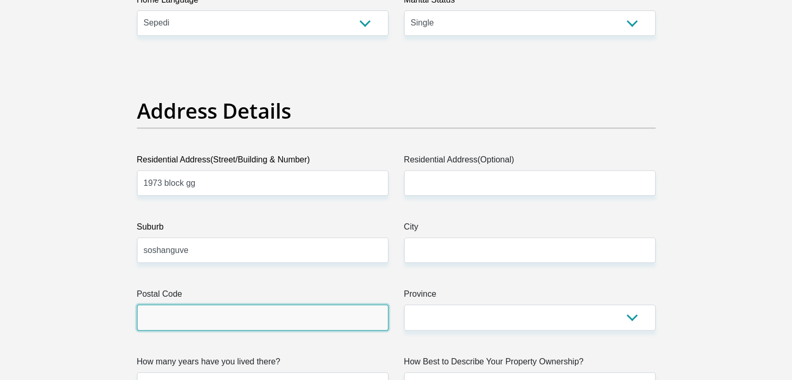
click at [249, 305] on input "Postal Code" at bounding box center [263, 318] width 252 height 26
click at [250, 307] on input "Postal Code" at bounding box center [263, 318] width 252 height 26
type input "0152"
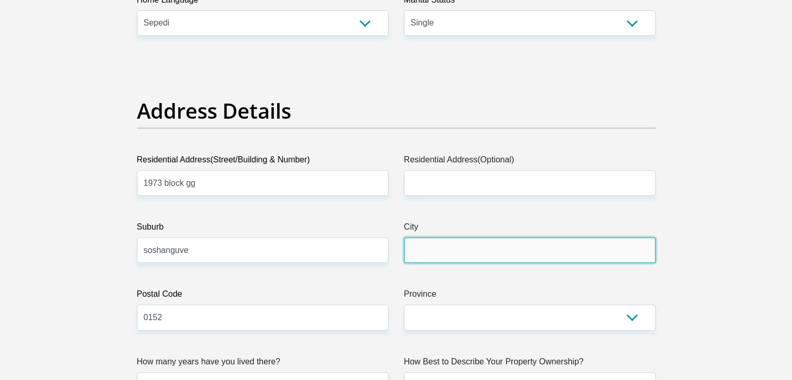
click at [521, 249] on input "City" at bounding box center [530, 251] width 252 height 26
type input "pretoria"
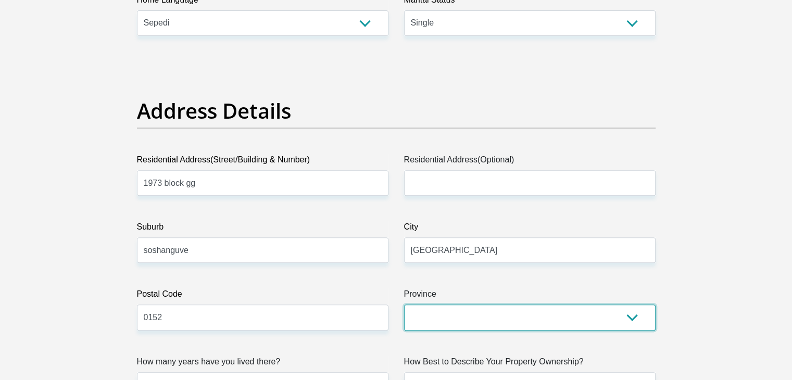
click at [624, 317] on select "Eastern Cape Free State Gauteng KwaZulu-Natal Limpopo Mpumalanga Northern Cape …" at bounding box center [530, 318] width 252 height 26
select select "Gauteng"
click at [404, 305] on select "Eastern Cape Free State Gauteng KwaZulu-Natal Limpopo Mpumalanga Northern Cape …" at bounding box center [530, 318] width 252 height 26
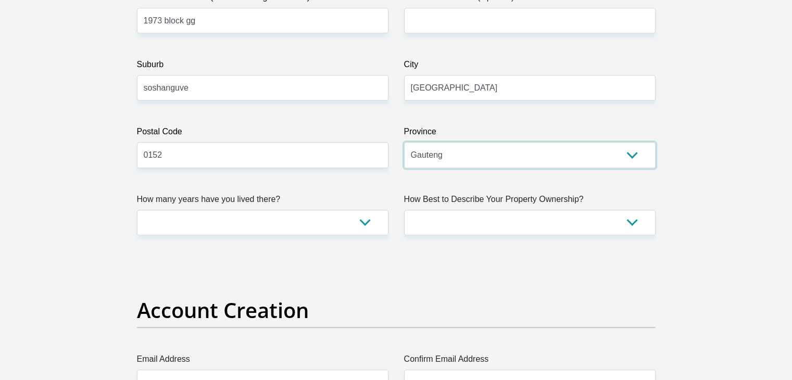
scroll to position [604, 0]
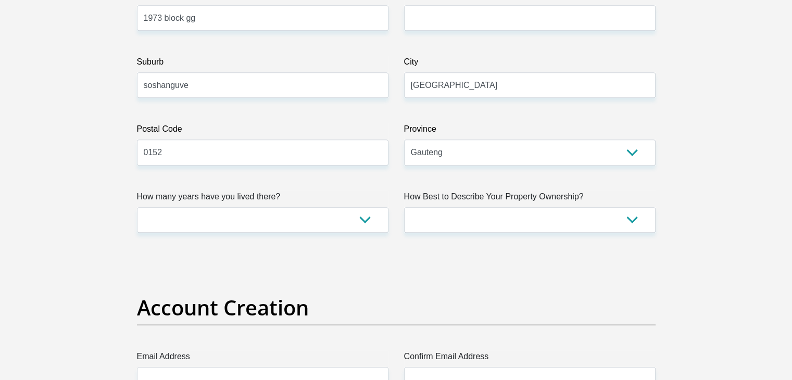
click at [530, 201] on label "How Best to Describe Your Property Ownership?" at bounding box center [530, 199] width 252 height 17
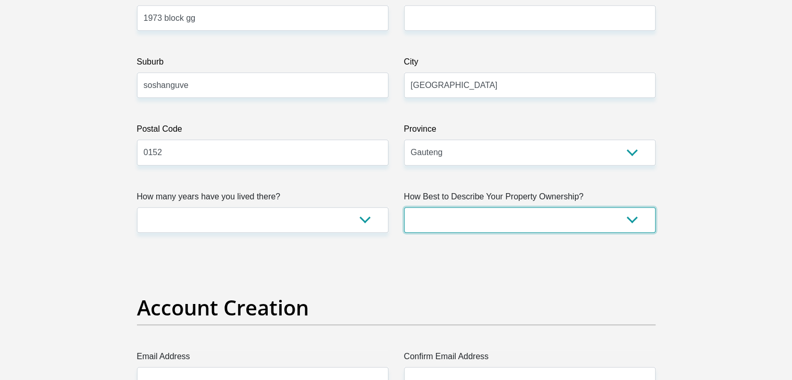
click at [530, 207] on select "Owned Rented Family Owned Company Dwelling" at bounding box center [530, 220] width 252 height 26
click at [531, 207] on select "Owned Rented Family Owned Company Dwelling" at bounding box center [530, 220] width 252 height 26
select select "parents"
click at [404, 207] on select "Owned Rented Family Owned Company Dwelling" at bounding box center [530, 220] width 252 height 26
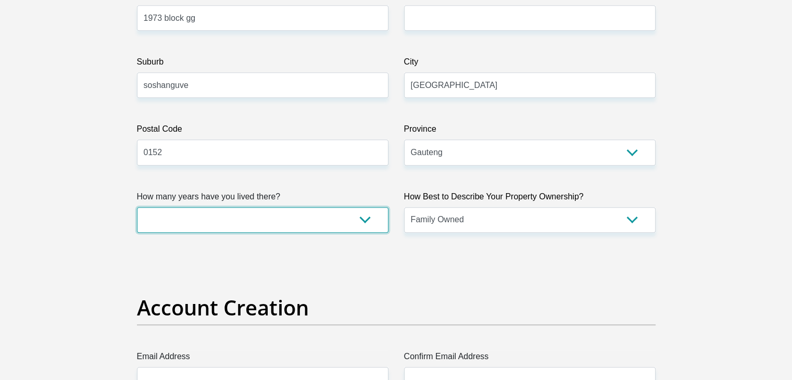
click at [358, 226] on select "less than 1 year 1-3 years 3-5 years 5+ years" at bounding box center [263, 220] width 252 height 26
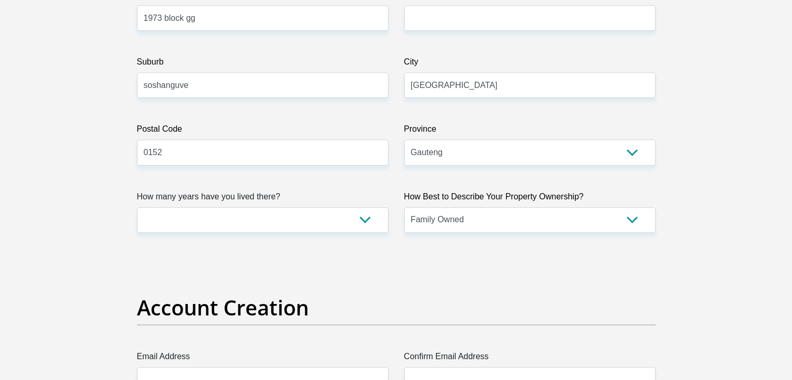
click at [232, 307] on h2 "Account Creation" at bounding box center [396, 307] width 519 height 25
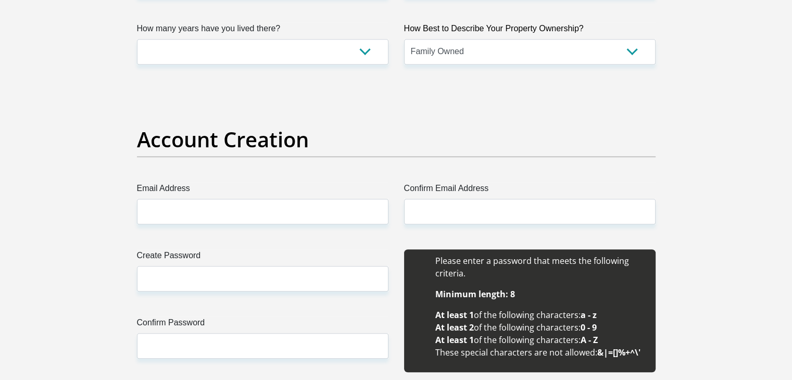
scroll to position [783, 0]
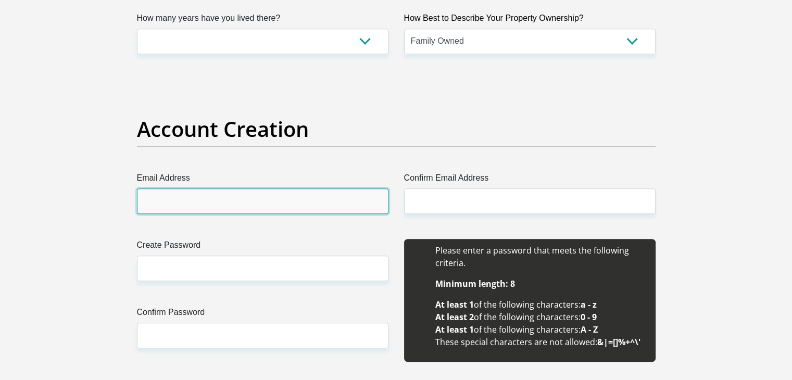
click at [194, 196] on input "Email Address" at bounding box center [263, 202] width 252 height 26
paste input "Mahlodimachete2105@gmail.com"
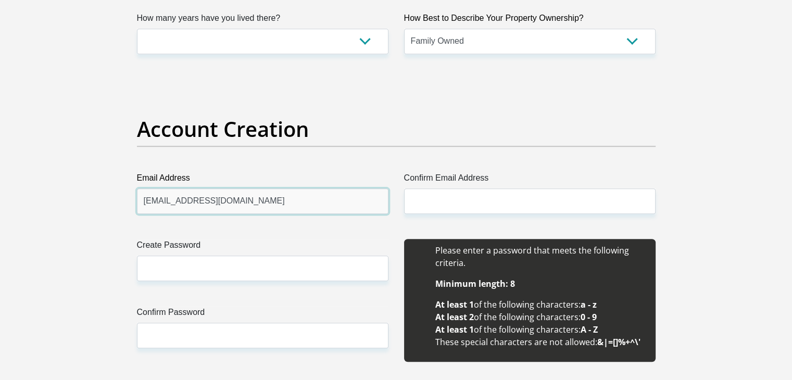
type input "Mahlodimachete2105@gmail.com"
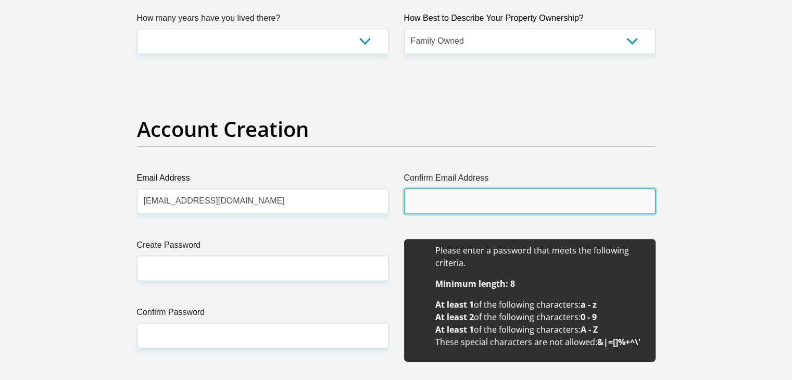
click at [414, 204] on input "Confirm Email Address" at bounding box center [530, 202] width 252 height 26
paste input "Mahlodimachete2105@gmail.com"
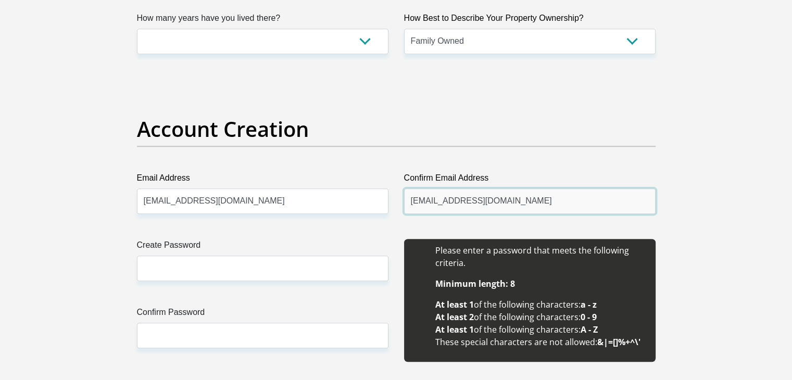
type input "Mahlodimachete2105@gmail.com"
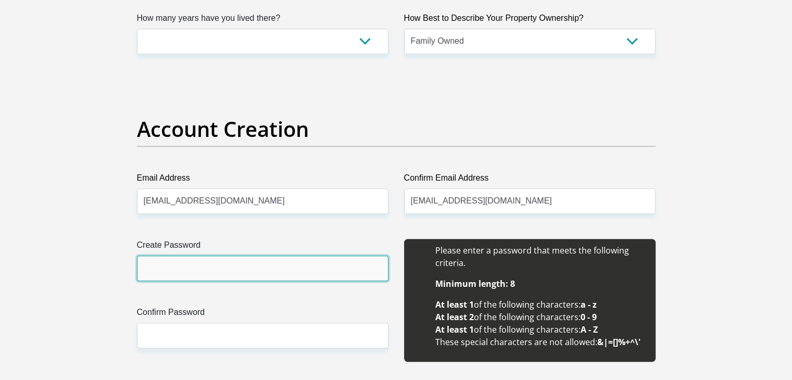
click at [199, 263] on input "Create Password" at bounding box center [263, 269] width 252 height 26
drag, startPoint x: 219, startPoint y: 279, endPoint x: 46, endPoint y: 314, distance: 177.0
type input "c"
drag, startPoint x: 208, startPoint y: 271, endPoint x: 54, endPoint y: 280, distance: 154.5
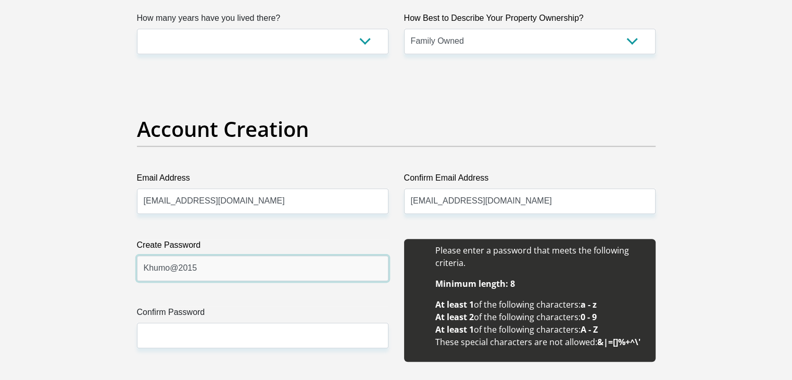
type input "C"
drag, startPoint x: 215, startPoint y: 269, endPoint x: 32, endPoint y: 254, distance: 183.5
type input "Khumo@2015"
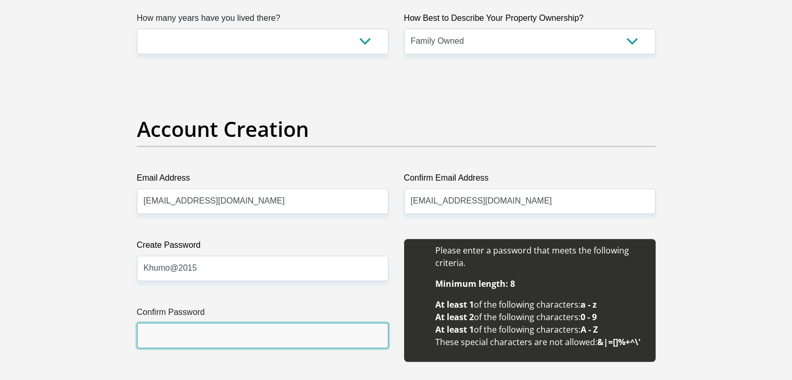
click at [152, 336] on input "Confirm Password" at bounding box center [263, 336] width 252 height 26
paste input "Khumo@2015"
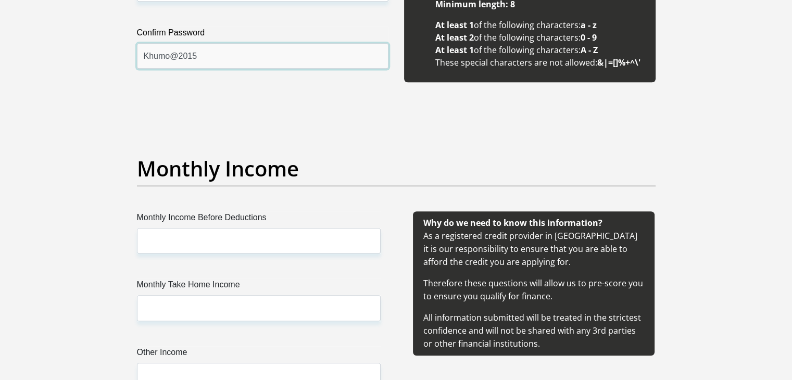
scroll to position [1064, 0]
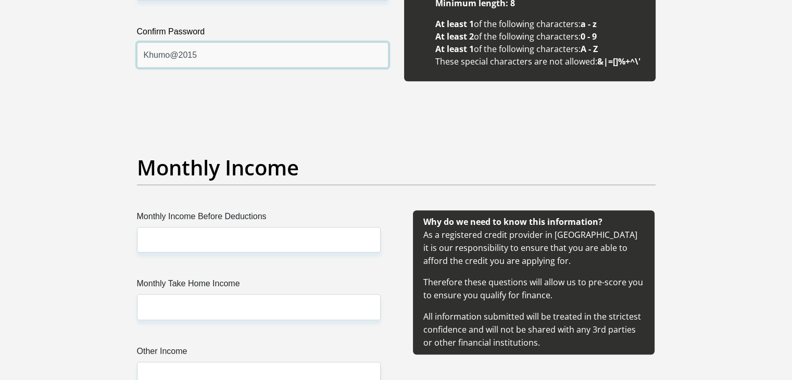
type input "Khumo@2015"
drag, startPoint x: 172, startPoint y: 225, endPoint x: 177, endPoint y: 236, distance: 11.4
click at [177, 236] on div "Monthly Income Before Deductions" at bounding box center [259, 231] width 244 height 42
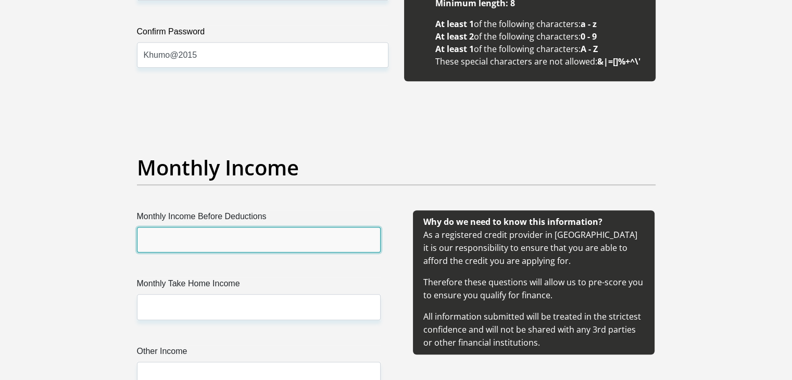
click at [177, 236] on input "Monthly Income Before Deductions" at bounding box center [259, 240] width 244 height 26
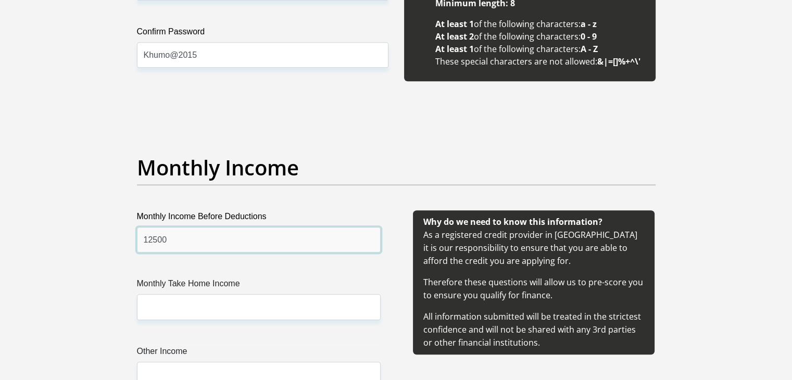
type input "12500"
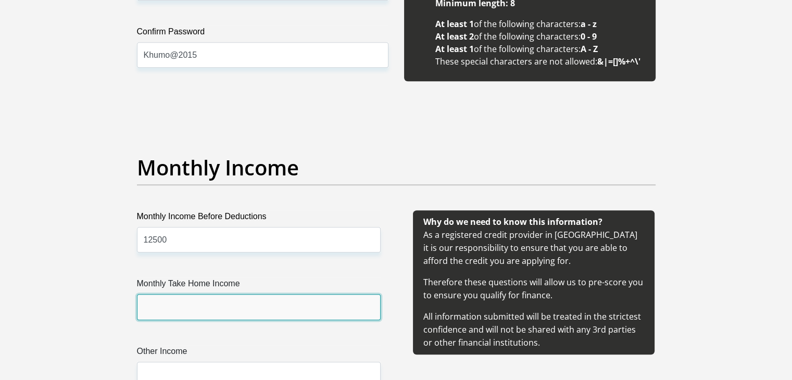
click at [185, 302] on input "Monthly Take Home Income" at bounding box center [259, 307] width 244 height 26
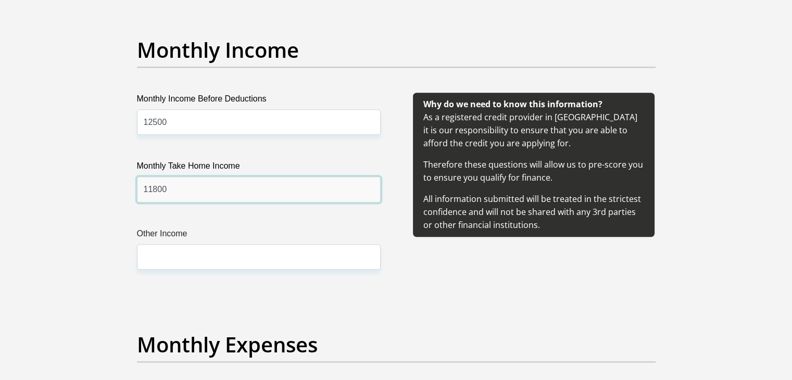
scroll to position [1183, 0]
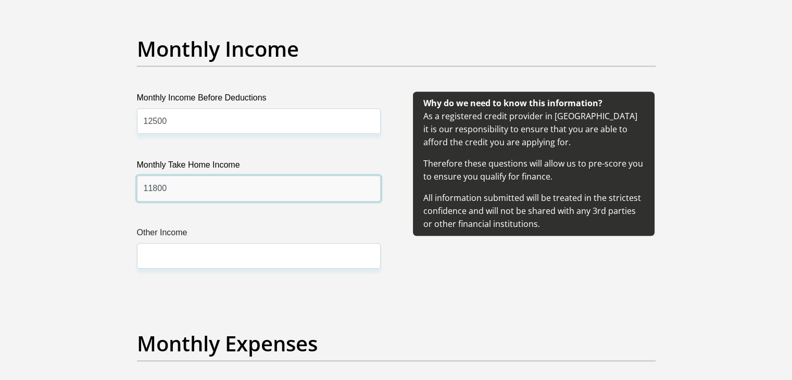
type input "11800"
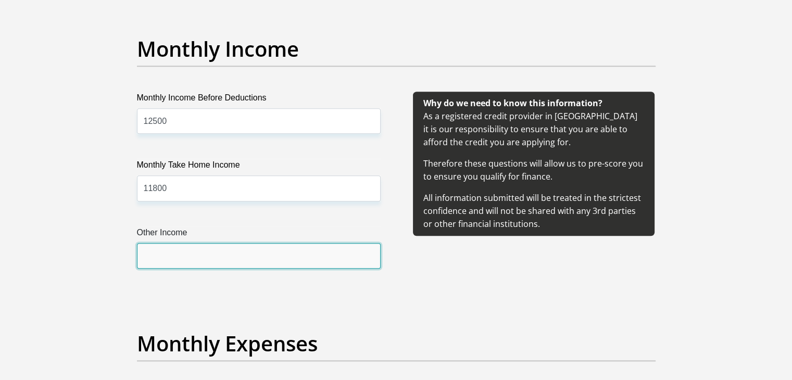
click at [191, 260] on input "Other Income" at bounding box center [259, 256] width 244 height 26
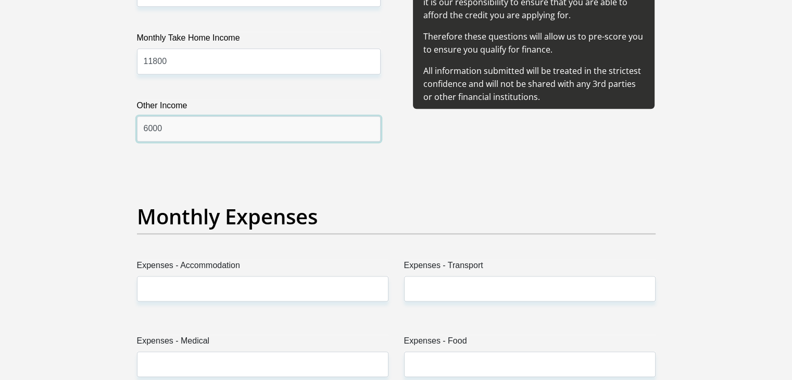
scroll to position [1313, 0]
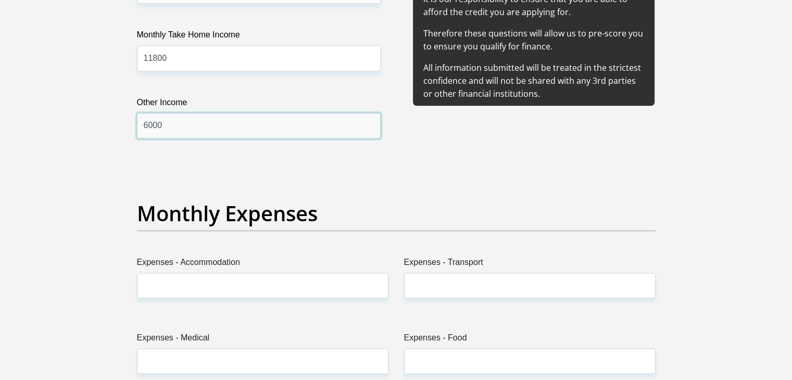
type input "6000"
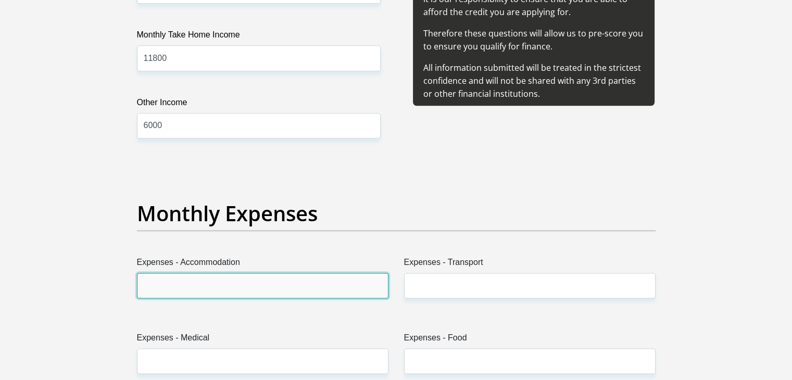
click at [202, 292] on input "Expenses - Accommodation" at bounding box center [263, 286] width 252 height 26
type input "0"
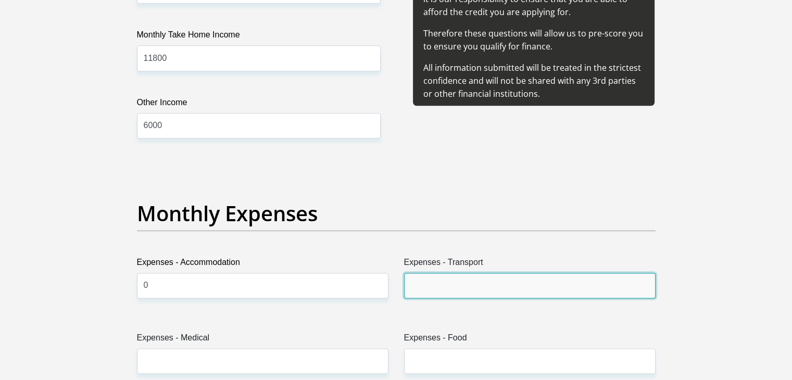
click at [445, 278] on input "Expenses - Transport" at bounding box center [530, 286] width 252 height 26
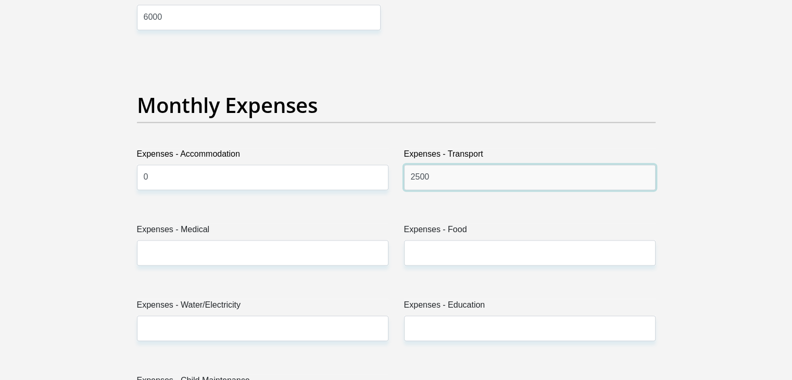
scroll to position [1482, 0]
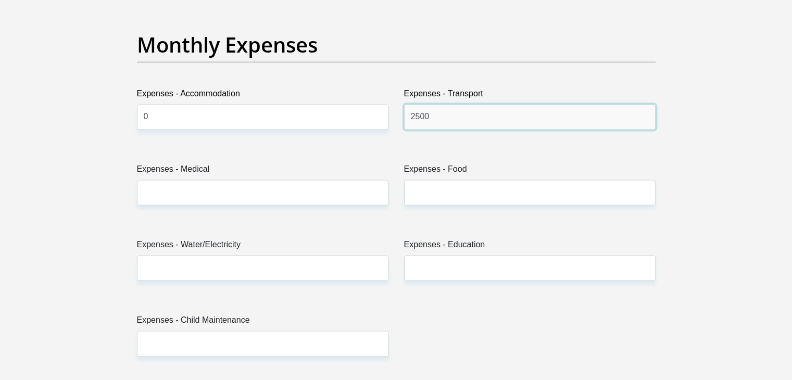
type input "2500"
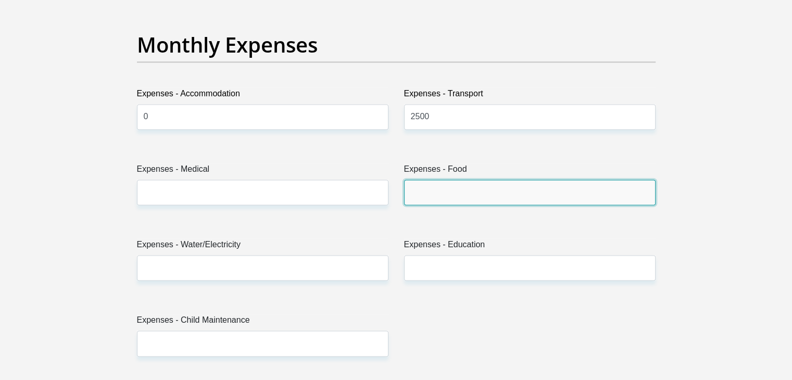
click at [446, 190] on input "Expenses - Food" at bounding box center [530, 193] width 252 height 26
type input "2000"
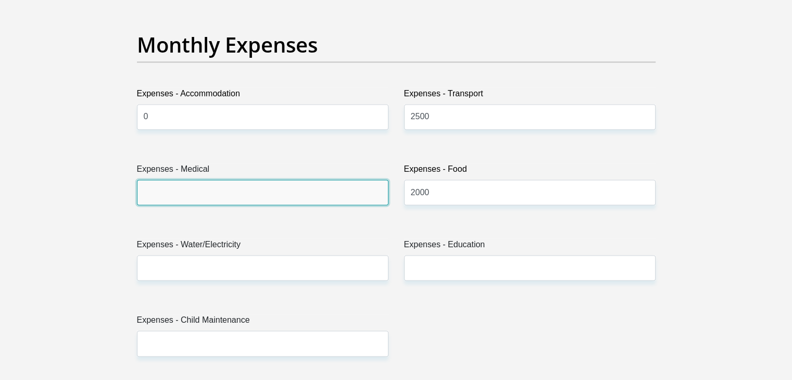
click at [269, 197] on input "Expenses - Medical" at bounding box center [263, 193] width 252 height 26
type input "700"
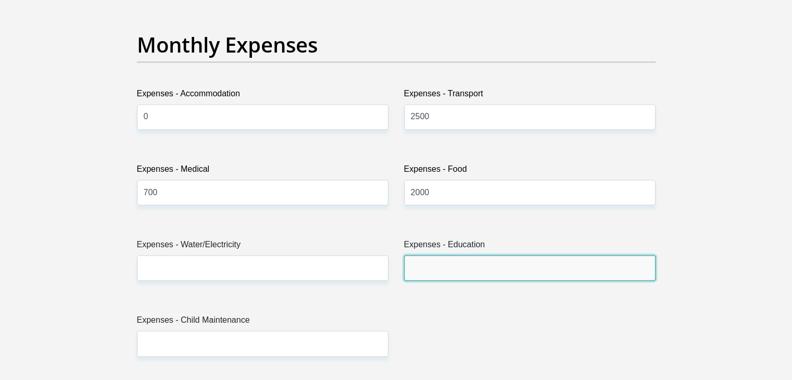
click at [426, 264] on input "Expenses - Education" at bounding box center [530, 268] width 252 height 26
type input "700"
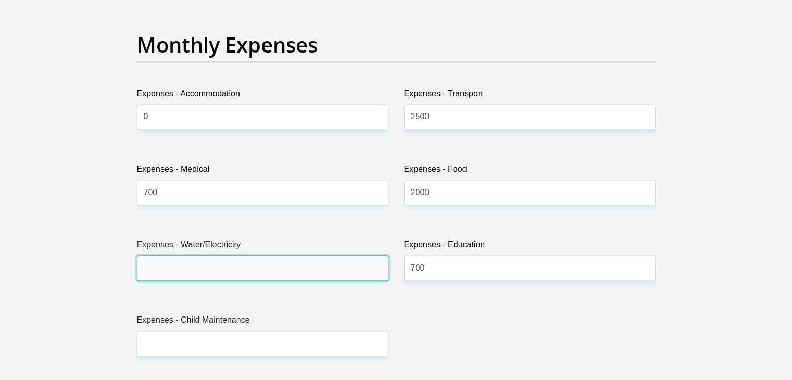
click at [274, 273] on input "Expenses - Water/Electricity" at bounding box center [263, 268] width 252 height 26
type input "1000"
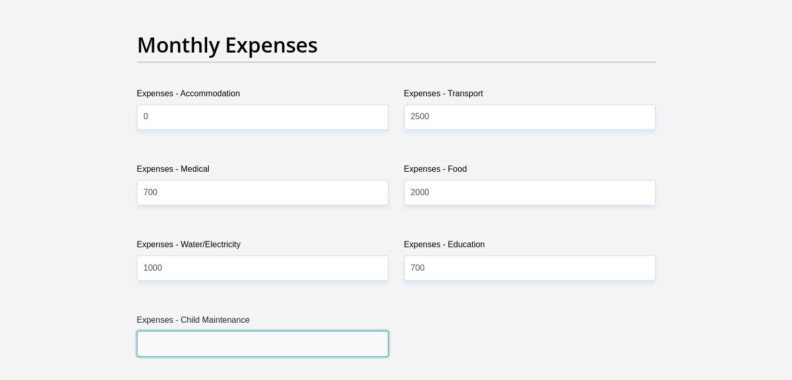
click at [209, 352] on input "Expenses - Child Maintenance" at bounding box center [263, 344] width 252 height 26
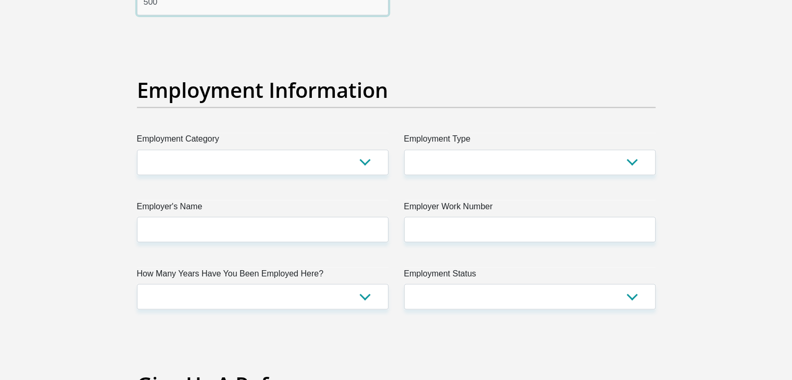
scroll to position [1825, 0]
type input "500"
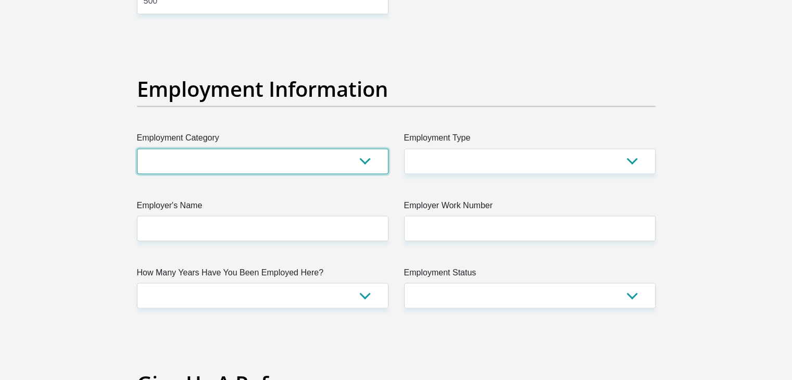
click at [369, 171] on select "AGRICULTURE ALCOHOL & TOBACCO CONSTRUCTION MATERIALS METALLURGY EQUIPMENT FOR R…" at bounding box center [263, 161] width 252 height 26
select select "17"
click at [137, 148] on select "AGRICULTURE ALCOHOL & TOBACCO CONSTRUCTION MATERIALS METALLURGY EQUIPMENT FOR R…" at bounding box center [263, 161] width 252 height 26
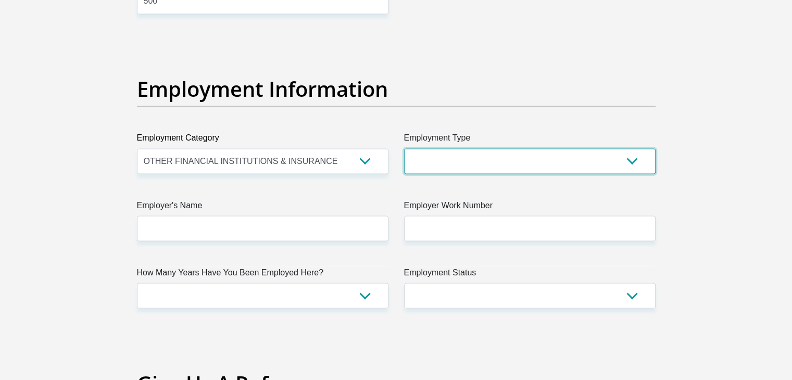
click at [644, 151] on select "College/Lecturer Craft Seller Creative Driver Executive Farmer Forces - Non Com…" at bounding box center [530, 161] width 252 height 26
select select "Office Staff/Clerk"
click at [404, 148] on select "College/Lecturer Craft Seller Creative Driver Executive Farmer Forces - Non Com…" at bounding box center [530, 161] width 252 height 26
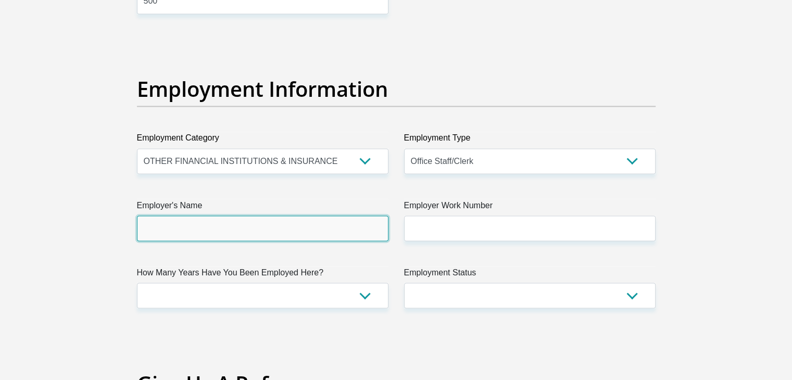
click at [312, 224] on input "Employer's Name" at bounding box center [263, 229] width 252 height 26
type input "CSIR"
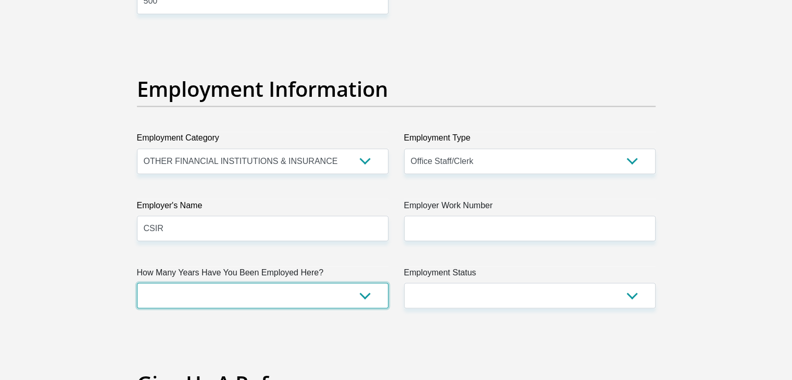
click at [368, 297] on select "less than 1 year 1-3 years 3-5 years 5+ years" at bounding box center [263, 296] width 252 height 26
select select "24"
click at [137, 283] on select "less than 1 year 1-3 years 3-5 years 5+ years" at bounding box center [263, 296] width 252 height 26
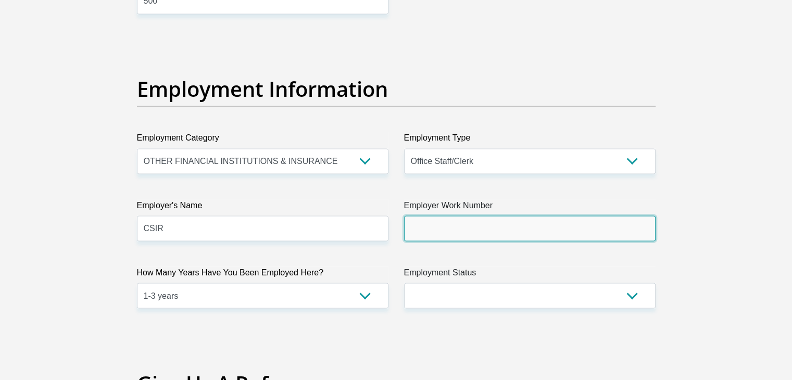
click at [470, 231] on input "Employer Work Number" at bounding box center [530, 229] width 252 height 26
type input "0120310535"
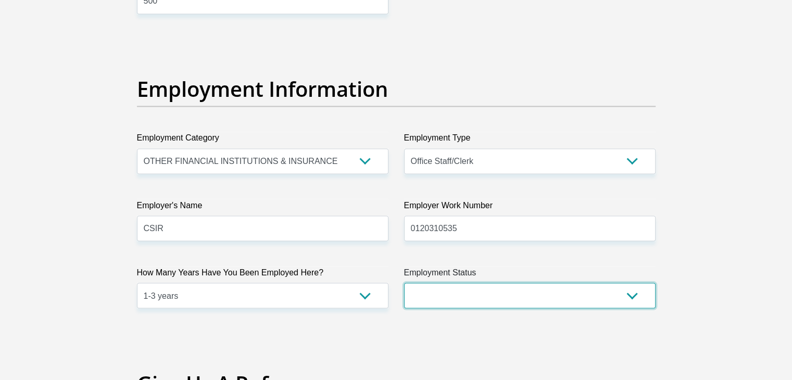
click at [504, 290] on select "Permanent/Full-time Part-time/Casual Contract Worker Self-Employed Housewife Re…" at bounding box center [530, 296] width 252 height 26
select select "1"
click at [404, 283] on select "Permanent/Full-time Part-time/Casual Contract Worker Self-Employed Housewife Re…" at bounding box center [530, 296] width 252 height 26
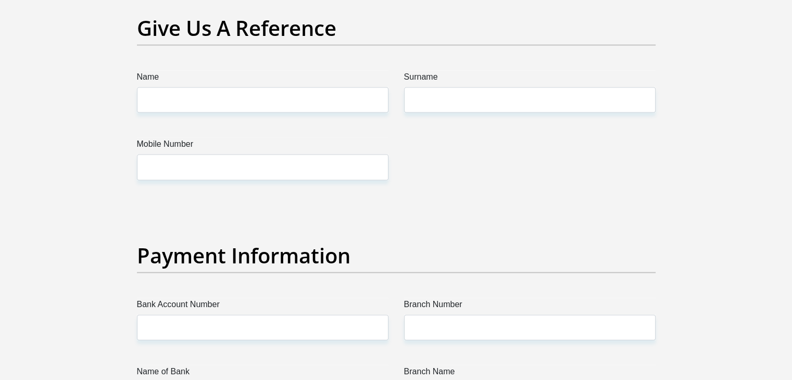
scroll to position [2182, 0]
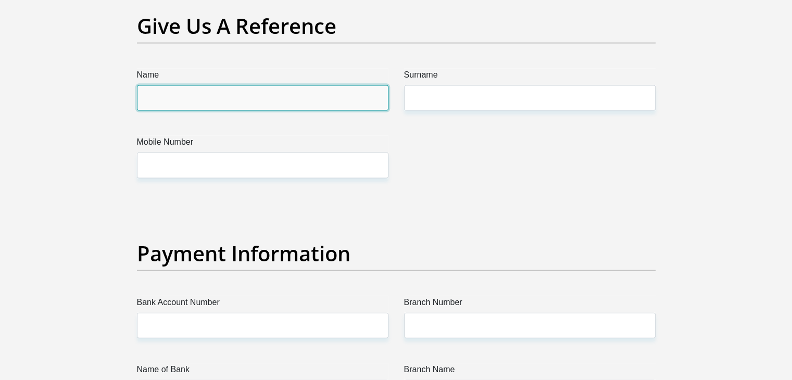
click at [274, 105] on input "Name" at bounding box center [263, 98] width 252 height 26
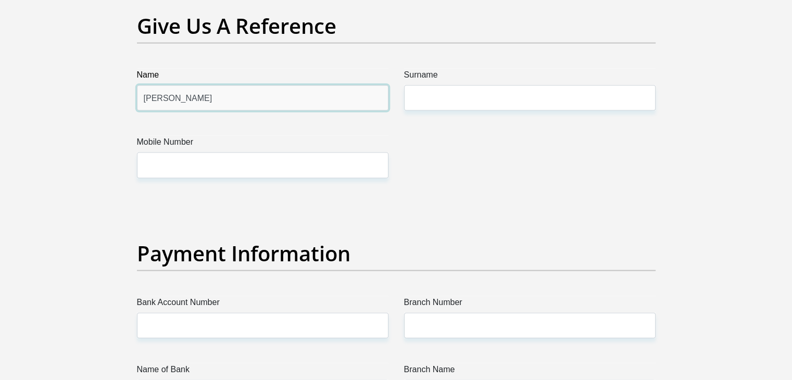
type input "Joas"
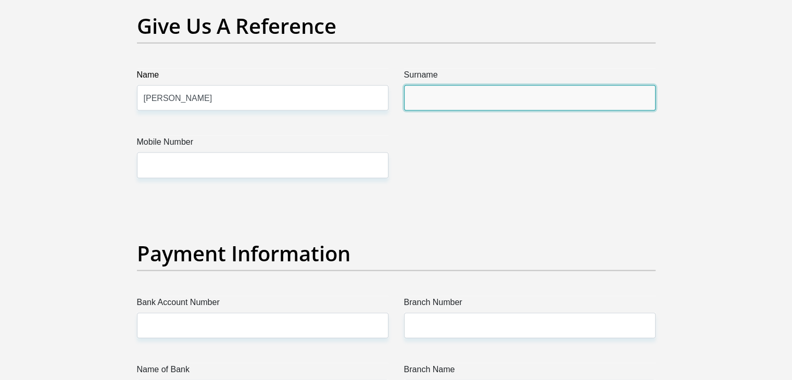
click at [426, 107] on input "Surname" at bounding box center [530, 98] width 252 height 26
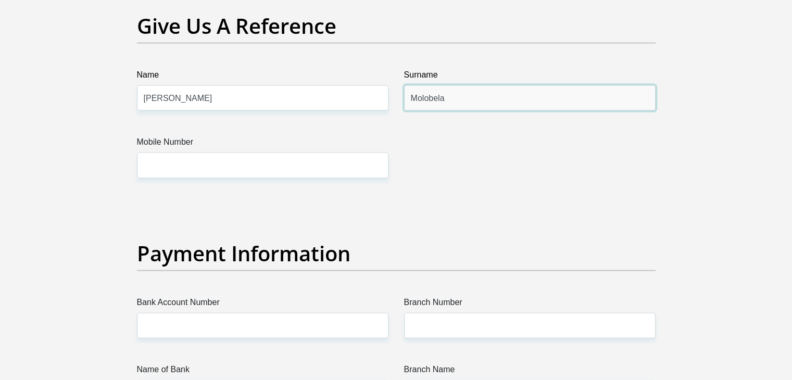
type input "Molobela"
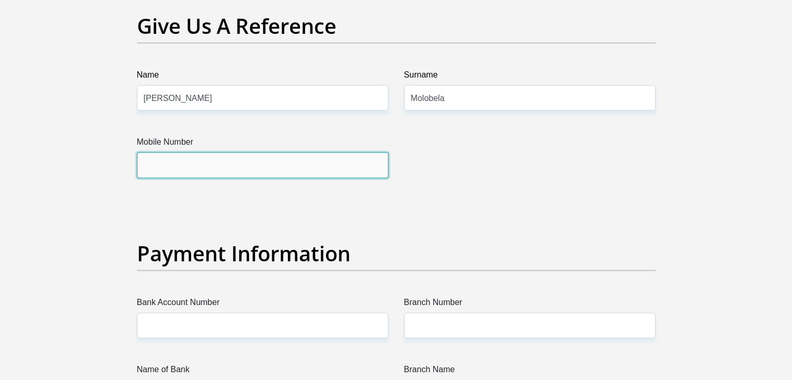
click at [296, 169] on input "Mobile Number" at bounding box center [263, 166] width 252 height 26
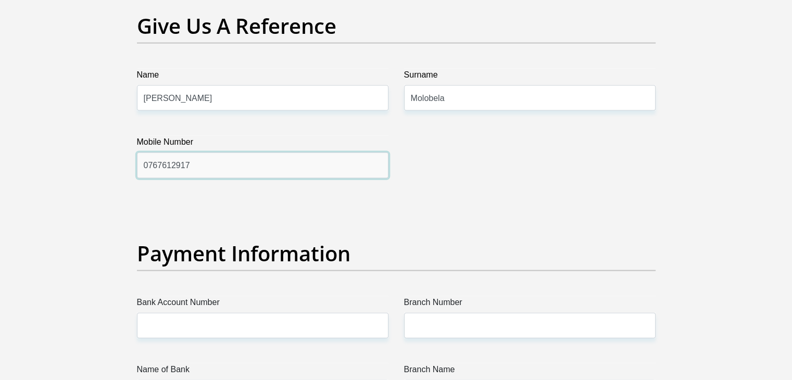
type input "0767612917"
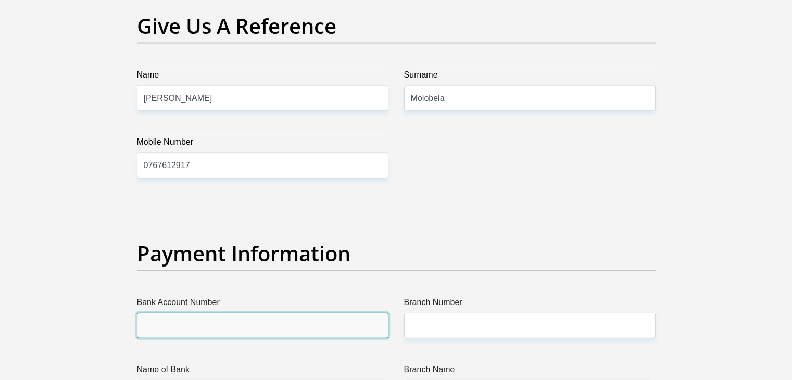
click at [282, 336] on input "Bank Account Number" at bounding box center [263, 326] width 252 height 26
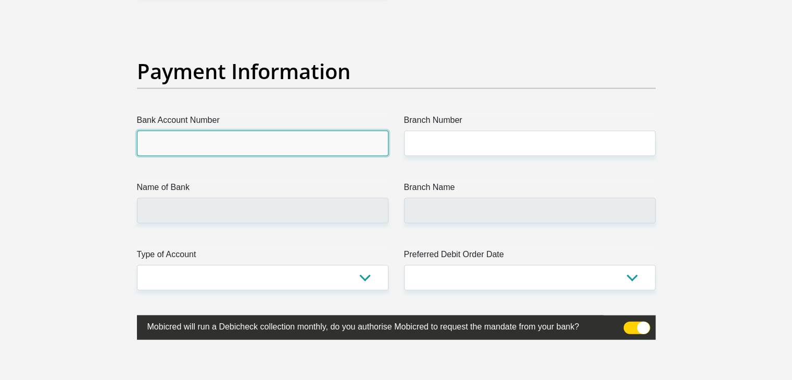
scroll to position [2366, 0]
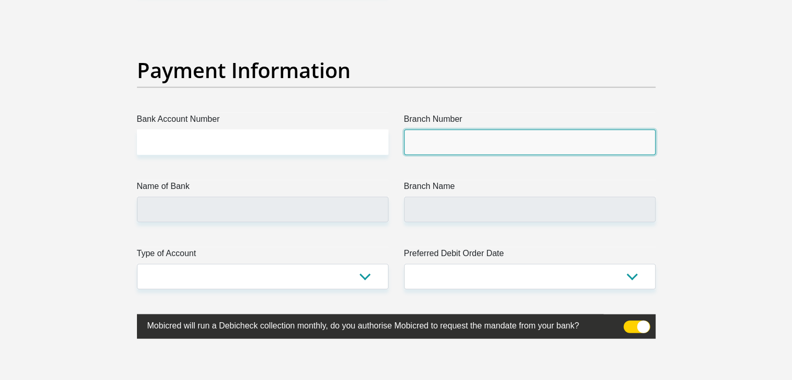
click at [432, 138] on input "Branch Number" at bounding box center [530, 143] width 252 height 26
paste input "470010"
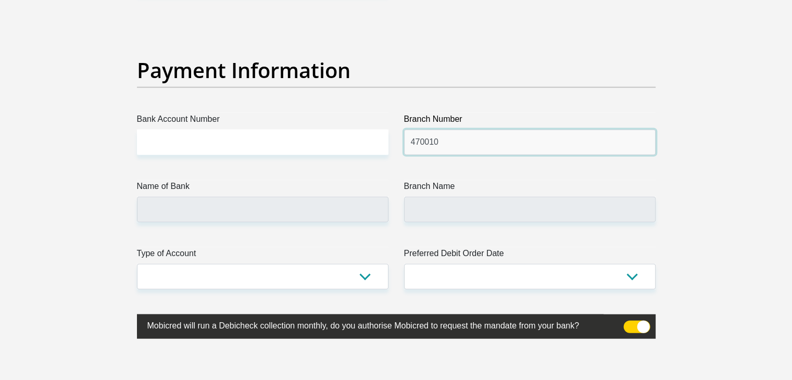
type input "470010"
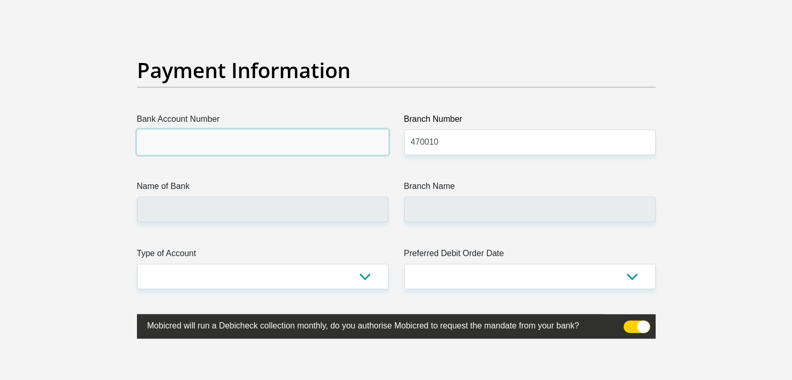
click at [229, 136] on input "Bank Account Number" at bounding box center [263, 143] width 252 height 26
type input "CAPITEC BANK LIMITED"
type input "CAPITEC BANK CPC"
type input "1624567469"
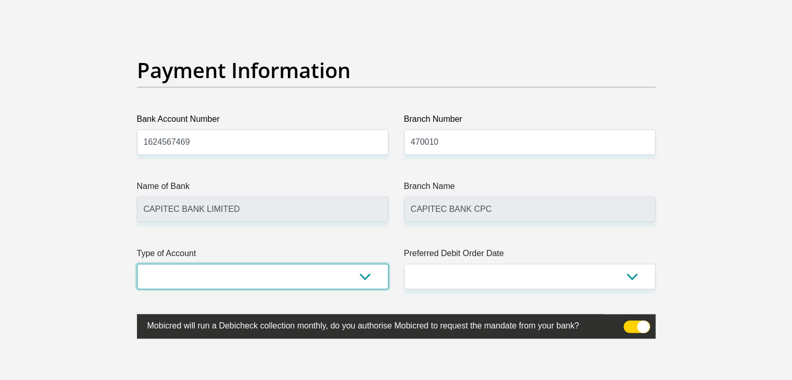
click at [357, 277] on select "Cheque Savings" at bounding box center [263, 277] width 252 height 26
select select "SAV"
click at [137, 264] on select "Cheque Savings" at bounding box center [263, 277] width 252 height 26
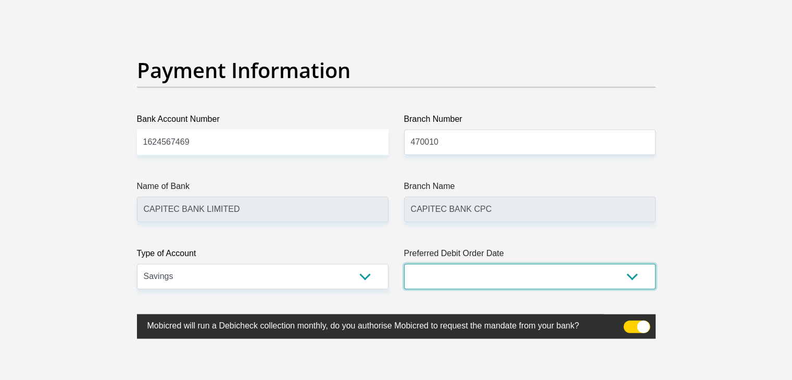
click at [606, 270] on select "1st 2nd 3rd 4th 5th 7th 18th 19th 20th 21st 22nd 23rd 24th 25th 26th 27th 28th …" at bounding box center [530, 277] width 252 height 26
select select "25"
click at [404, 264] on select "1st 2nd 3rd 4th 5th 7th 18th 19th 20th 21st 22nd 23rd 24th 25th 26th 27th 28th …" at bounding box center [530, 277] width 252 height 26
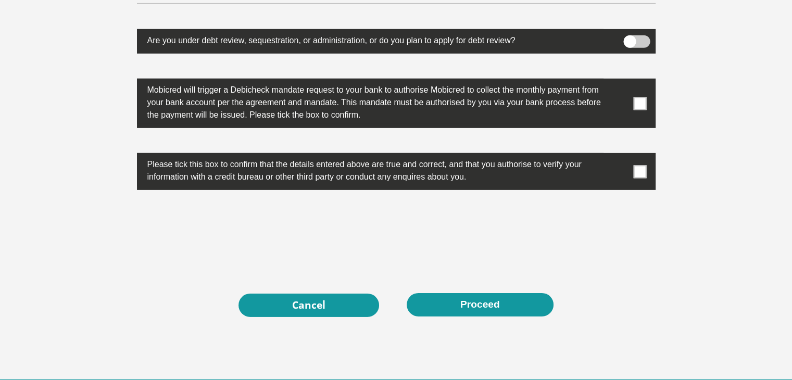
scroll to position [3299, 0]
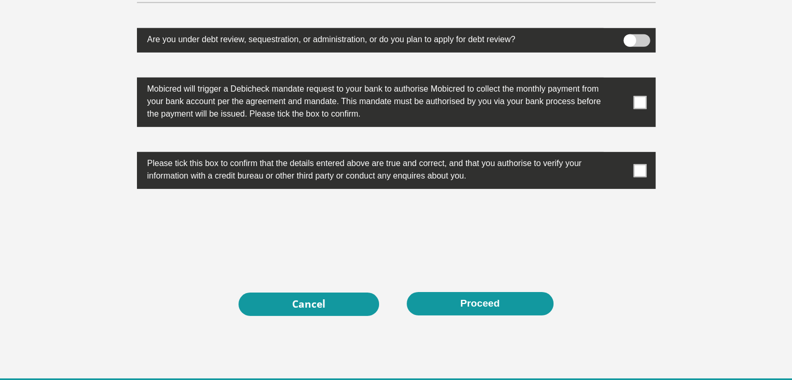
click at [643, 101] on span at bounding box center [640, 102] width 13 height 13
click at [620, 80] on input "checkbox" at bounding box center [620, 80] width 0 height 0
click at [640, 168] on span at bounding box center [640, 170] width 13 height 13
click at [620, 155] on input "checkbox" at bounding box center [620, 155] width 0 height 0
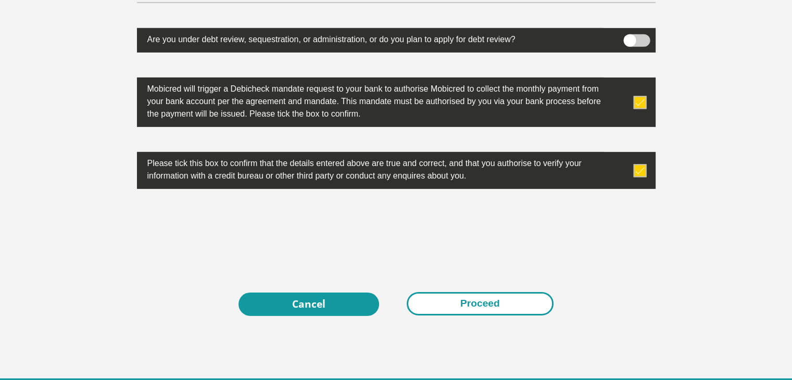
click at [487, 302] on button "Proceed" at bounding box center [480, 303] width 147 height 23
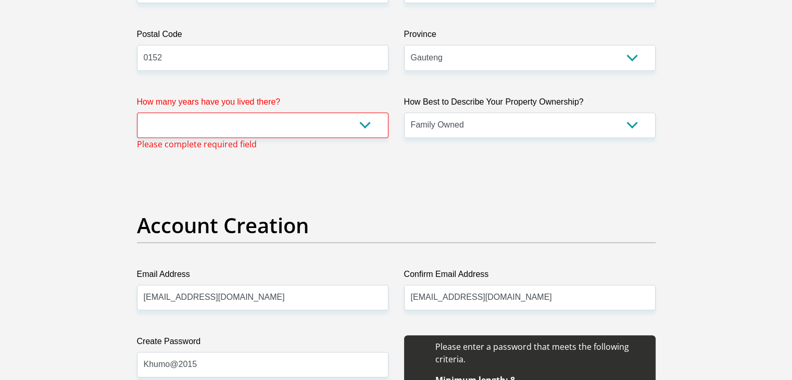
scroll to position [680, 0]
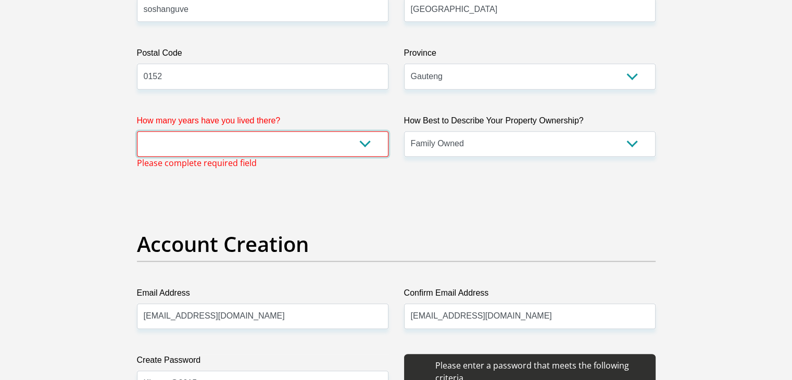
click at [365, 138] on select "less than 1 year 1-3 years 3-5 years 5+ years" at bounding box center [263, 144] width 252 height 26
select select "5"
click at [137, 131] on select "less than 1 year 1-3 years 3-5 years 5+ years" at bounding box center [263, 144] width 252 height 26
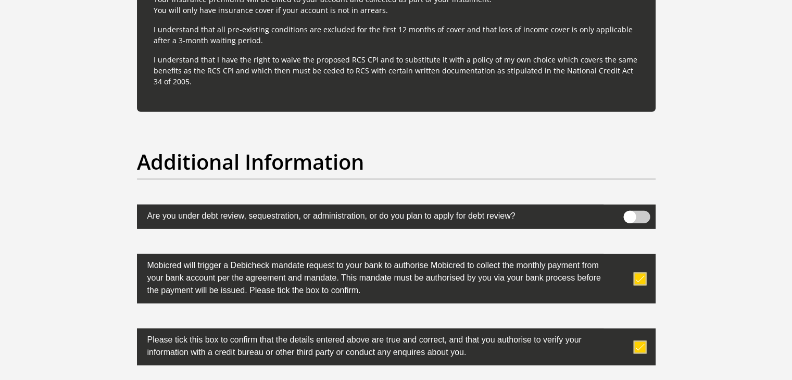
scroll to position [3356, 0]
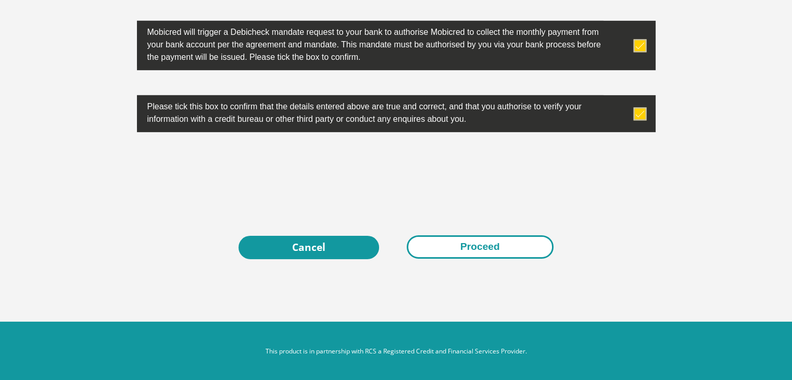
click at [470, 241] on button "Proceed" at bounding box center [480, 247] width 147 height 23
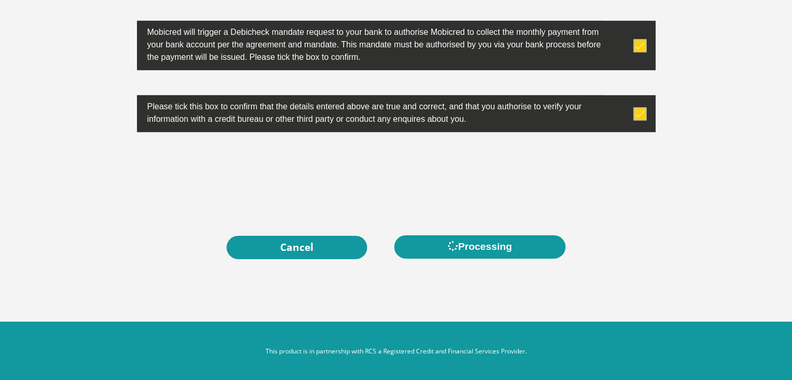
scroll to position [0, 0]
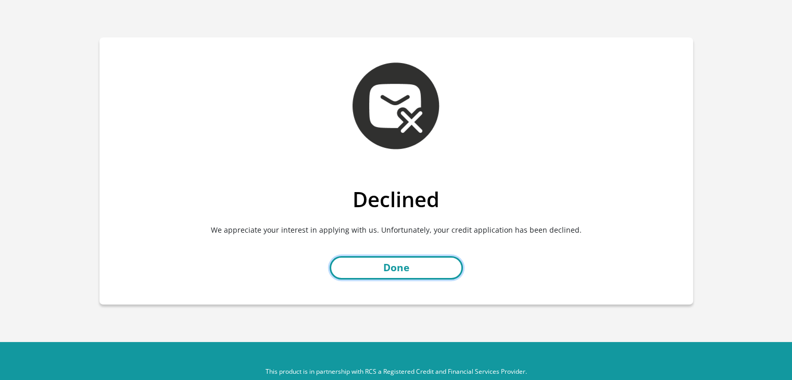
click at [426, 262] on link "Done" at bounding box center [396, 267] width 133 height 23
